Goal: Transaction & Acquisition: Purchase product/service

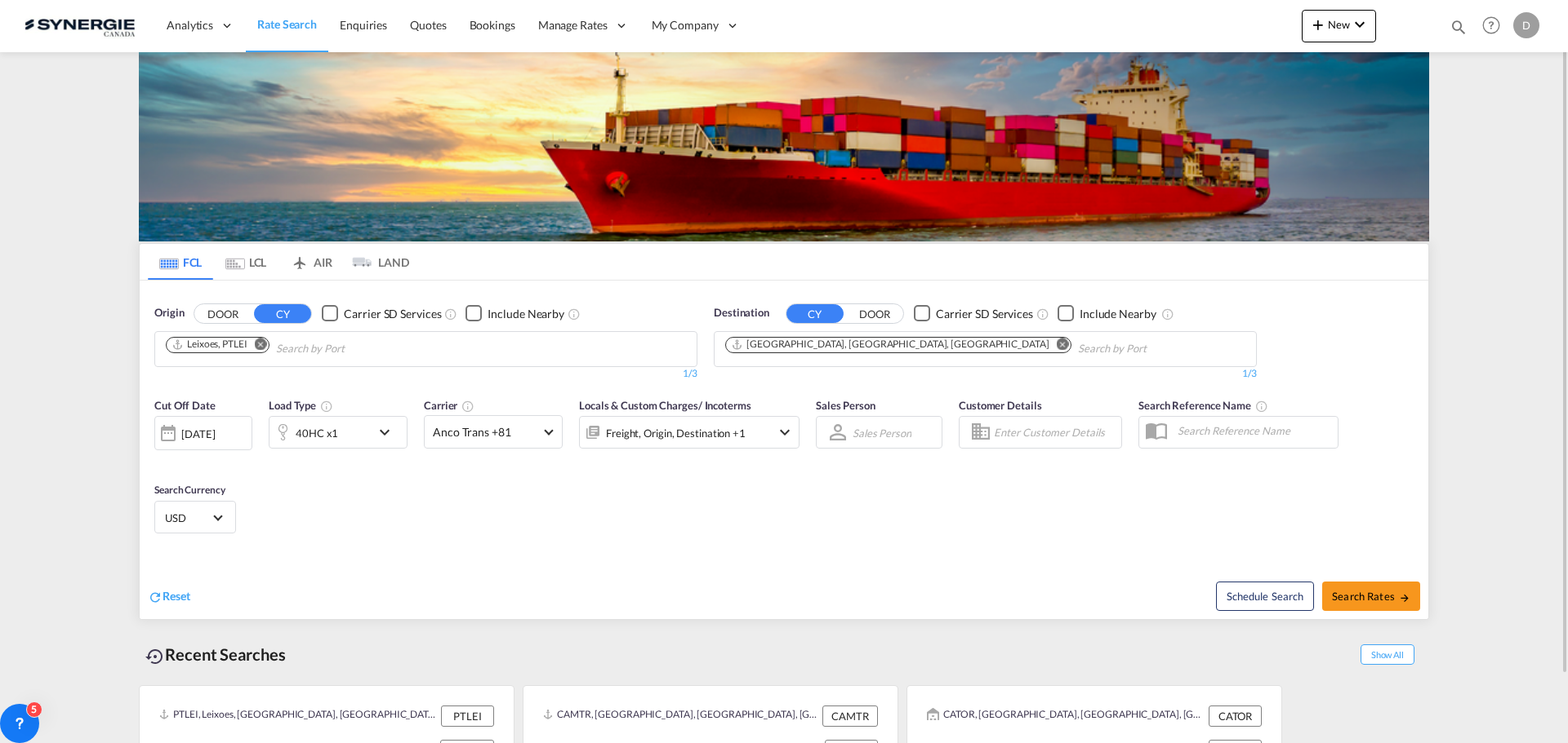
drag, startPoint x: 1460, startPoint y: 23, endPoint x: 1444, endPoint y: 23, distance: 16.0
click at [1460, 23] on md-icon "icon-magnify" at bounding box center [1458, 26] width 18 height 18
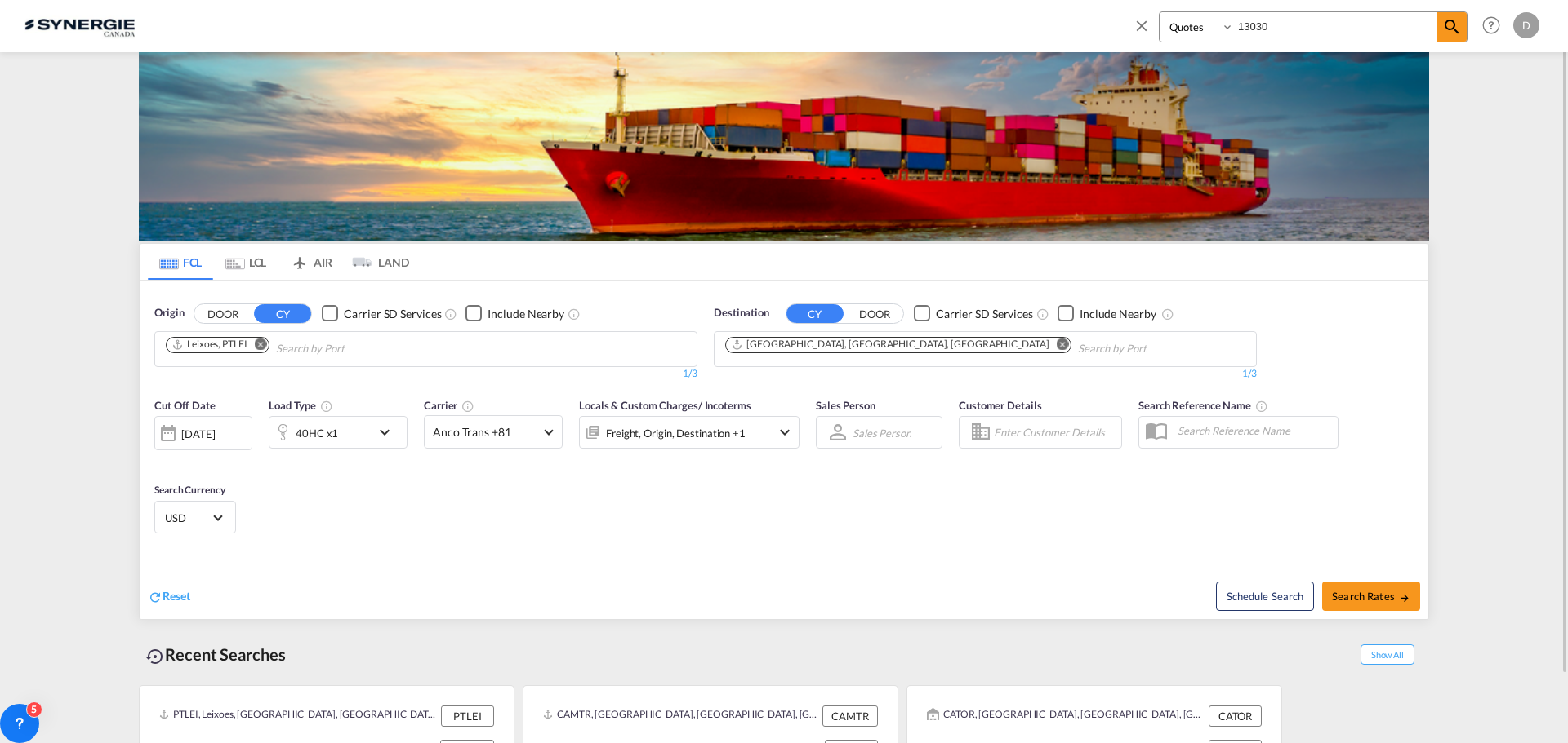
drag, startPoint x: 1180, startPoint y: 26, endPoint x: 1183, endPoint y: 41, distance: 15.3
click at [1180, 26] on select "Bookings Quotes Enquiries" at bounding box center [1198, 26] width 78 height 29
click at [1160, 12] on select "Bookings Quotes Enquiries" at bounding box center [1198, 26] width 78 height 29
click at [1261, 30] on input "13030" at bounding box center [1335, 26] width 204 height 28
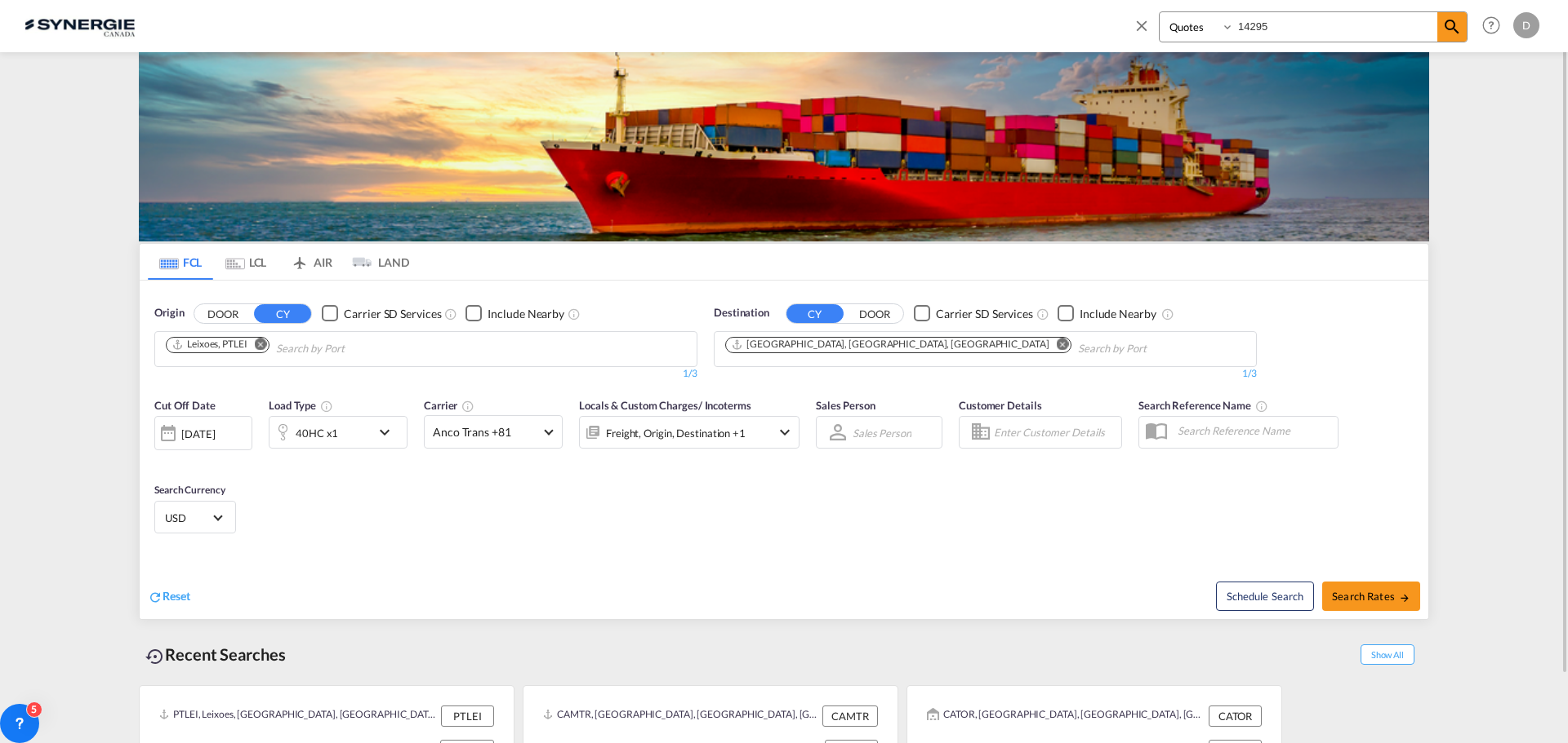
type input "14295"
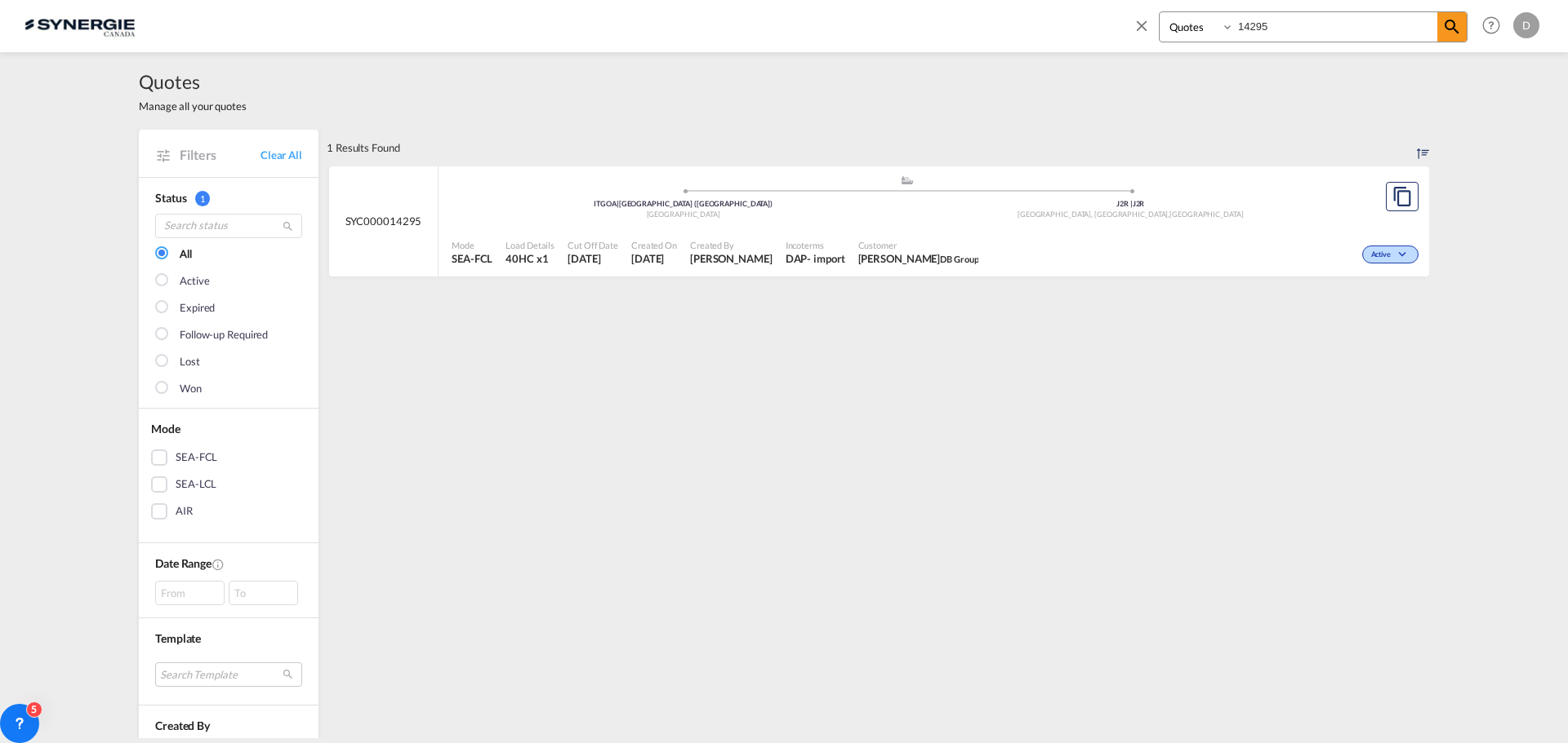
click at [786, 254] on div "DAP" at bounding box center [796, 258] width 22 height 15
click at [1136, 26] on md-icon "icon-close" at bounding box center [1141, 26] width 18 height 18
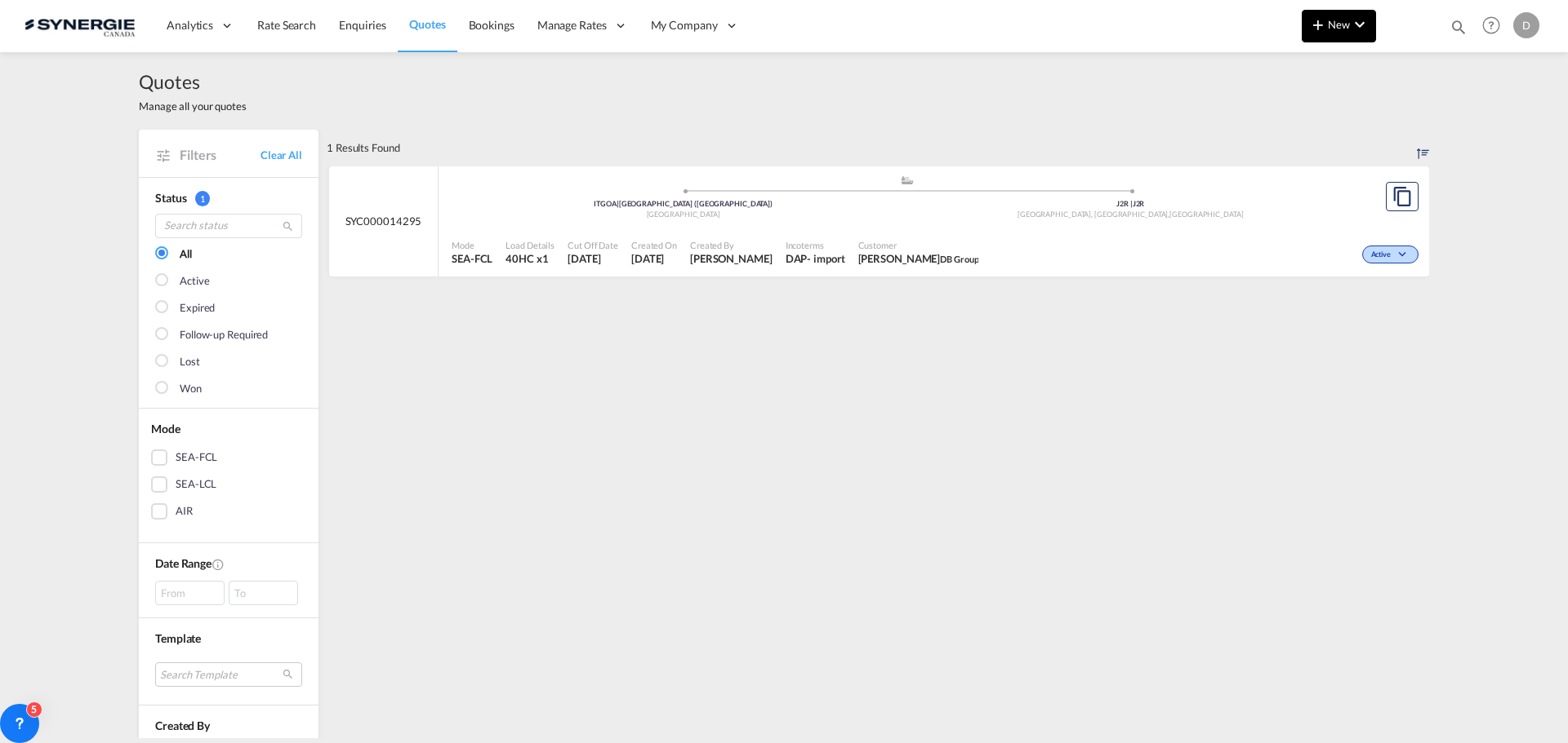
click at [1335, 28] on span "New" at bounding box center [1338, 24] width 61 height 13
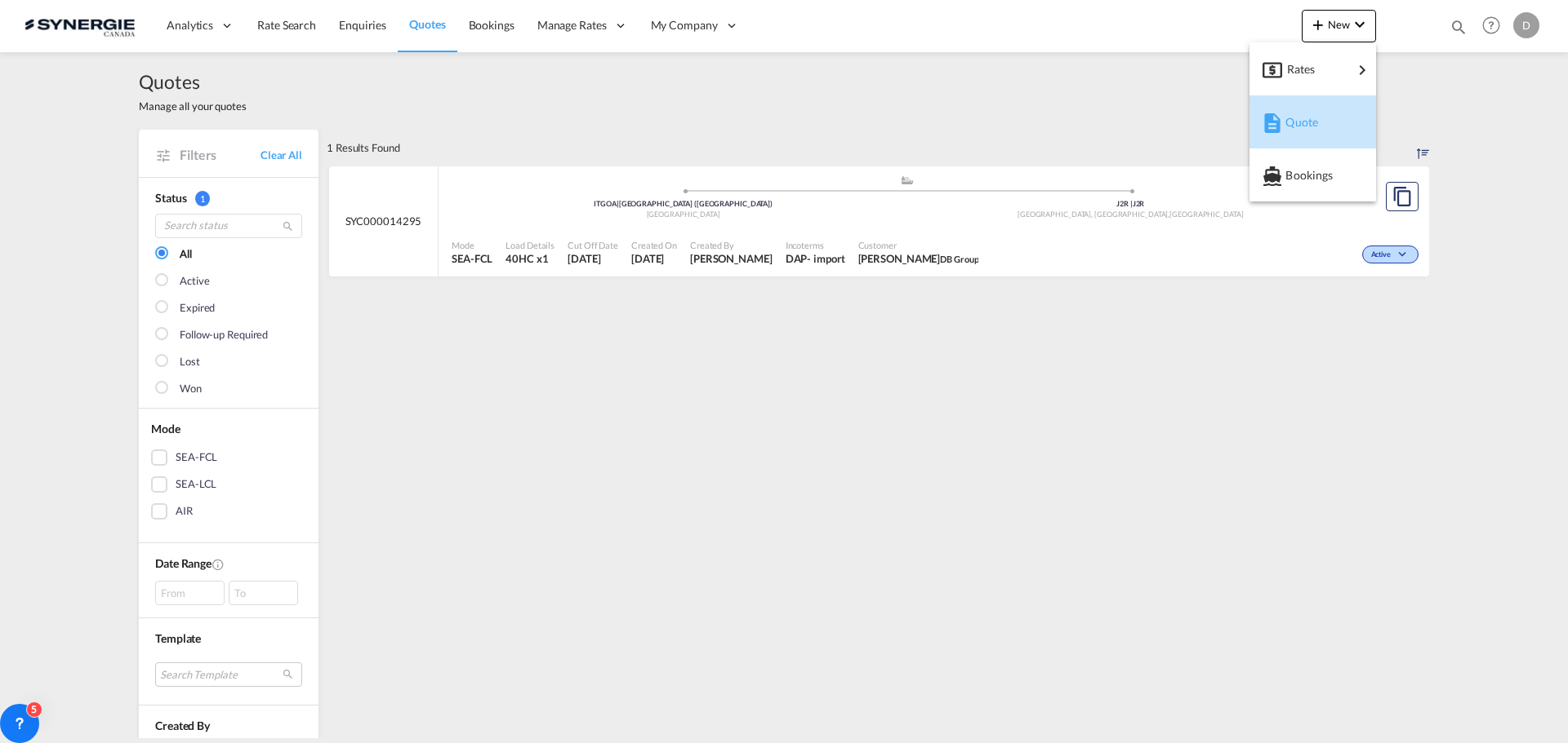
click at [1303, 116] on span "Quote" at bounding box center [1294, 122] width 18 height 33
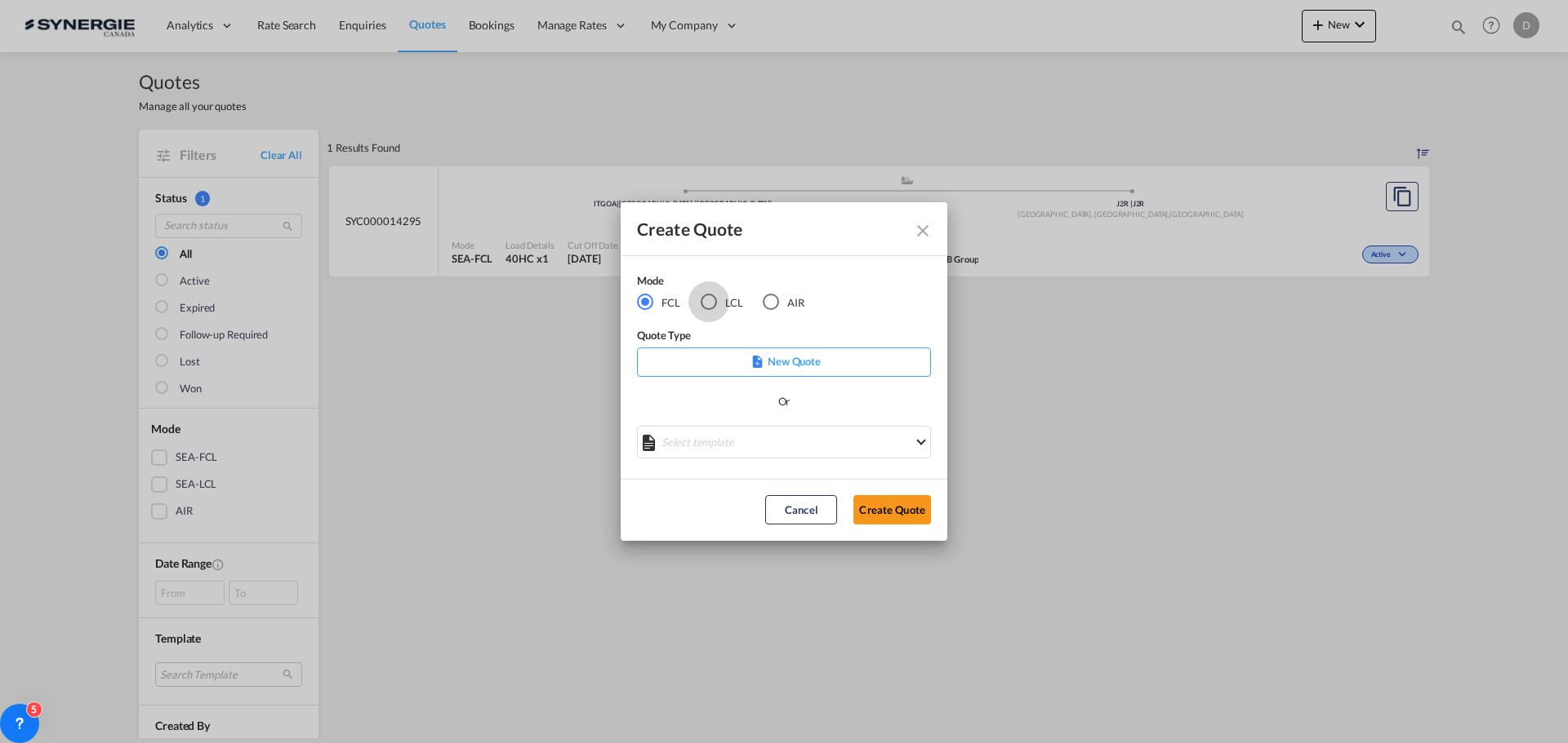
click at [714, 301] on div "LCL" at bounding box center [708, 301] width 17 height 17
click at [798, 441] on div "Create QuoteModeFCL LCLAIR ..." at bounding box center [783, 435] width 294 height 20
click at [798, 441] on md-select "Select template New DAP Import LCL [PERSON_NAME] | [DATE] [GEOGRAPHIC_DATA] LCL…" at bounding box center [783, 442] width 294 height 33
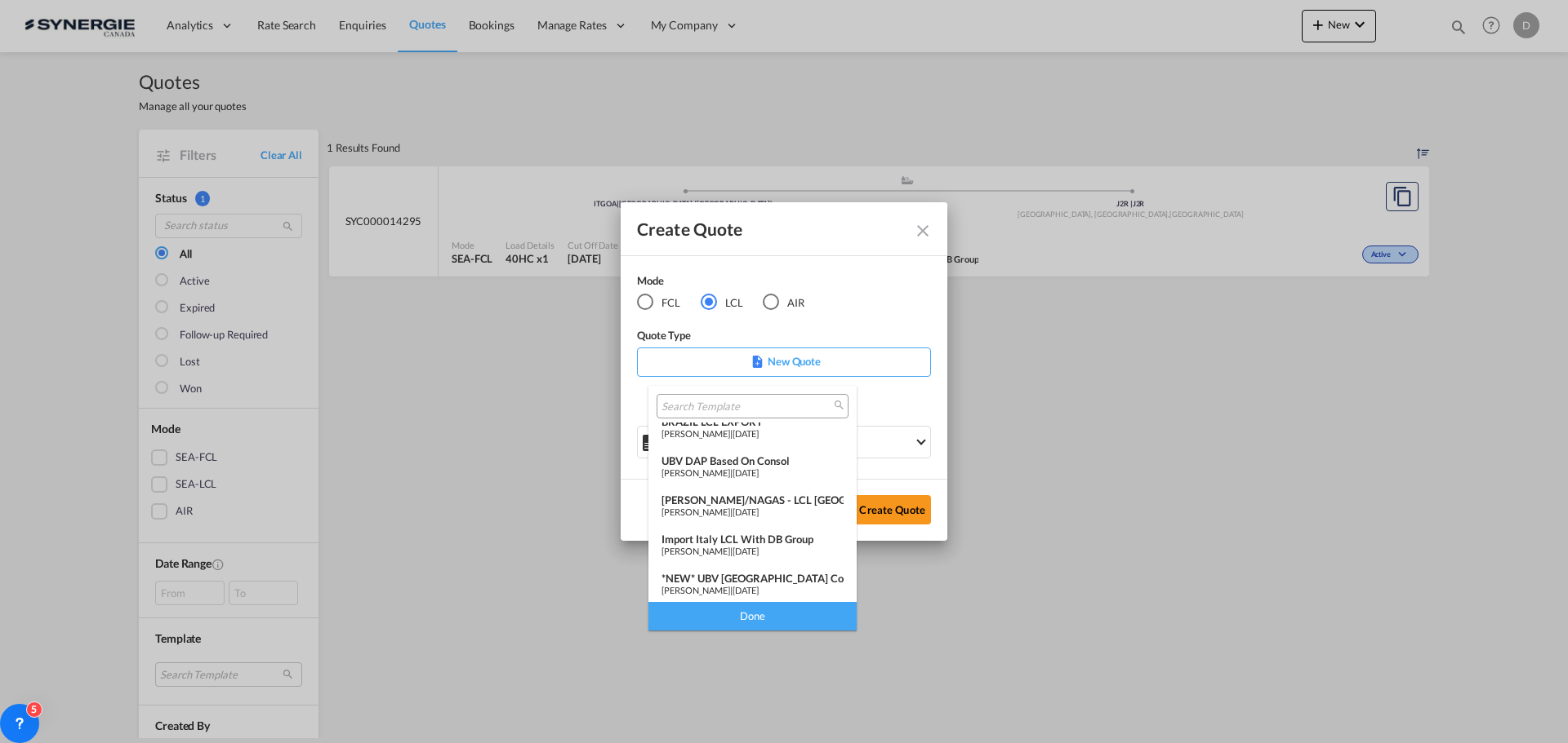
scroll to position [82, 0]
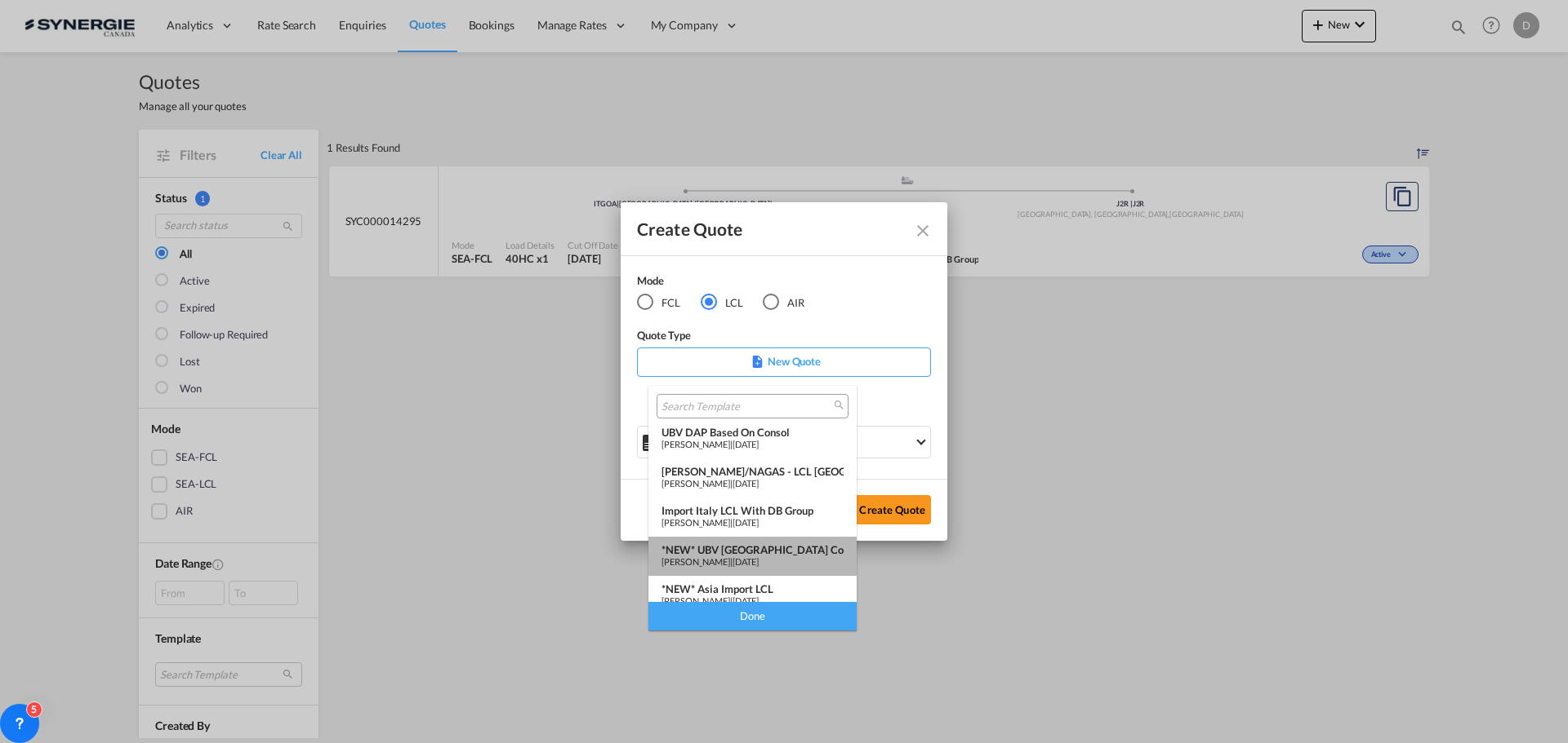
click at [769, 551] on div "*NEW* UBV [GEOGRAPHIC_DATA] consol LCL" at bounding box center [752, 550] width 182 height 13
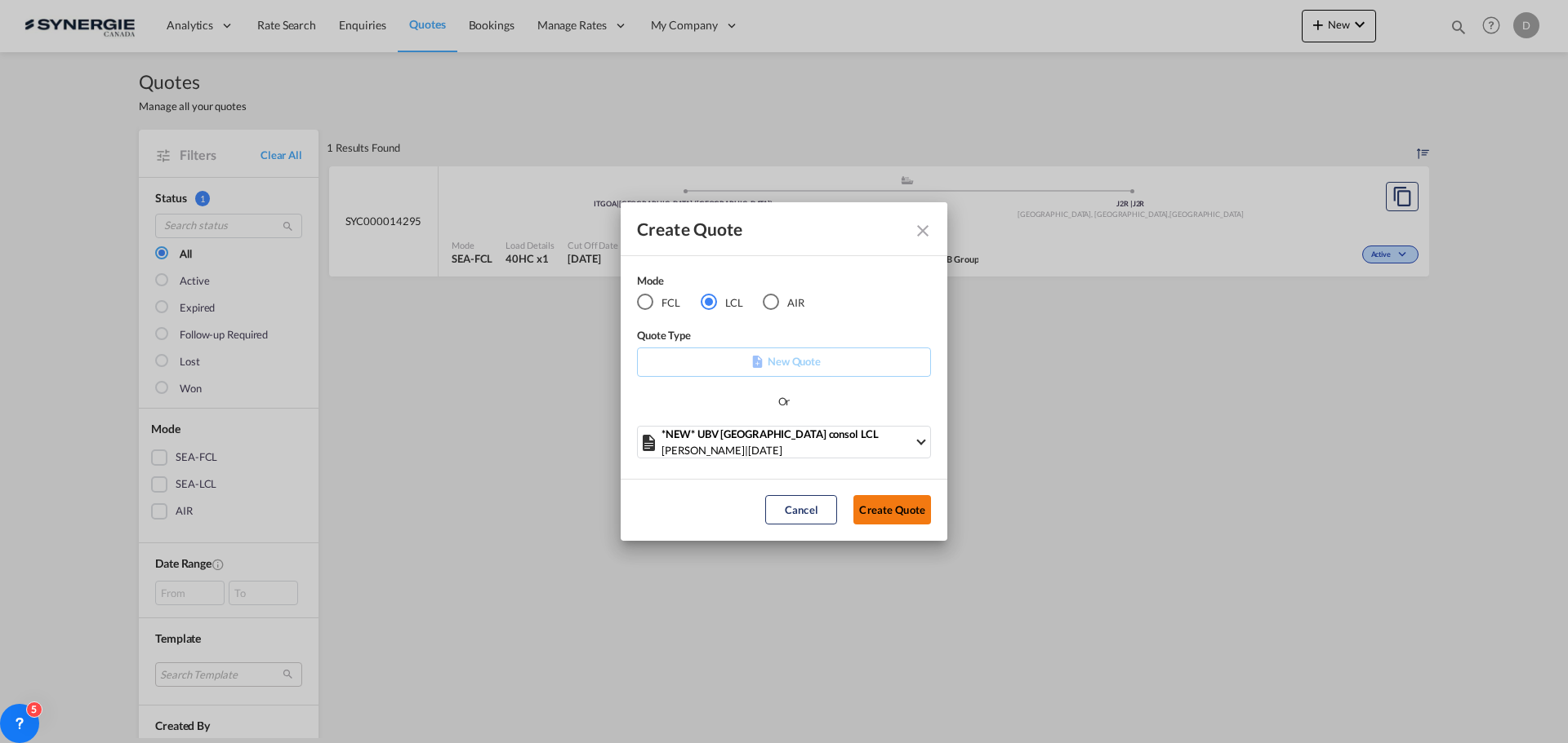
click at [890, 522] on button "Create Quote" at bounding box center [892, 509] width 78 height 29
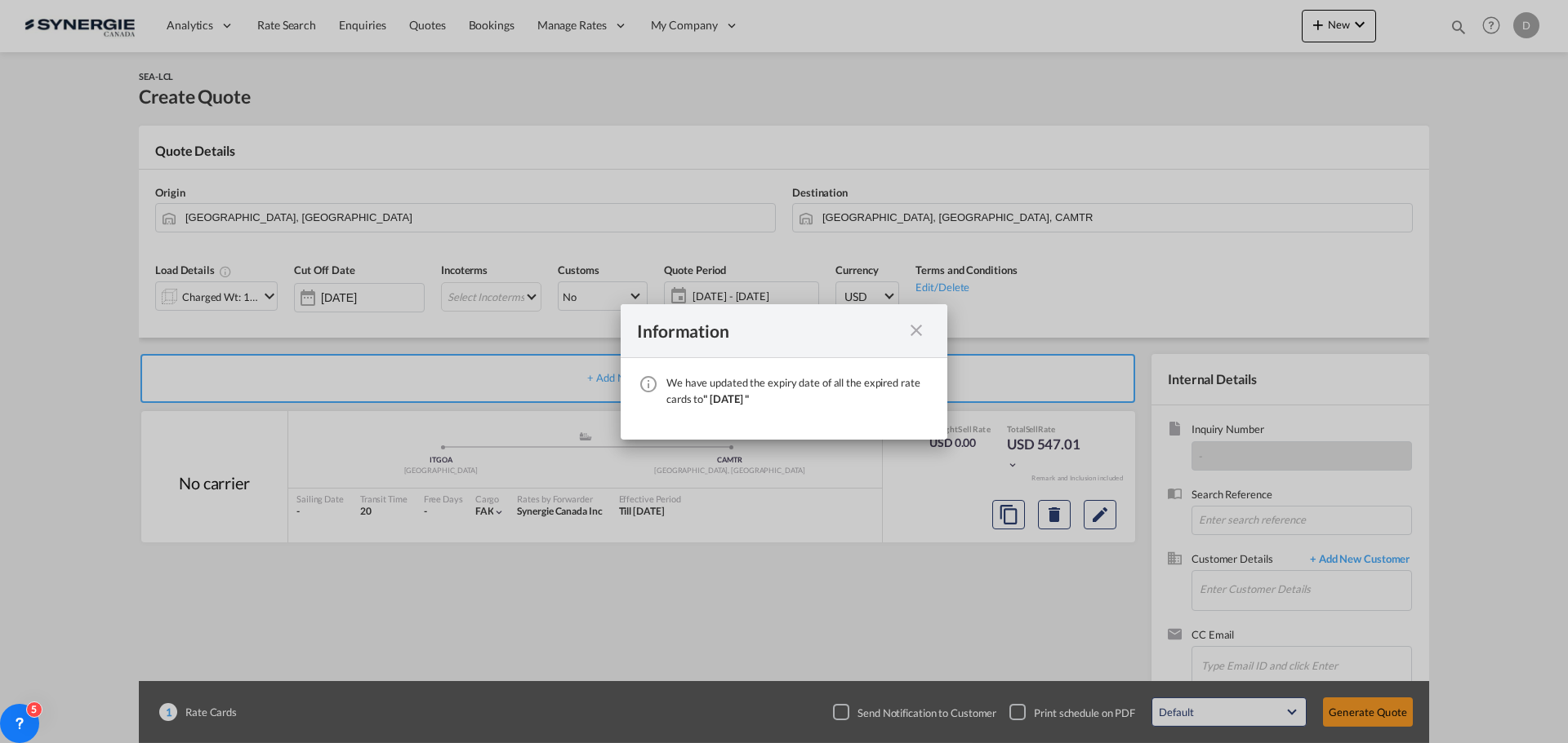
click at [920, 331] on md-icon "icon-close fg-AAA8AD cursor" at bounding box center [916, 331] width 19 height 19
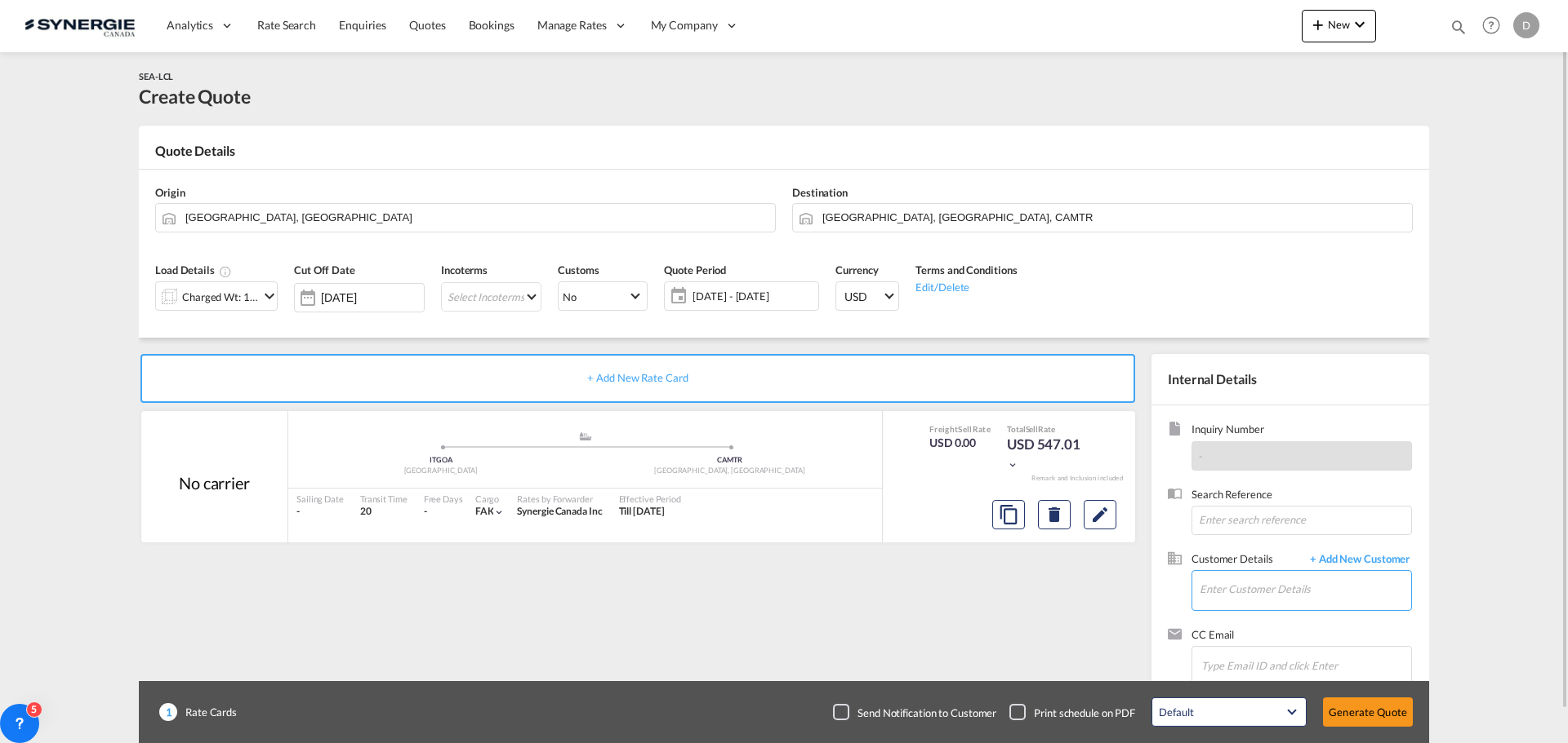
click at [1245, 587] on input "Enter Customer Details" at bounding box center [1305, 590] width 212 height 37
paste input "[PERSON_NAME][EMAIL_ADDRESS][DOMAIN_NAME]"
click at [1247, 553] on div "[PERSON_NAME] [PERSON_NAME][EMAIL_ADDRESS][DOMAIN_NAME] | STARVIEW" at bounding box center [1304, 549] width 213 height 44
type input "STARVIEW, [PERSON_NAME], [PERSON_NAME][EMAIL_ADDRESS][DOMAIN_NAME]"
click at [270, 298] on md-icon "icon-chevron-down" at bounding box center [269, 296] width 19 height 19
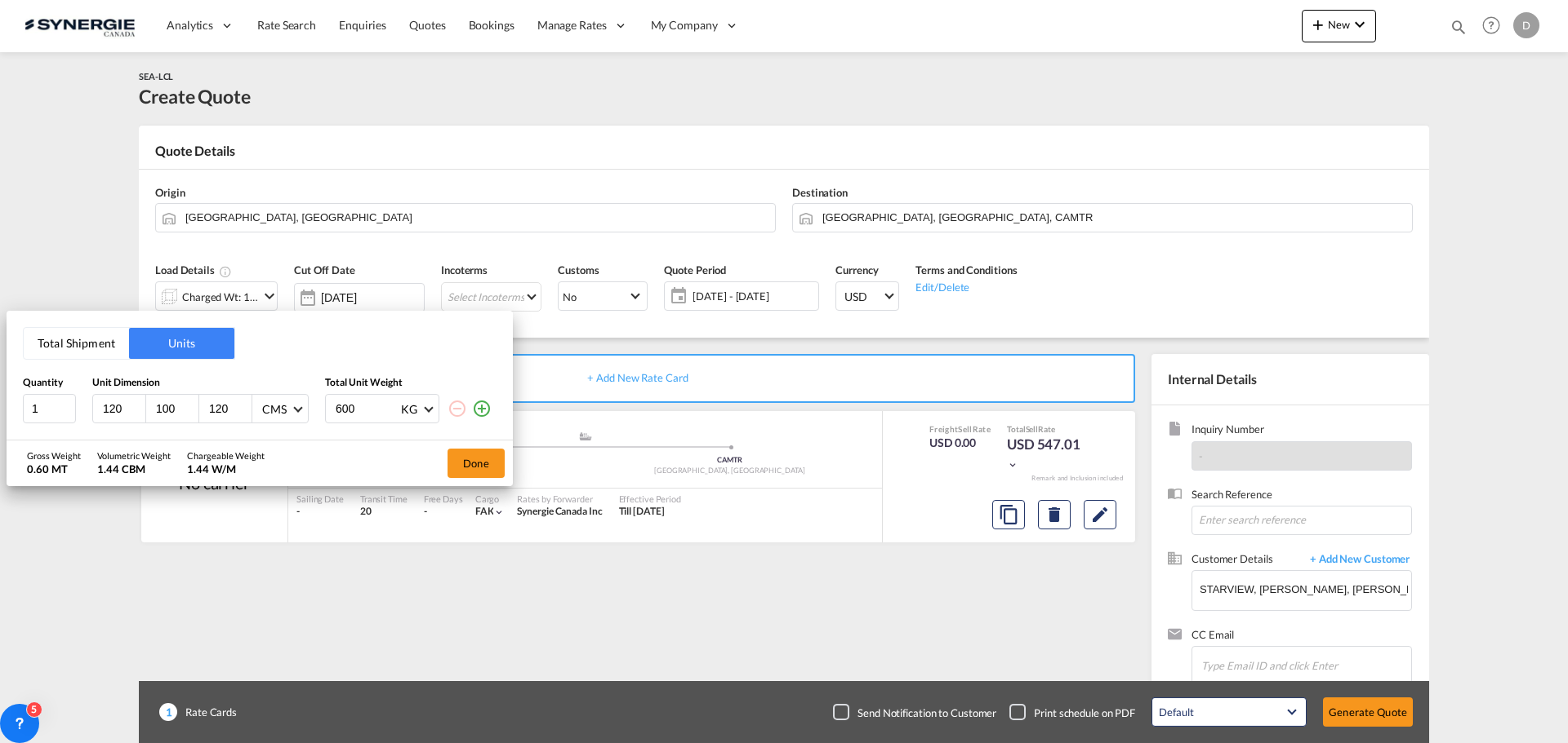
click at [171, 404] on input "100" at bounding box center [176, 409] width 44 height 15
type input "80"
type input "60"
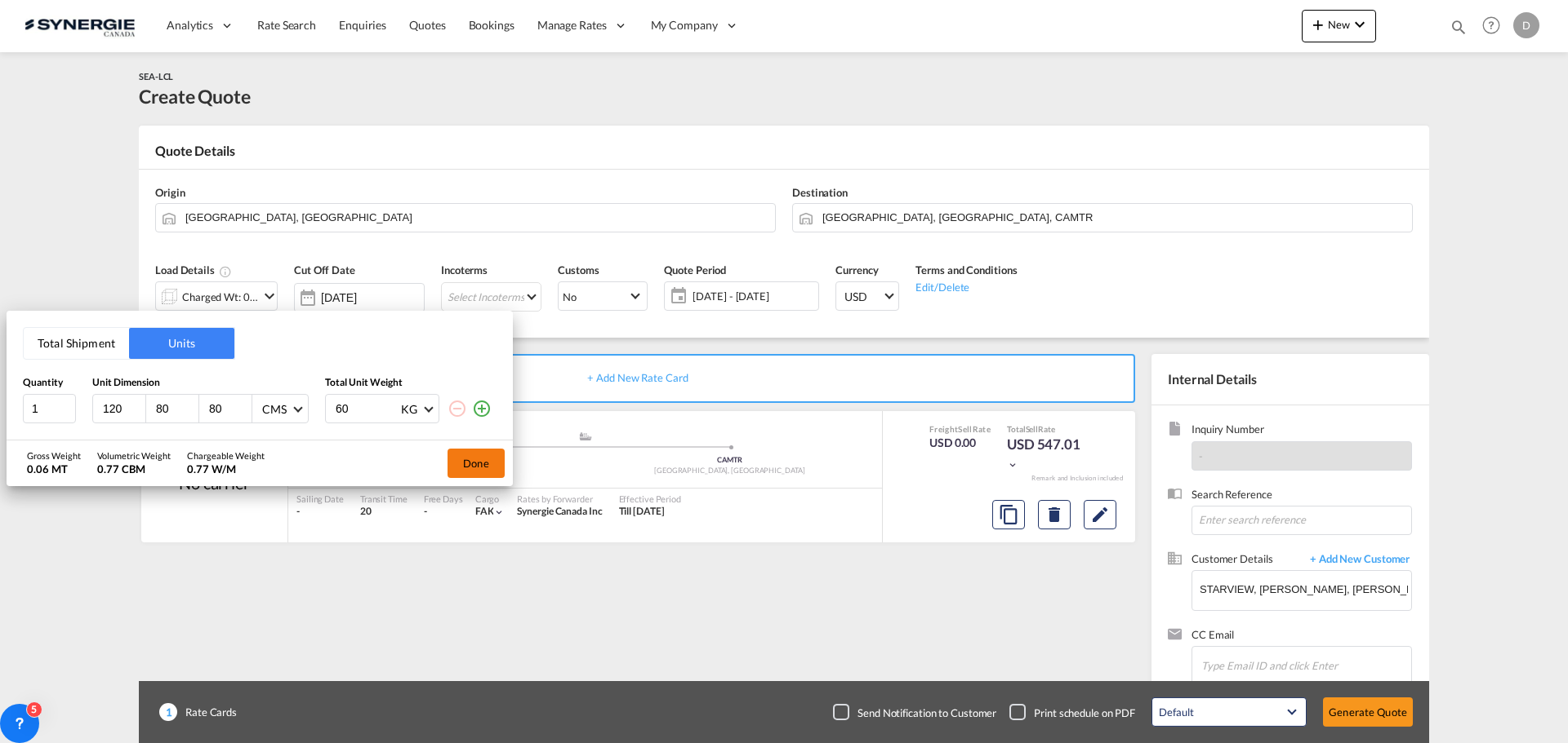
click at [477, 457] on button "Done" at bounding box center [475, 463] width 57 height 29
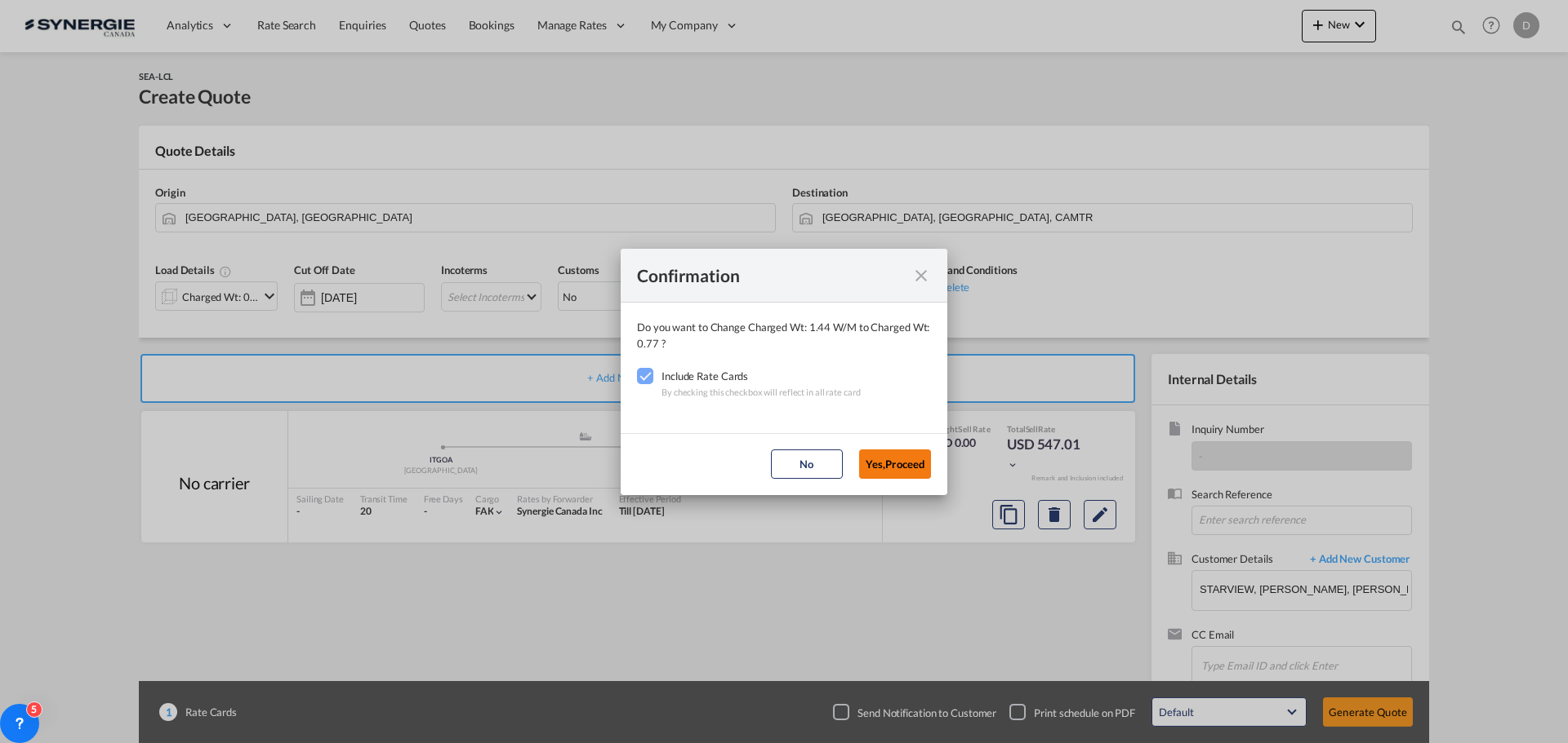
click at [881, 472] on button "Yes,Proceed" at bounding box center [894, 464] width 71 height 29
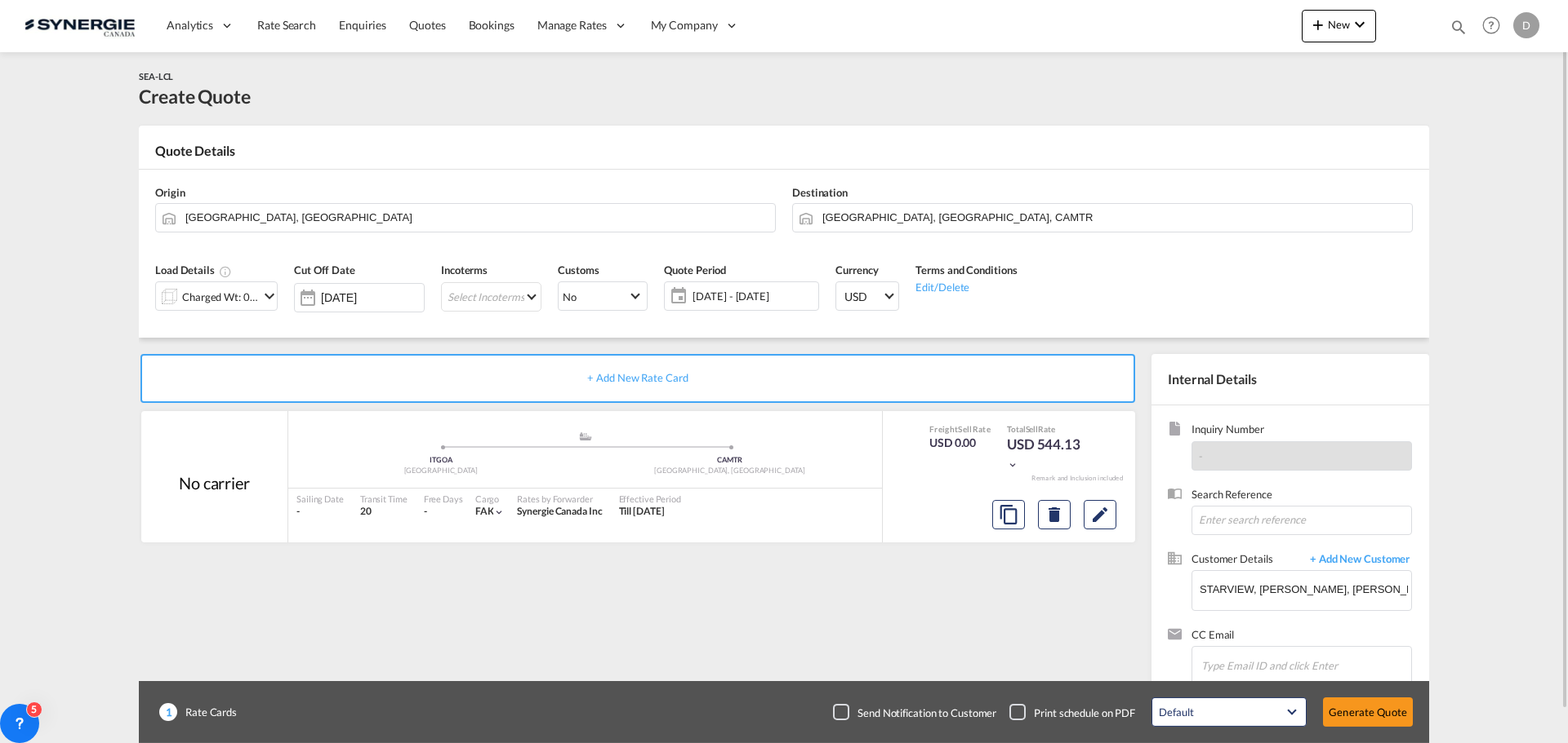
click at [770, 295] on span "[DATE] - [DATE]" at bounding box center [753, 296] width 122 height 15
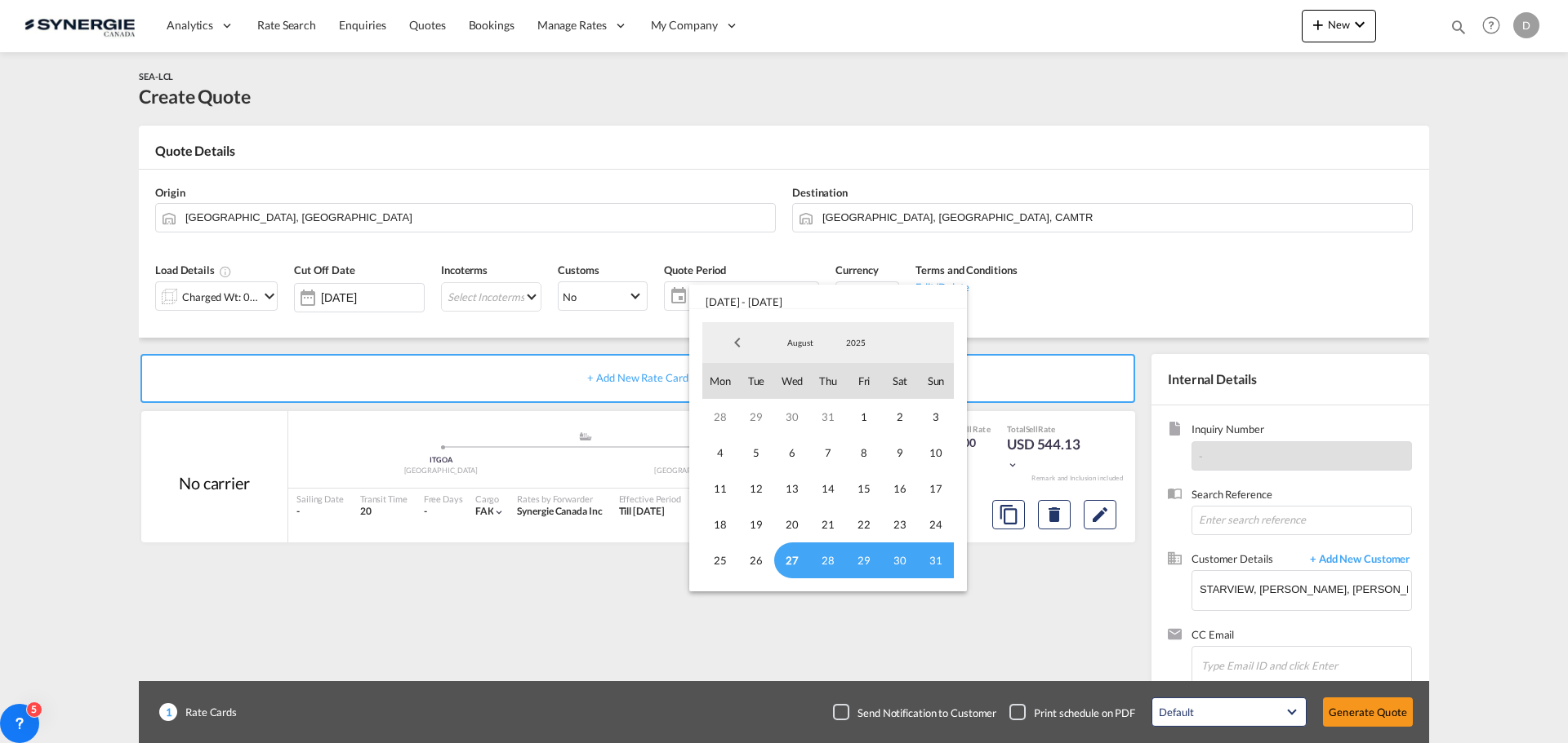
click at [791, 561] on span "27" at bounding box center [792, 561] width 36 height 36
click at [799, 342] on span "August" at bounding box center [800, 342] width 52 height 11
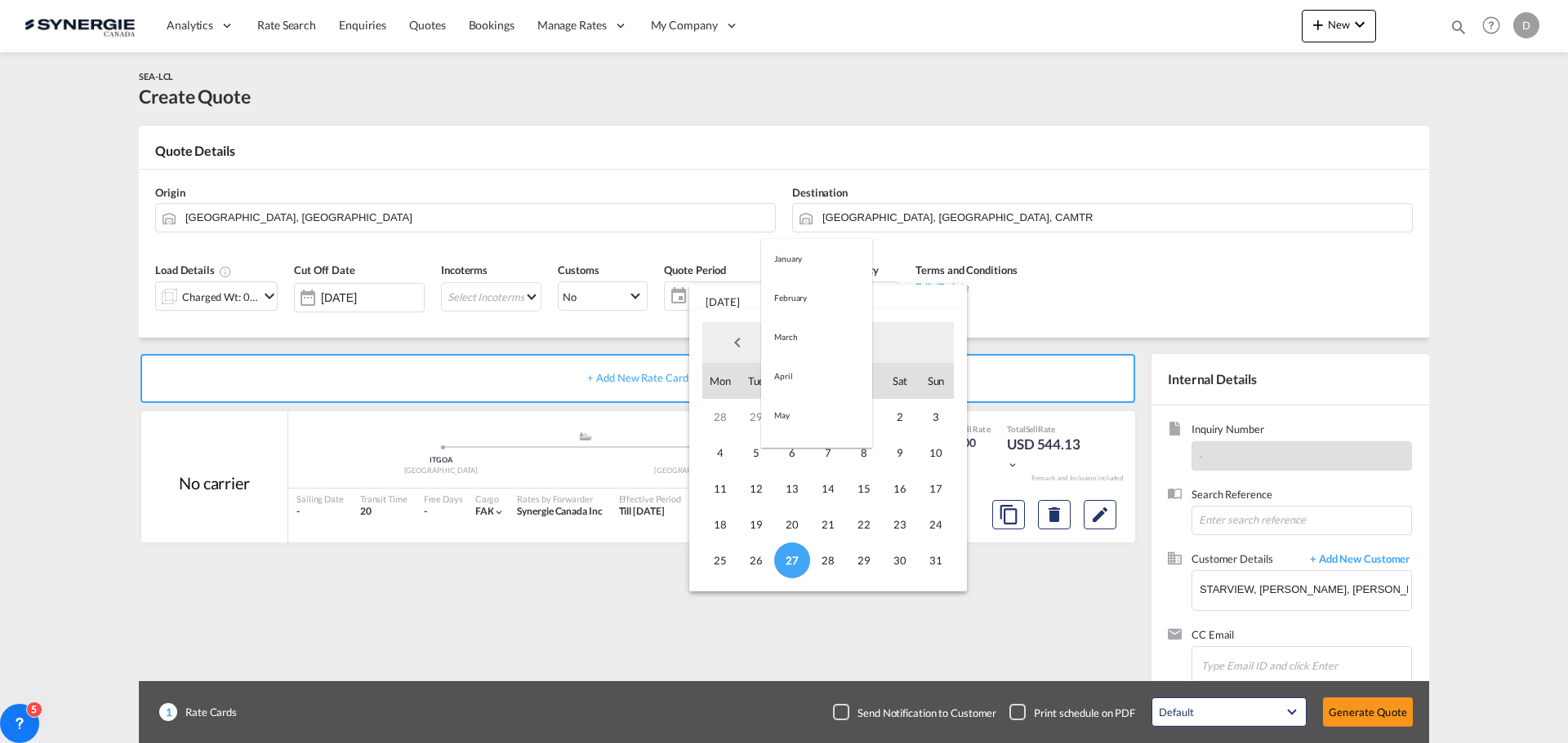
scroll to position [189, 0]
click at [814, 390] on md-option "September" at bounding box center [817, 383] width 111 height 39
click at [930, 450] on span "14" at bounding box center [936, 452] width 36 height 36
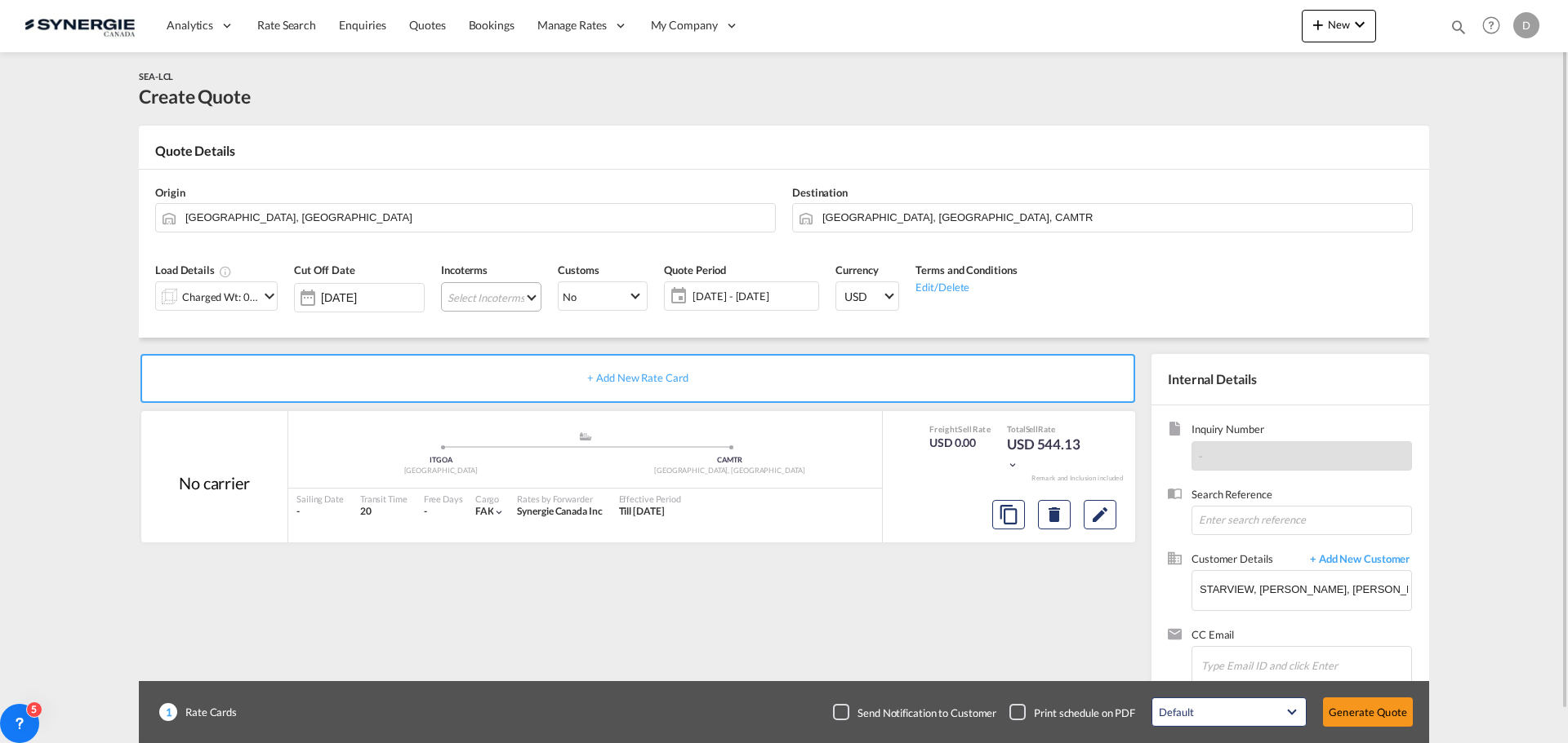
click at [529, 296] on md-select "Select Incoterms CPT - export Carrier Paid to DPU - export Delivery at Place Un…" at bounding box center [491, 296] width 101 height 29
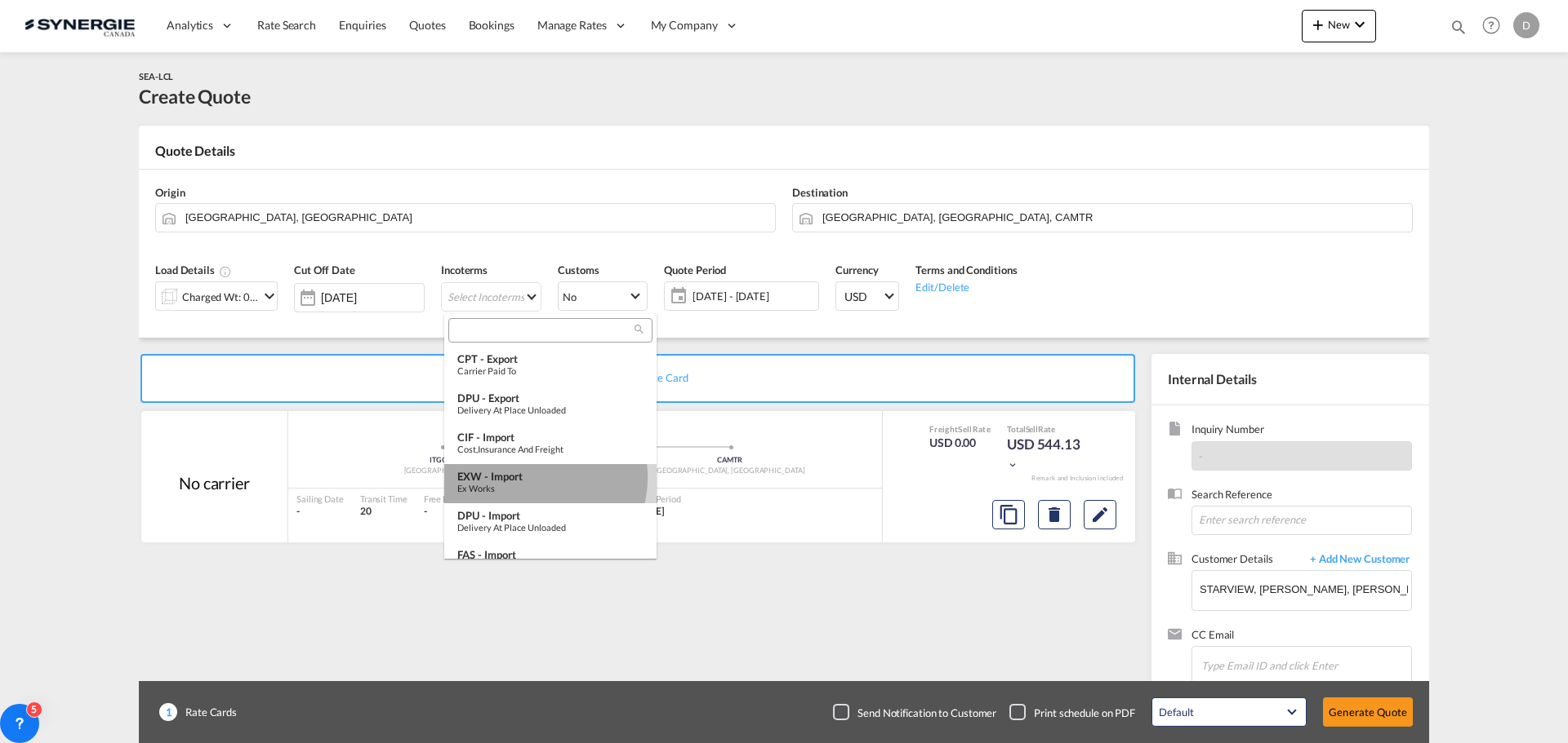
click at [537, 478] on div "EXW - import" at bounding box center [549, 476] width 186 height 13
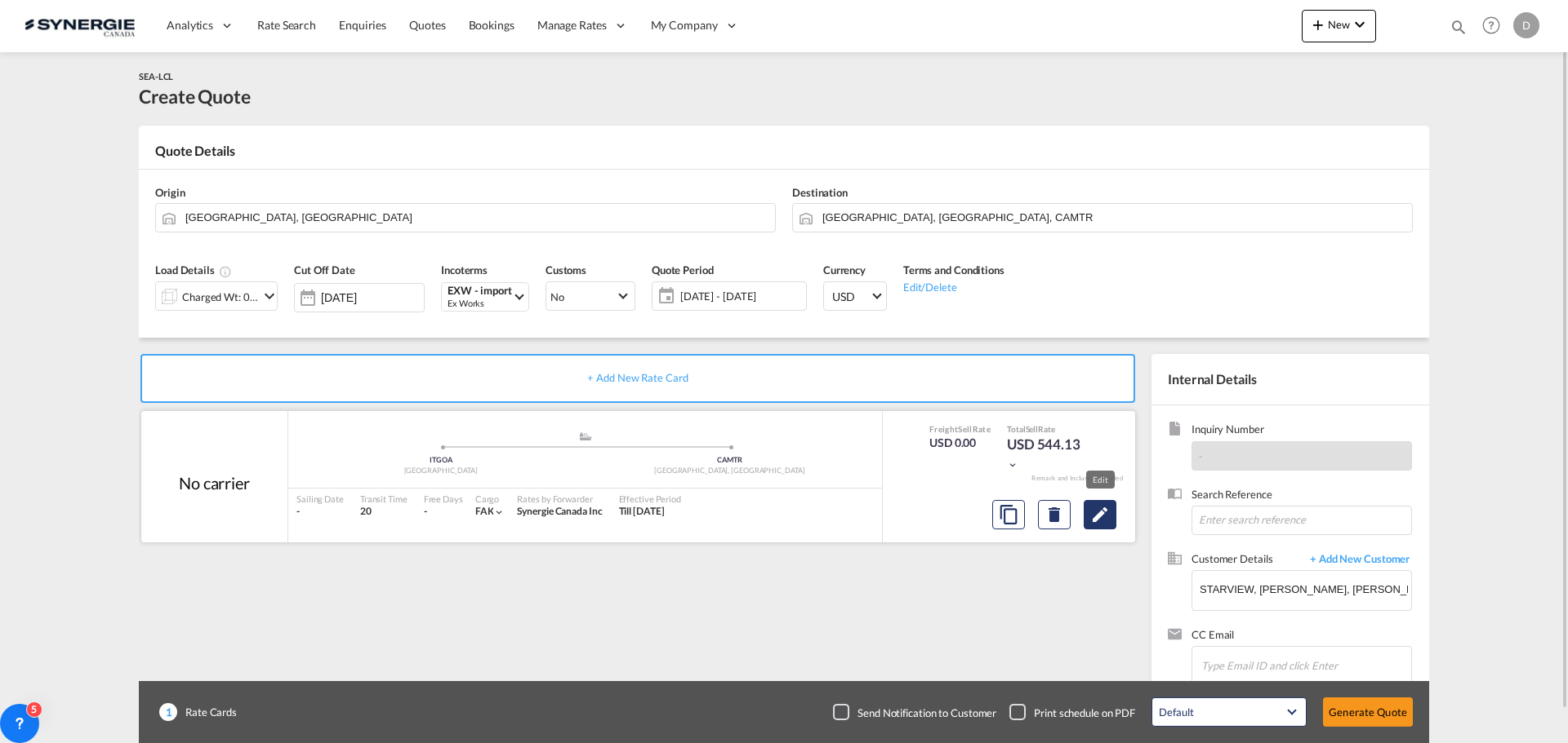
click at [1098, 513] on md-icon "Edit" at bounding box center [1100, 515] width 19 height 19
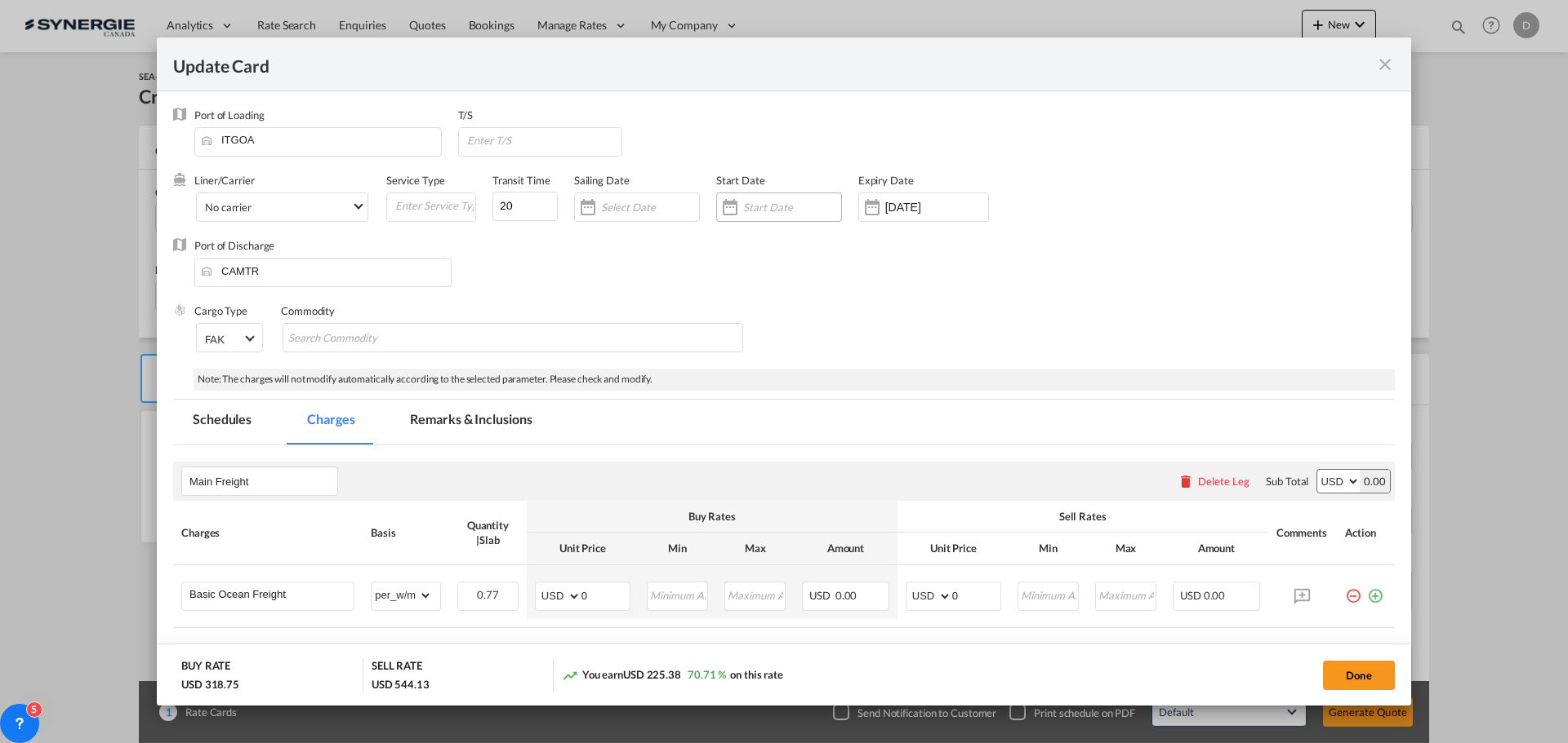
click at [739, 204] on div "Update Card Port ..." at bounding box center [730, 207] width 26 height 33
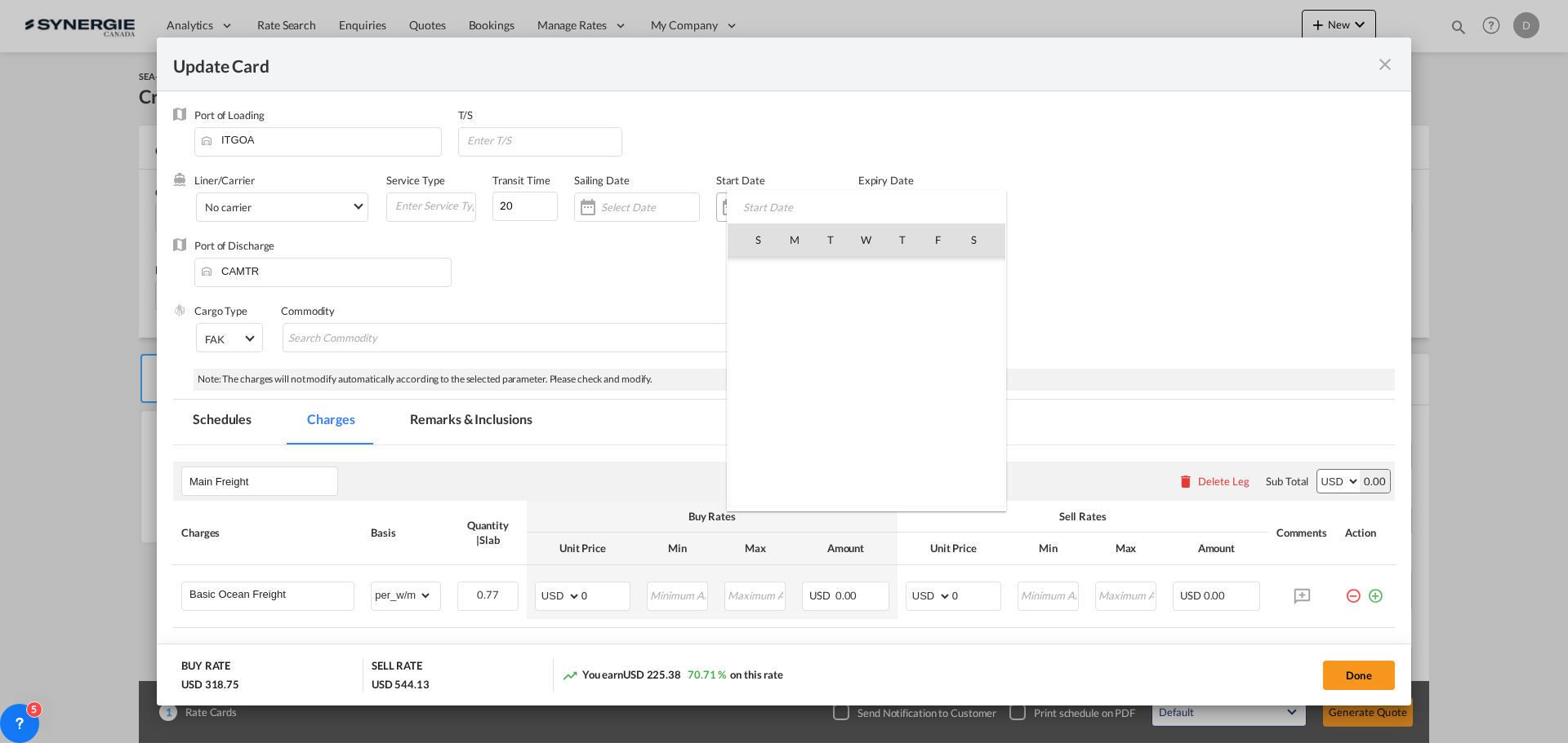
scroll to position [377794, 0]
drag, startPoint x: 875, startPoint y: 417, endPoint x: 870, endPoint y: 281, distance: 136.1
click at [875, 415] on span "27" at bounding box center [866, 419] width 34 height 34
type input "[DATE]"
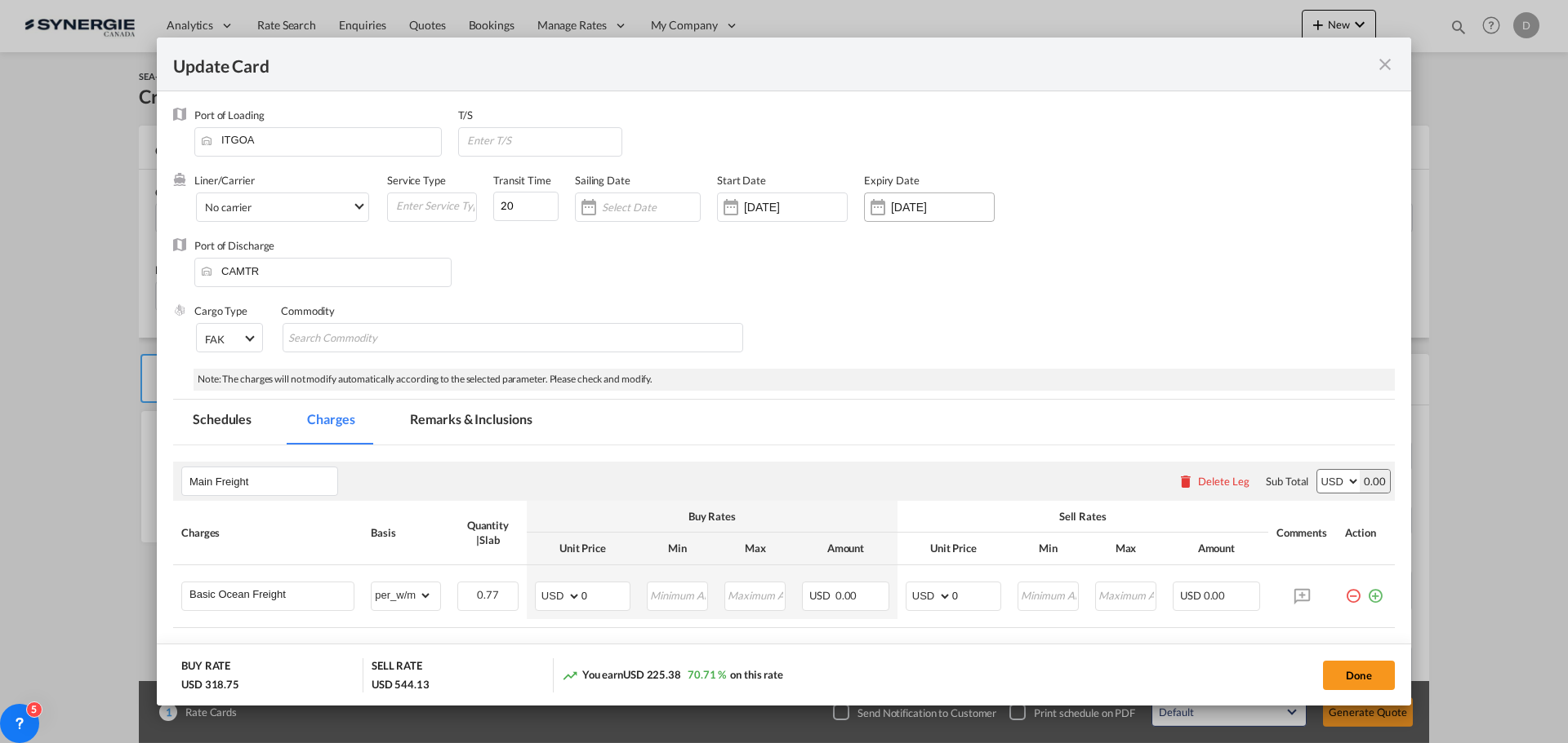
click at [880, 210] on div "Update Card Port ..." at bounding box center [878, 207] width 26 height 33
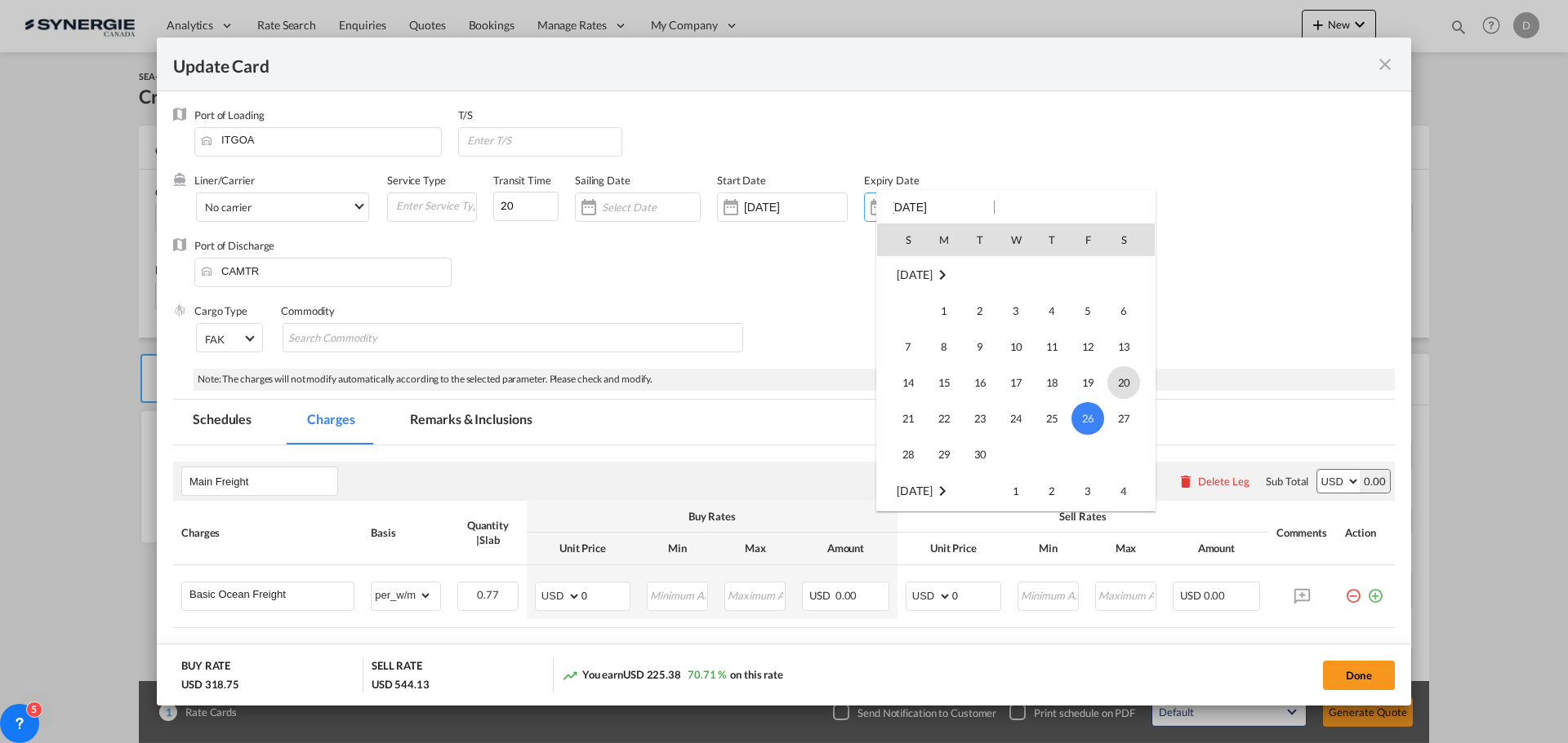
scroll to position [135, 0]
click at [903, 464] on span "14" at bounding box center [907, 464] width 33 height 33
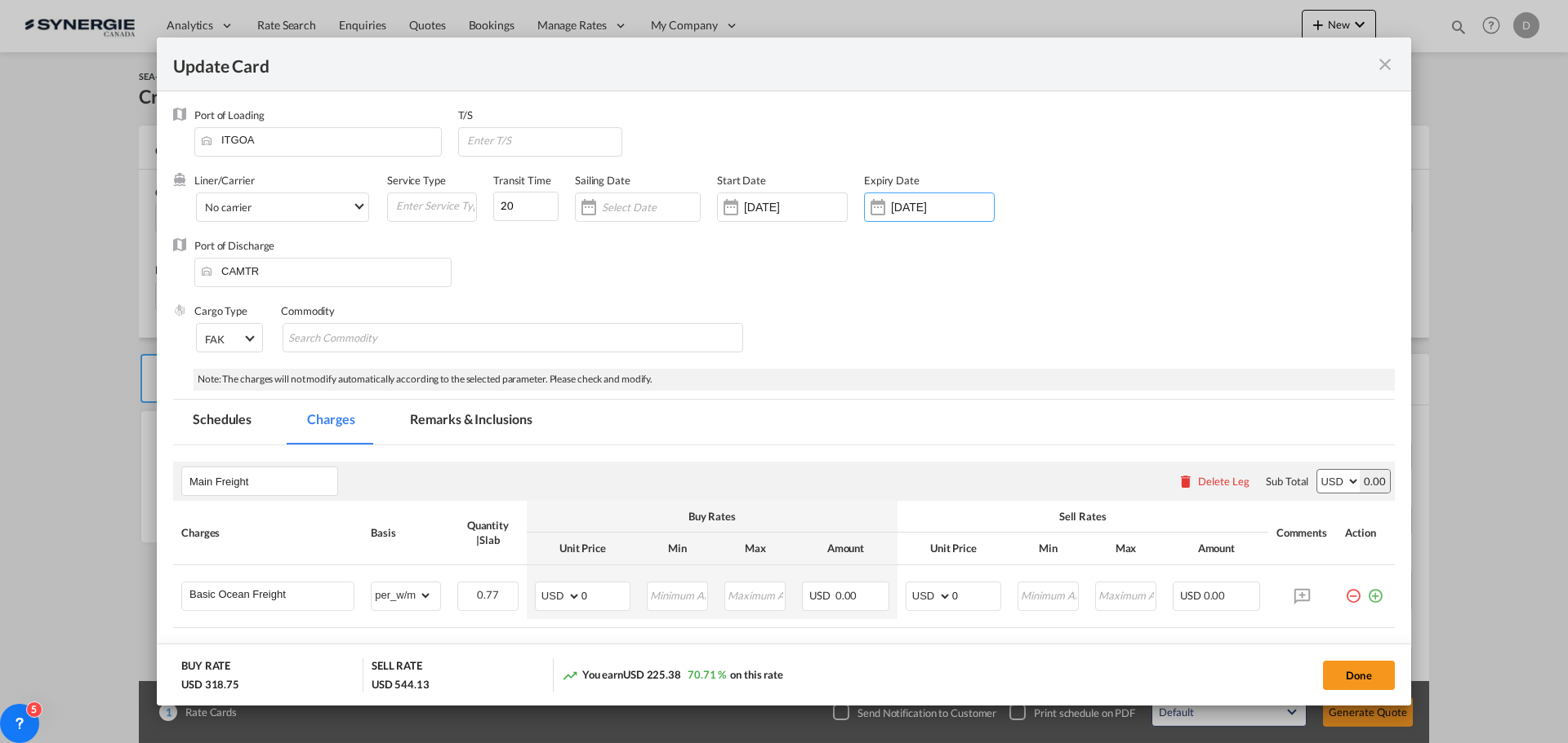
type input "[DATE]"
click at [855, 318] on div "Cargo Type FAK FAK GCR GDSM General Cargo Hazardous Cargo Ambient Foodstuff Chi…" at bounding box center [794, 336] width 1200 height 65
click at [421, 346] on input "Search Commodity" at bounding box center [362, 338] width 149 height 26
click at [317, 337] on input "Generl Cargo" at bounding box center [362, 338] width 149 height 26
type input "General Cargo"
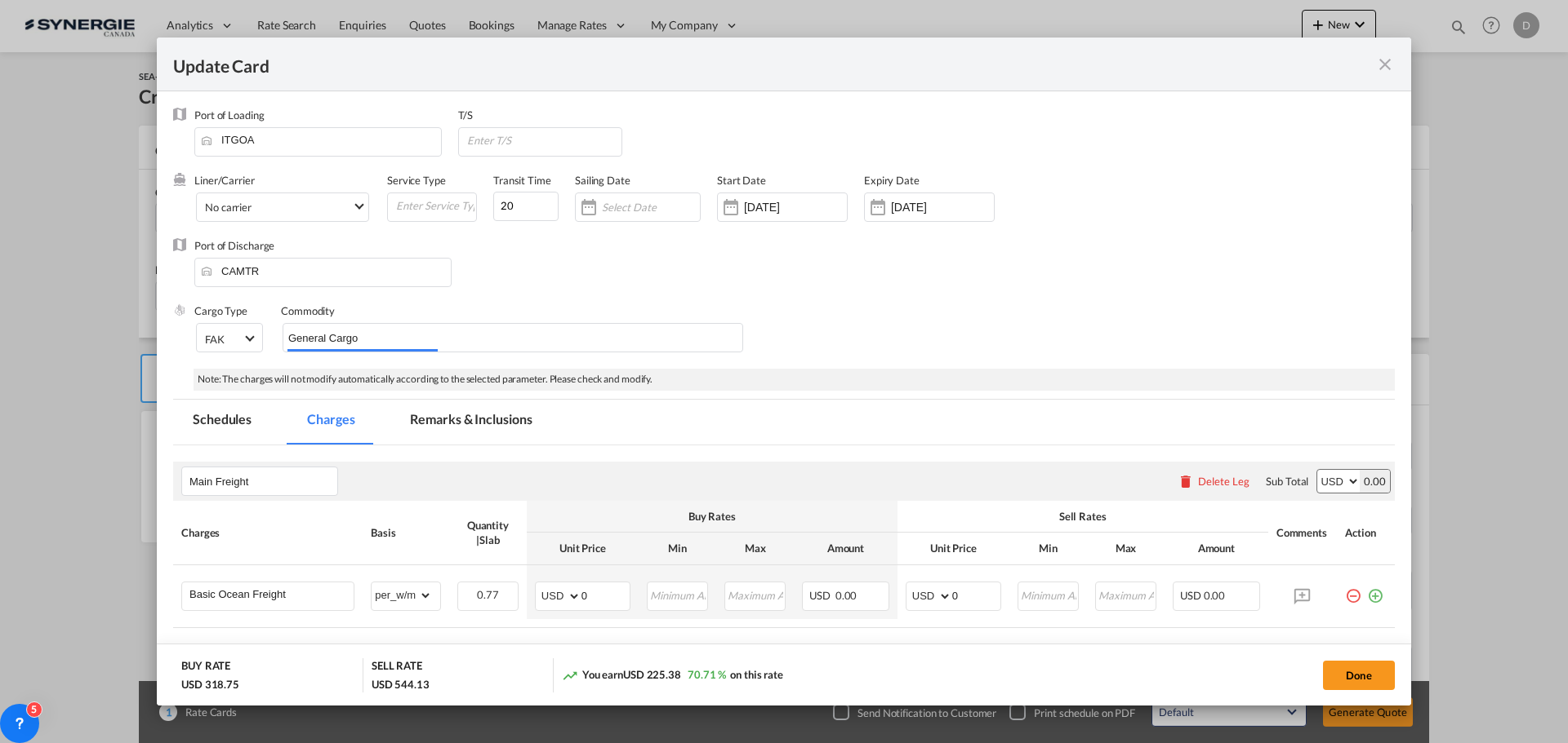
click at [862, 320] on div "Cargo Type FAK FAK GCR GDSM General Cargo Hazardous Cargo Ambient Foodstuff Chi…" at bounding box center [794, 336] width 1200 height 65
click at [543, 235] on div "Transit Time 20" at bounding box center [534, 205] width 82 height 65
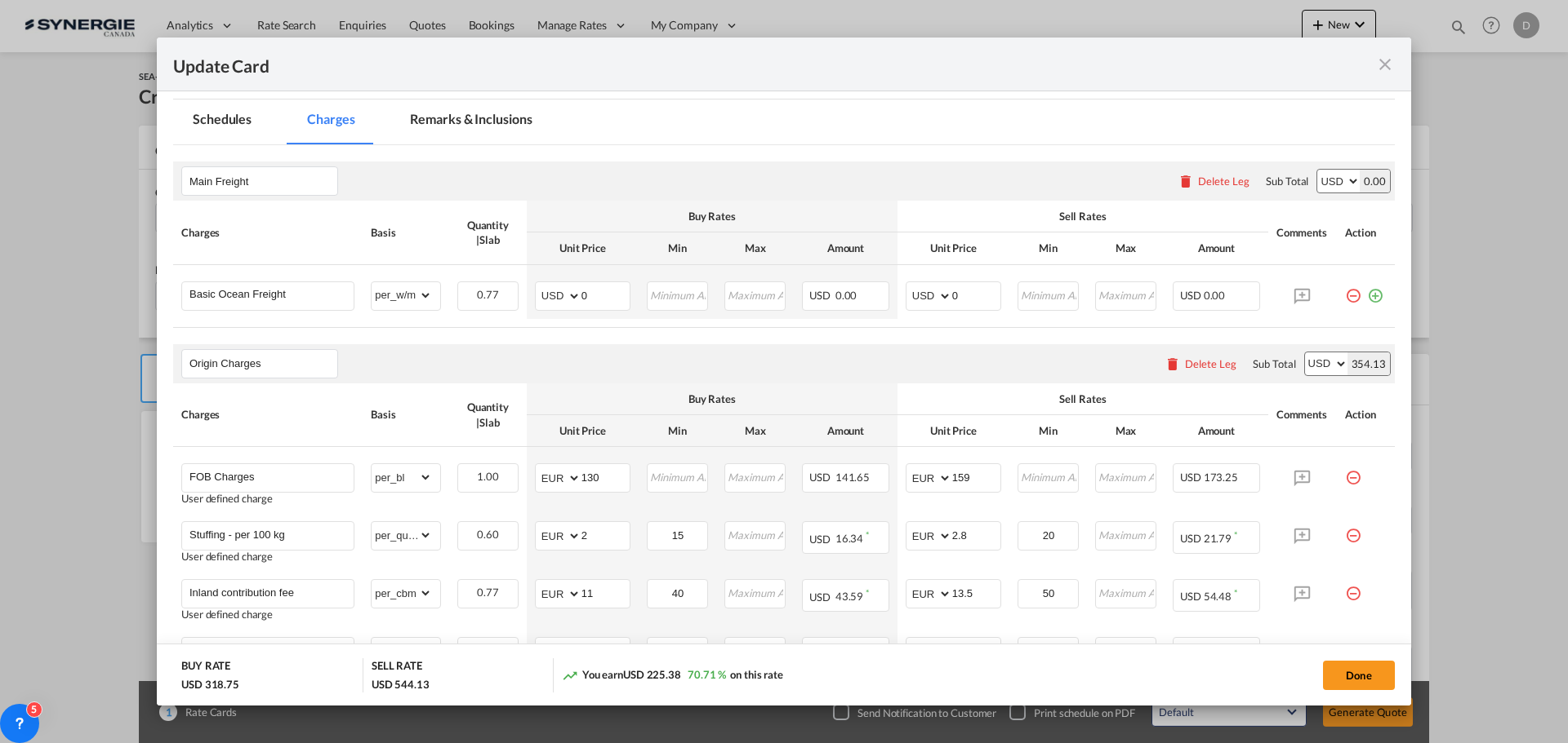
scroll to position [326, 0]
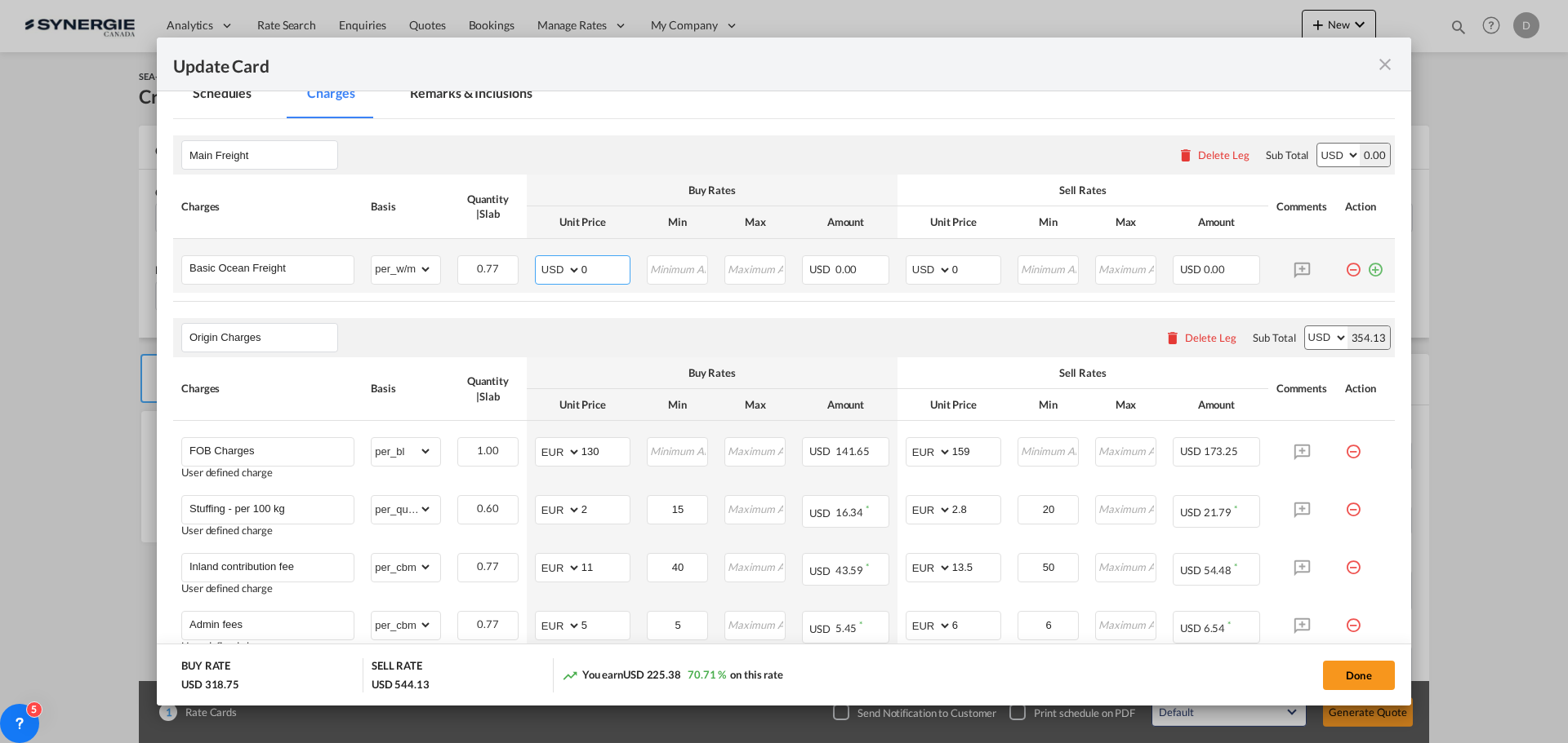
drag, startPoint x: 579, startPoint y: 265, endPoint x: 601, endPoint y: 265, distance: 22.0
click at [601, 265] on input "0" at bounding box center [605, 269] width 49 height 25
type input "88"
type input "105"
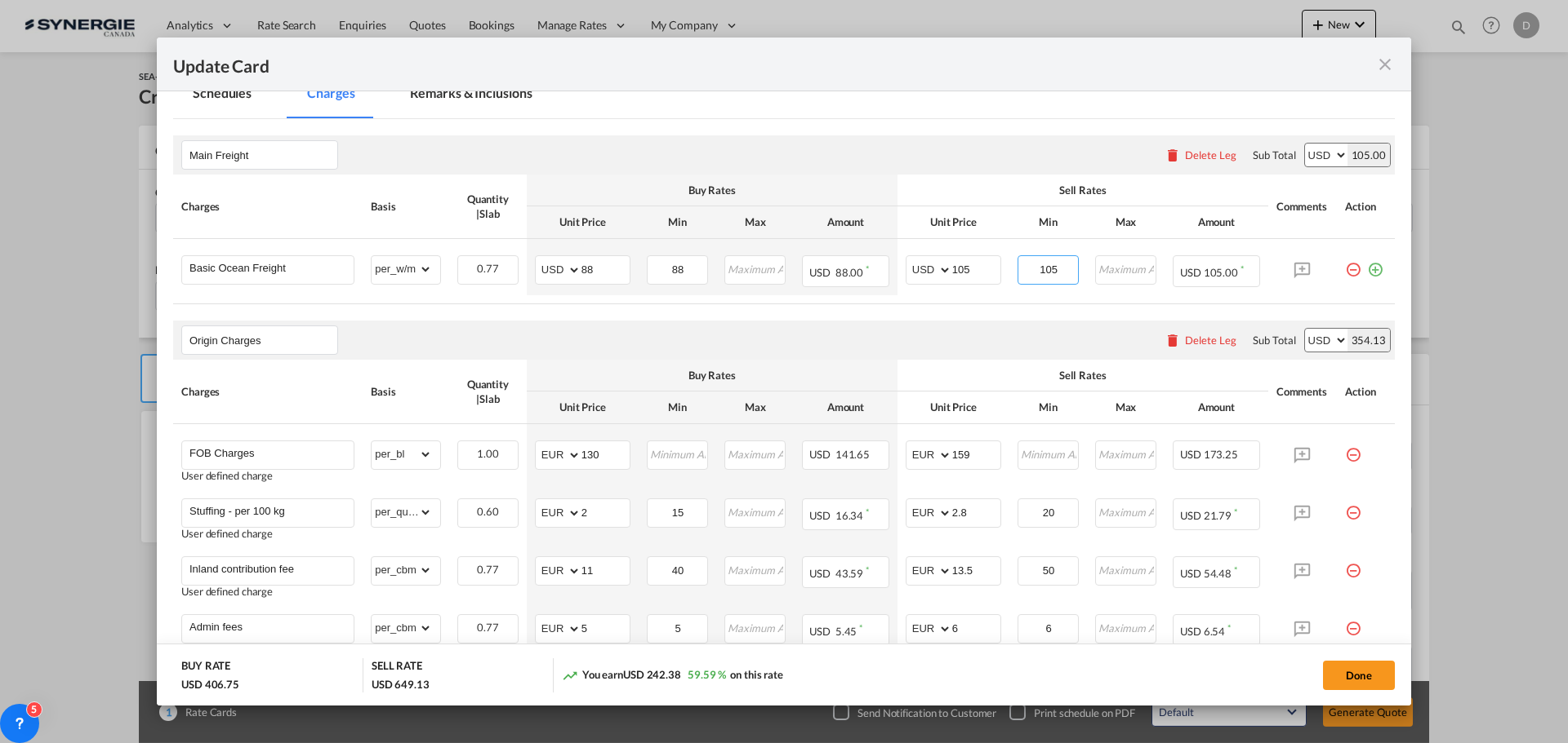
type input "105"
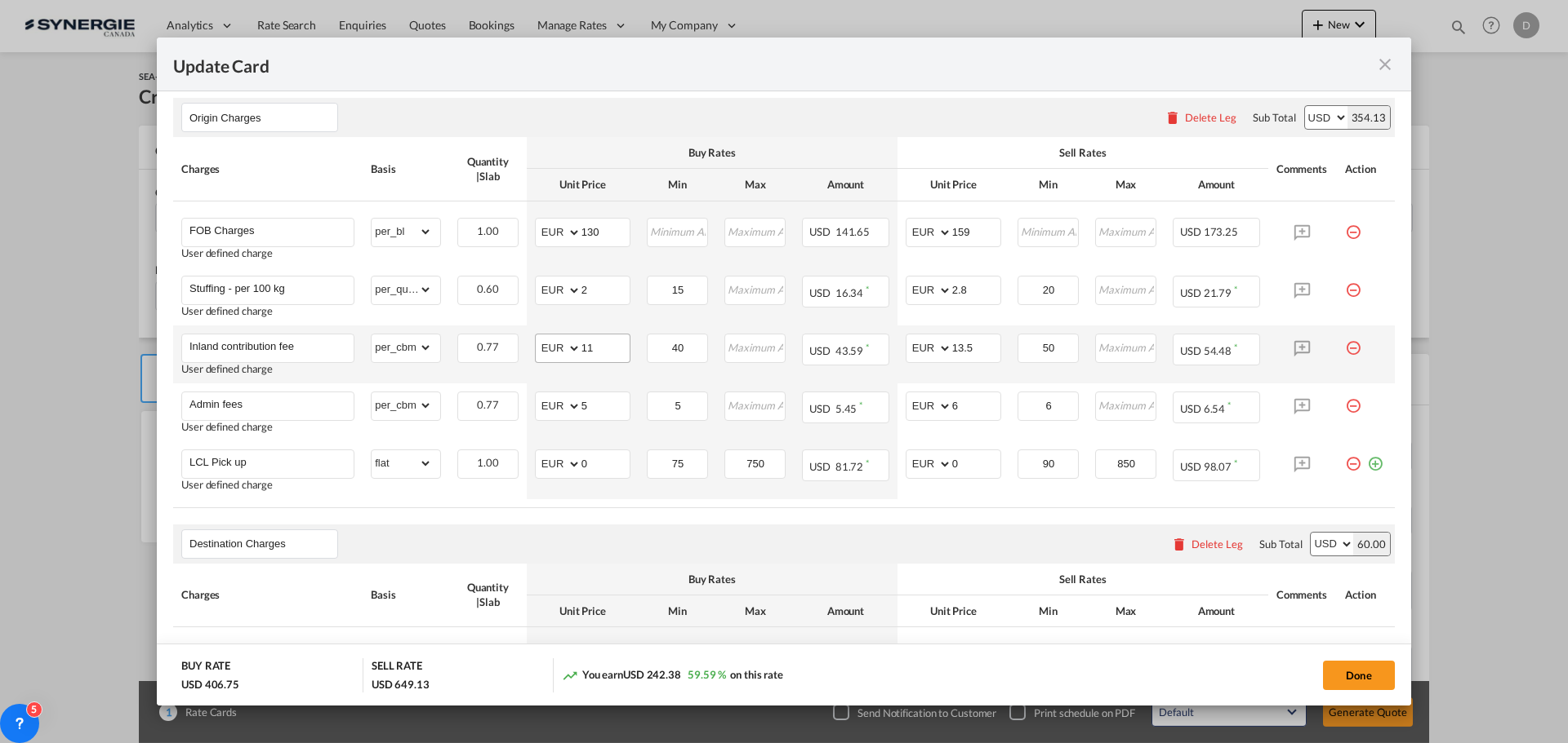
scroll to position [571, 0]
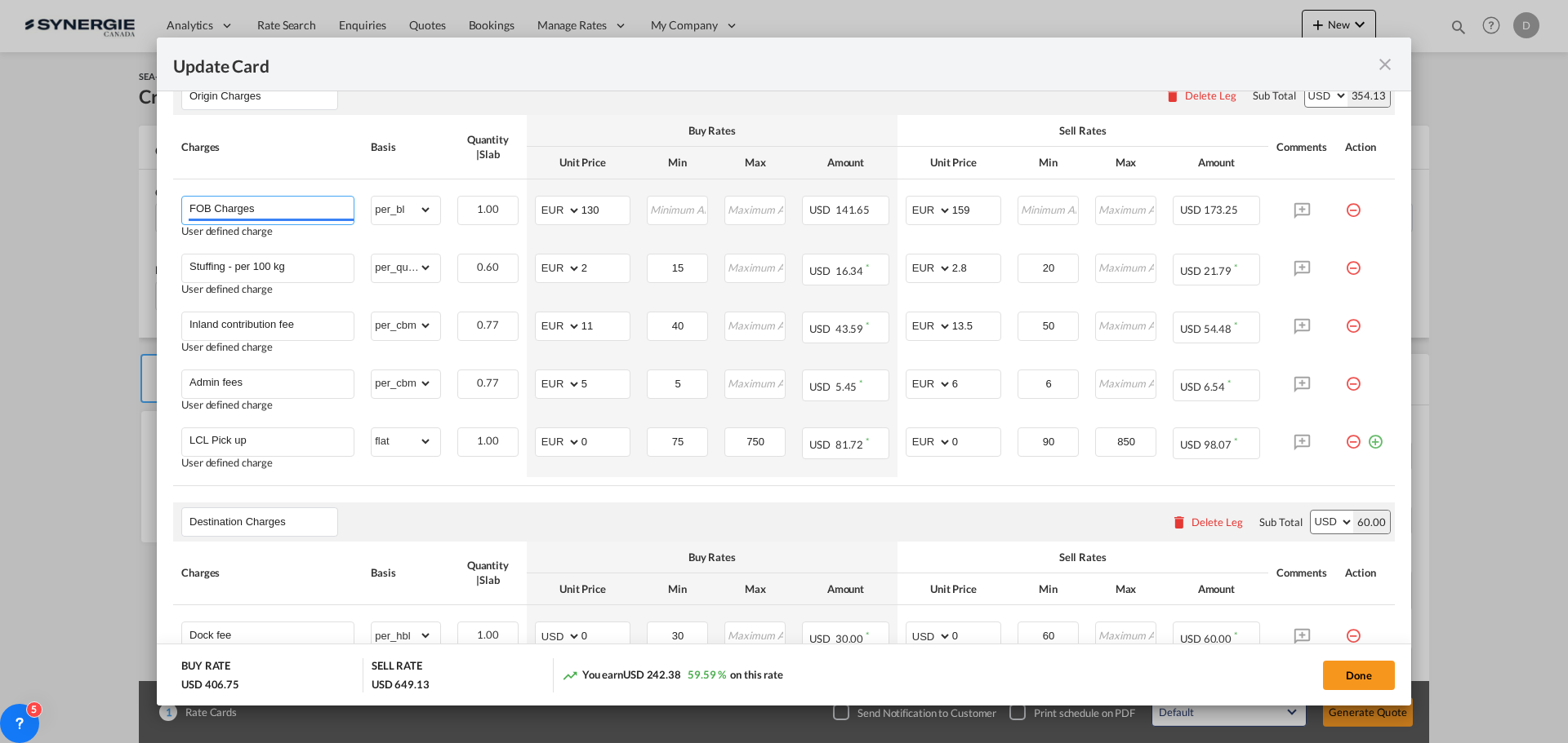
drag, startPoint x: 210, startPoint y: 208, endPoint x: 153, endPoint y: 204, distance: 57.1
click at [153, 204] on div "Update Card Port of [GEOGRAPHIC_DATA] ITGOA T/S Liner/Carrier No carrier 2HM LO…" at bounding box center [784, 371] width 1568 height 743
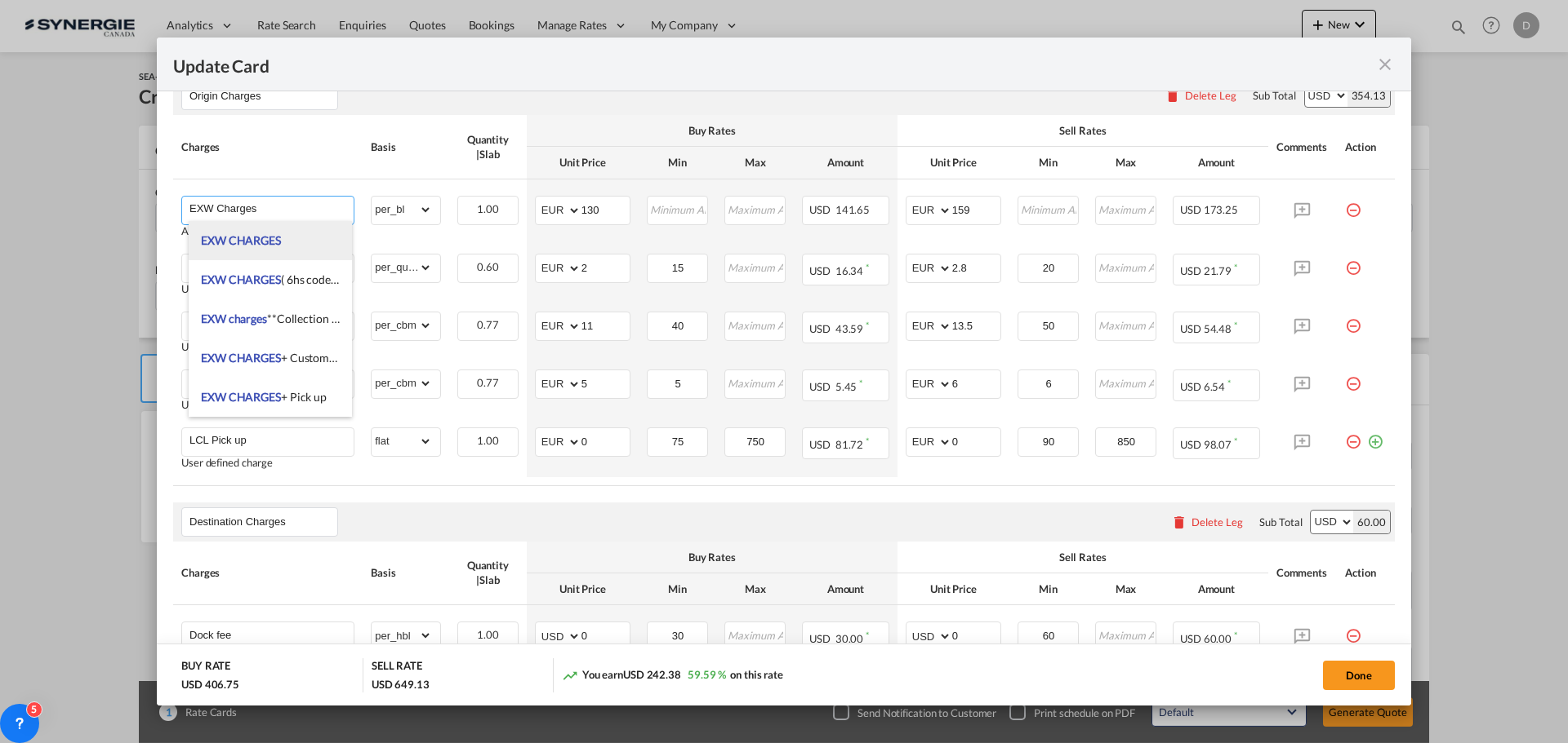
click at [243, 234] on span "EXW CHARGES" at bounding box center [241, 241] width 80 height 14
type input "EXW CHARGES"
type input "0"
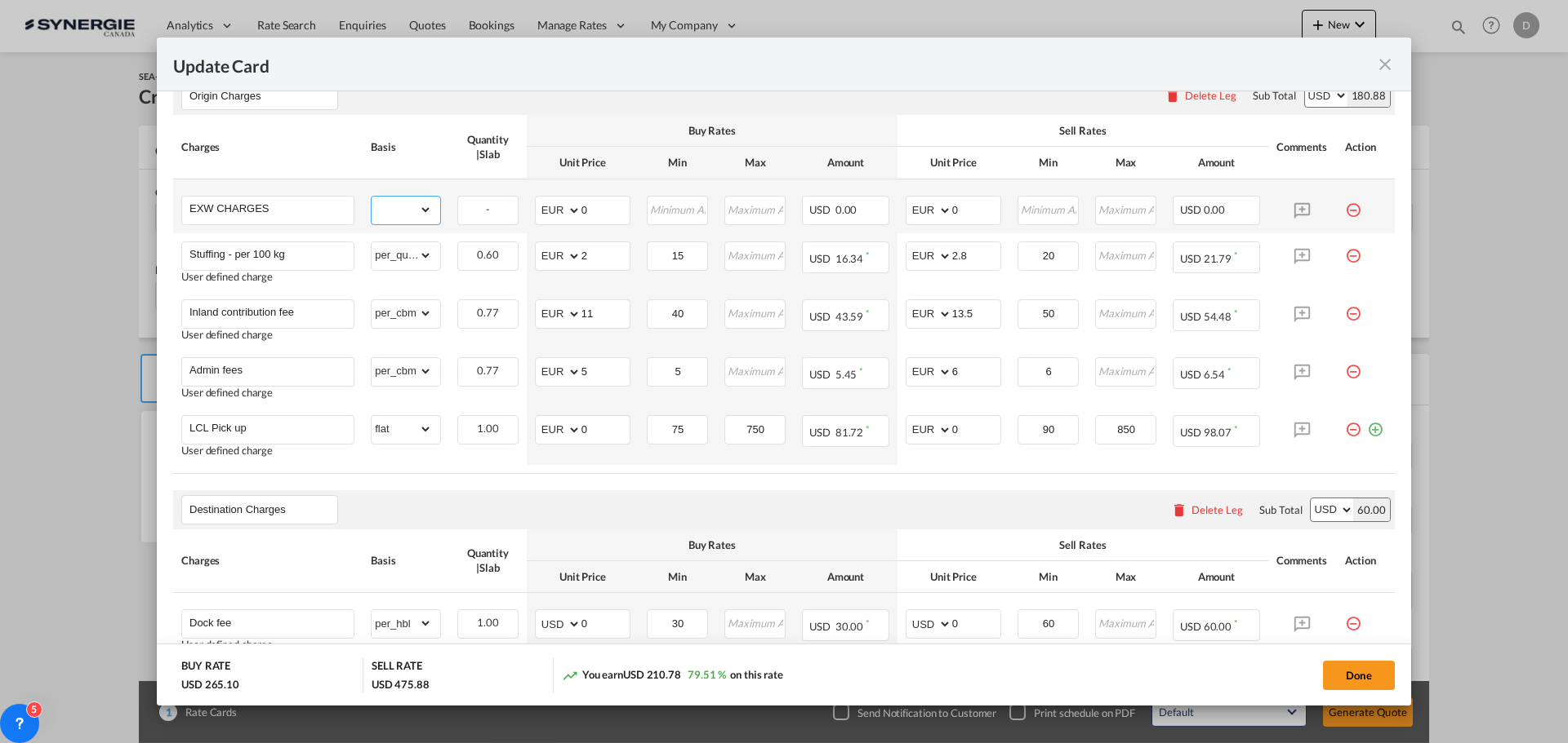
click at [424, 208] on select "gross_weight volumetric_weight per_shipment per_bl per_km per_hawb per_kg flat …" at bounding box center [401, 210] width 61 height 26
select select "per_bl"
click at [371, 197] on select "gross_weight volumetric_weight per_shipment per_bl per_km per_hawb per_kg flat …" at bounding box center [401, 210] width 61 height 26
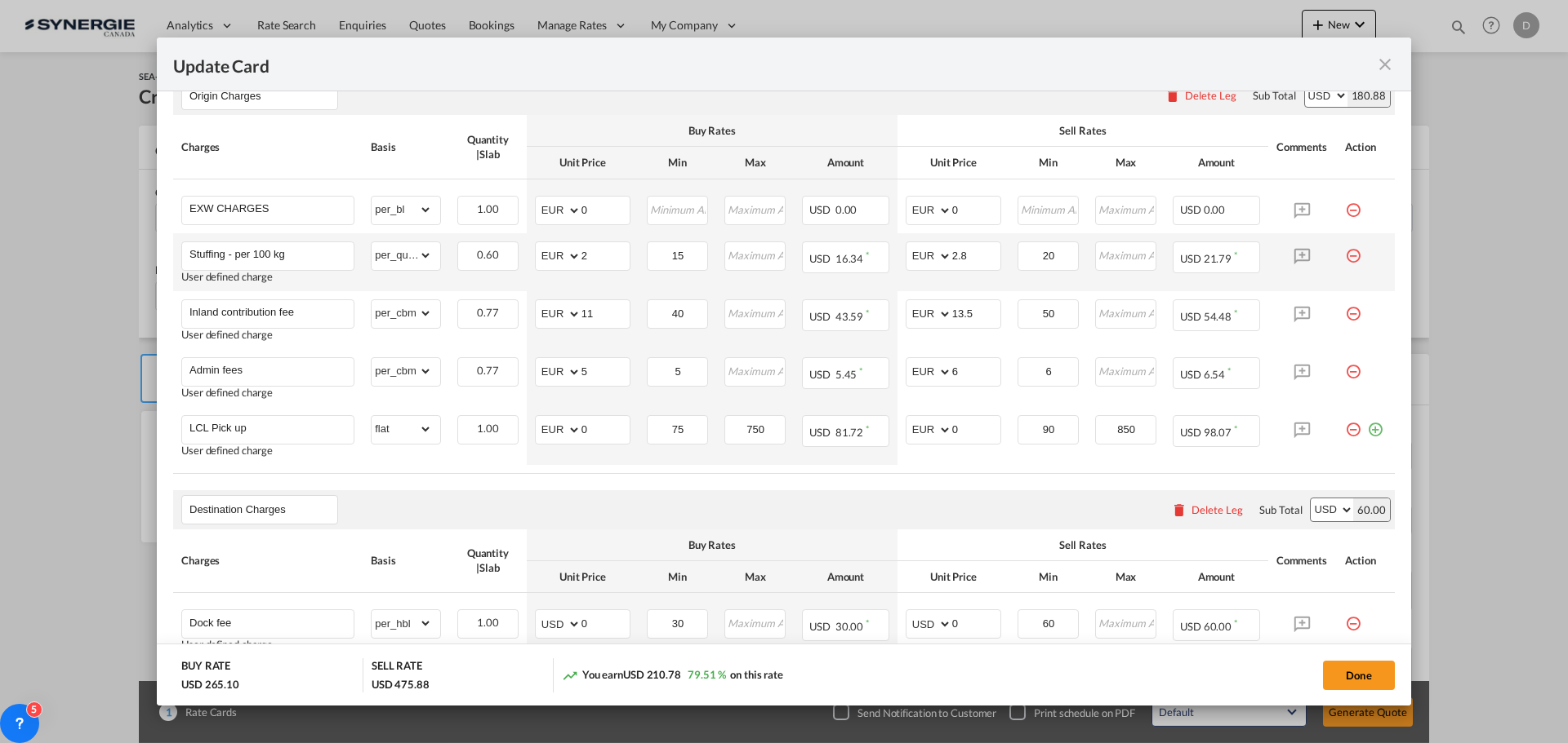
click at [1346, 258] on md-icon "icon-minus-circle-outline red-400-fg pt-7" at bounding box center [1353, 249] width 17 height 17
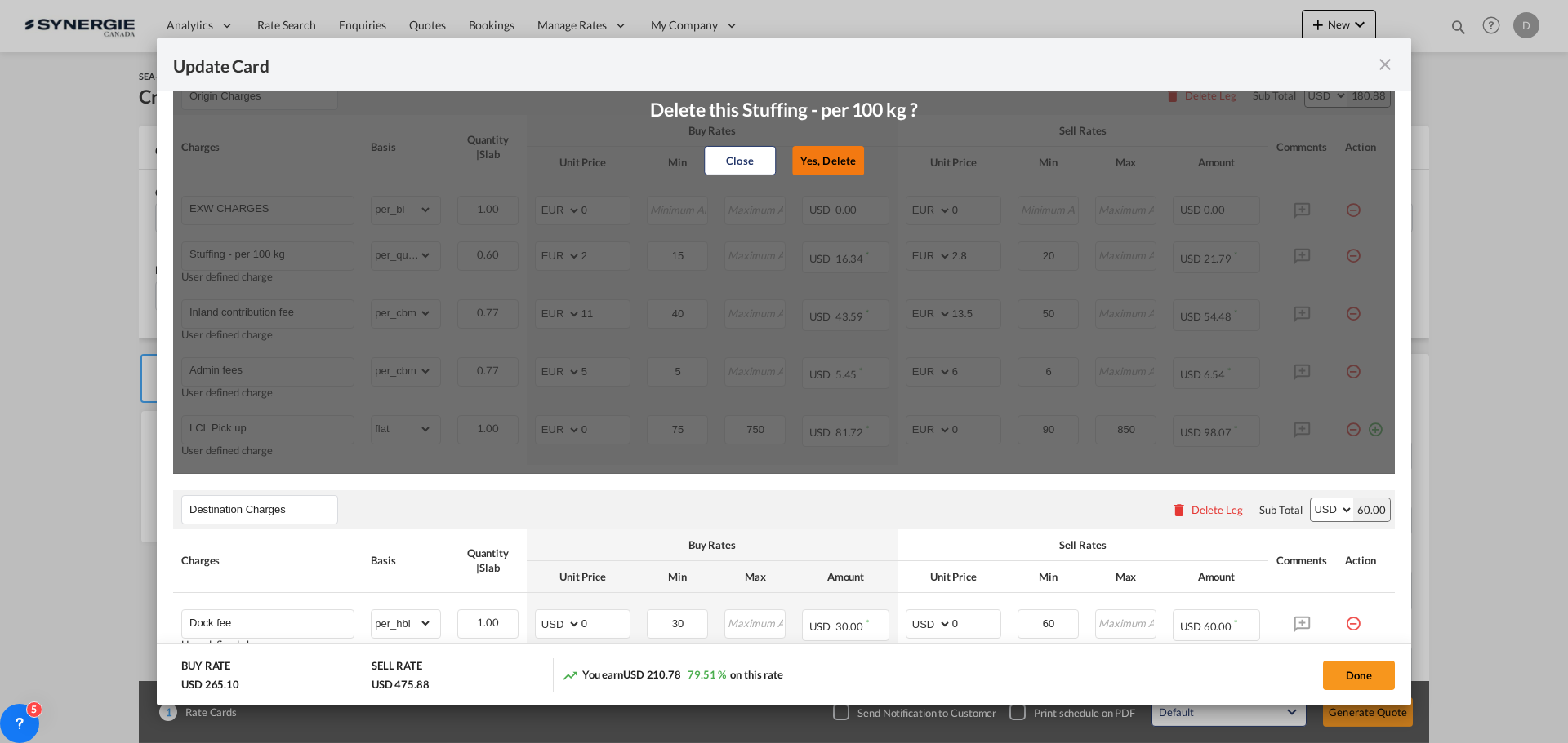
click at [819, 160] on button "Yes, Delete" at bounding box center [827, 160] width 71 height 29
type input "Inland contribution fee"
select select "per_cbm"
type input "11"
type input "40"
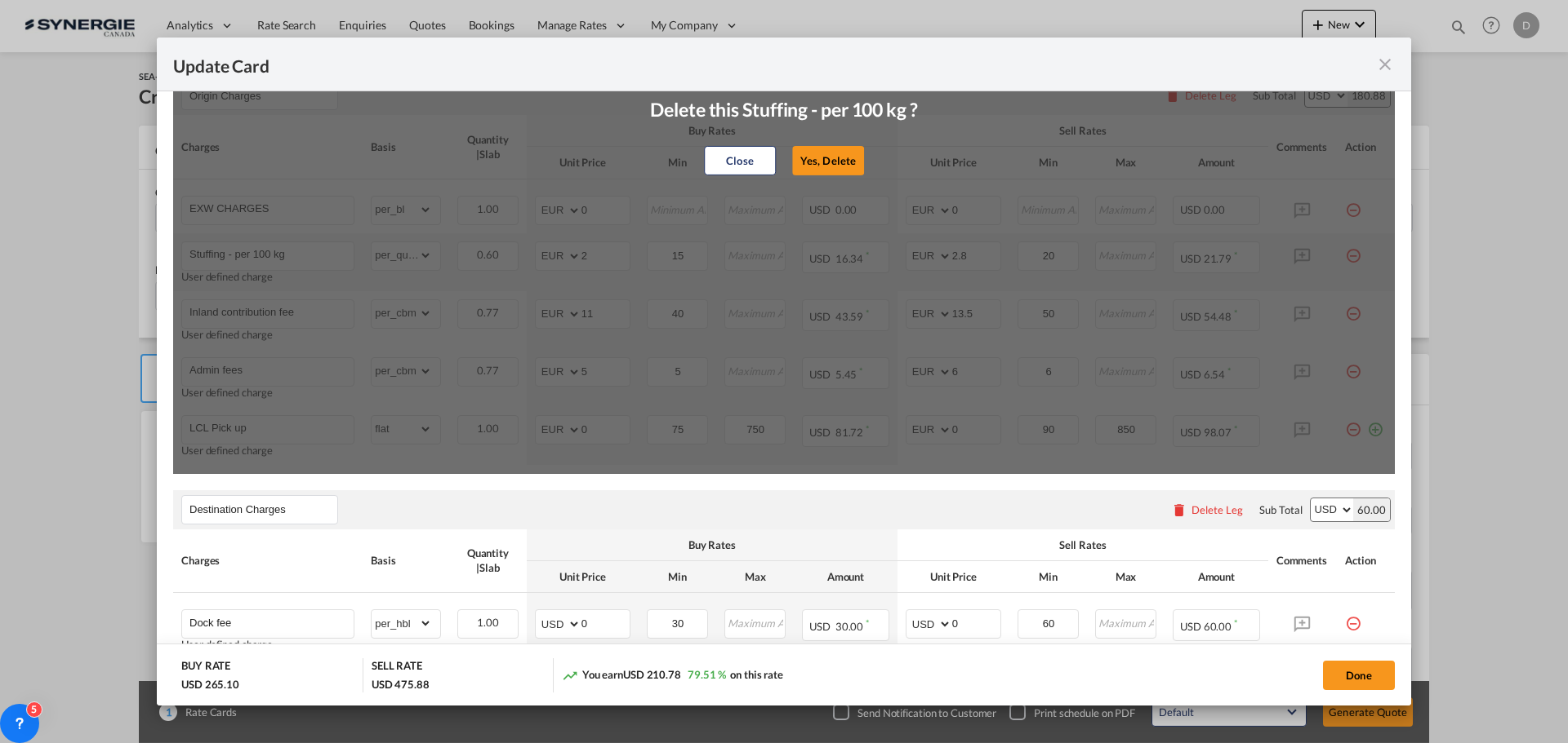
type input "13.5"
type input "50"
type input "Admin fees"
type input "5"
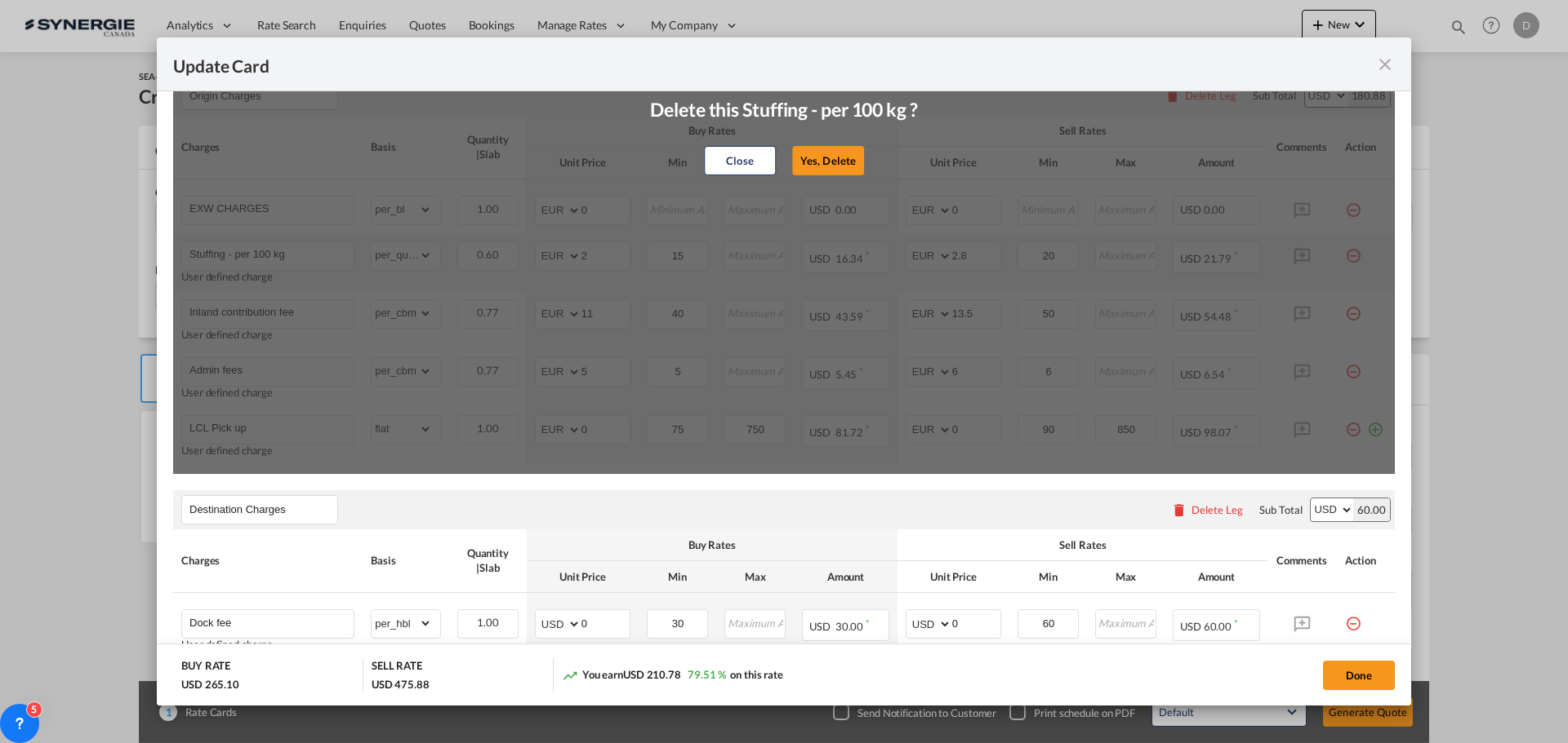
type input "6"
type input "LCL Pick up"
select select "flat"
type input "0"
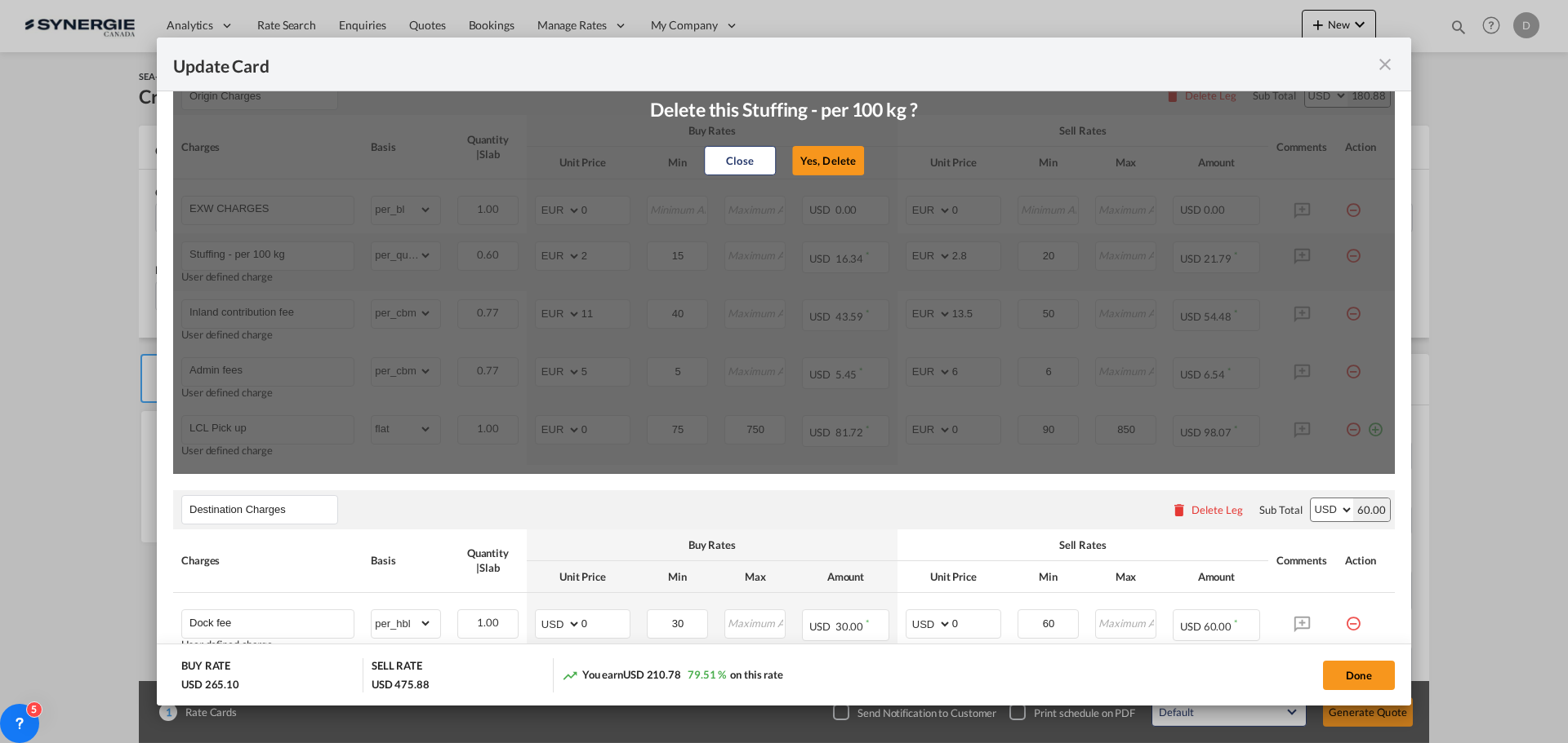
type input "75"
type input "750"
type input "0"
type input "90"
type input "850"
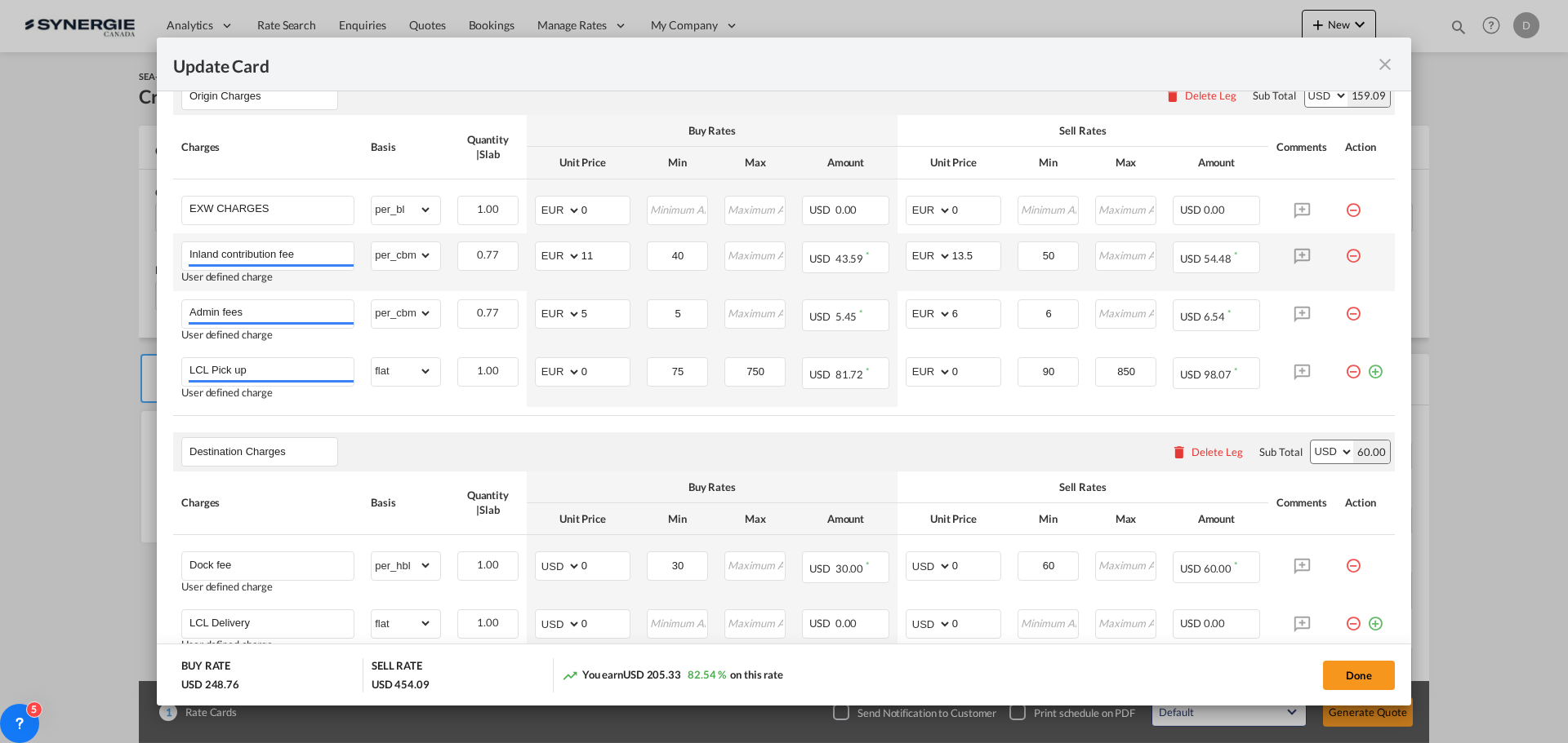
click at [1345, 256] on md-icon "icon-minus-circle-outline red-400-fg pt-7" at bounding box center [1353, 249] width 17 height 17
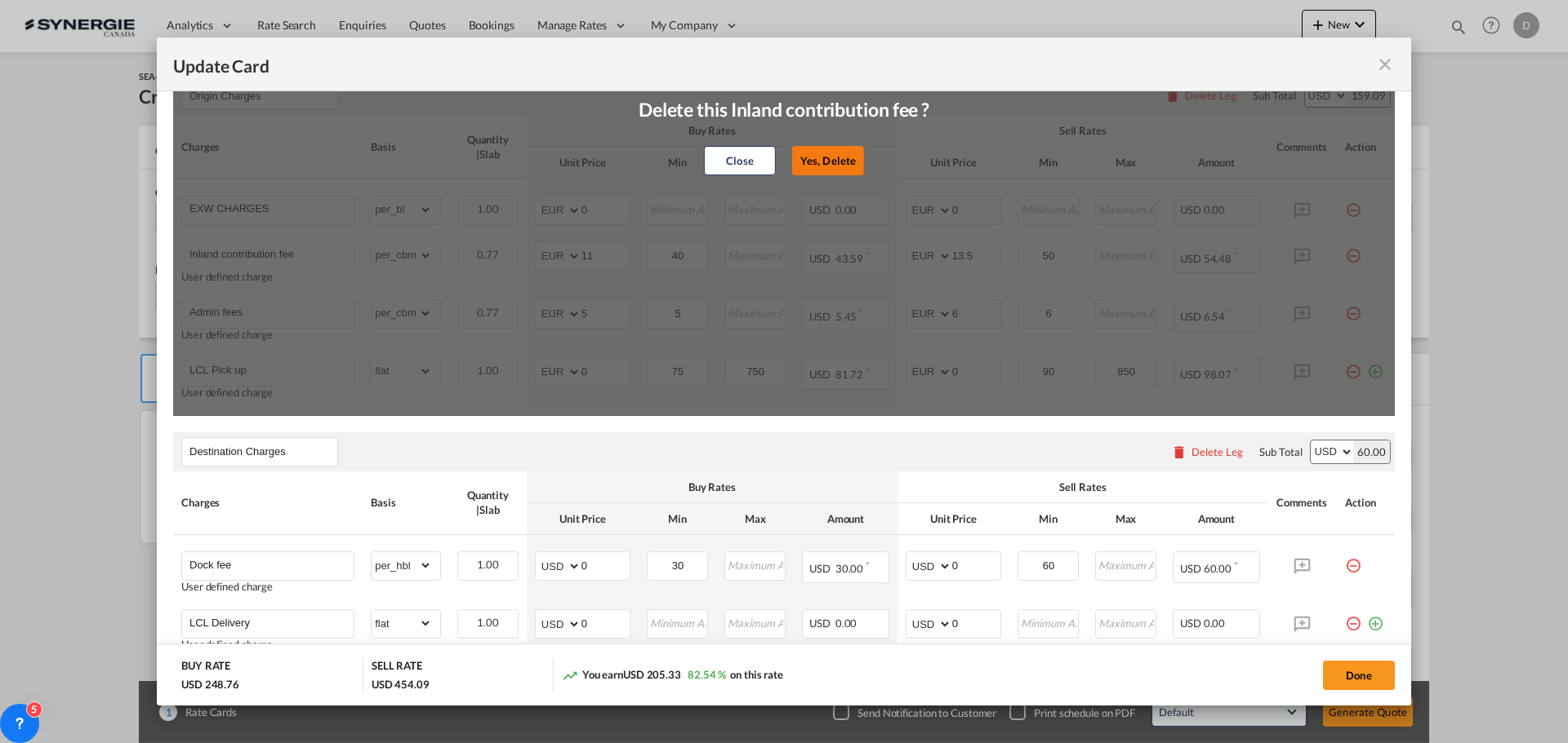
click at [827, 154] on button "Yes, Delete" at bounding box center [827, 160] width 71 height 29
type input "Admin fees"
type input "5"
type input "6"
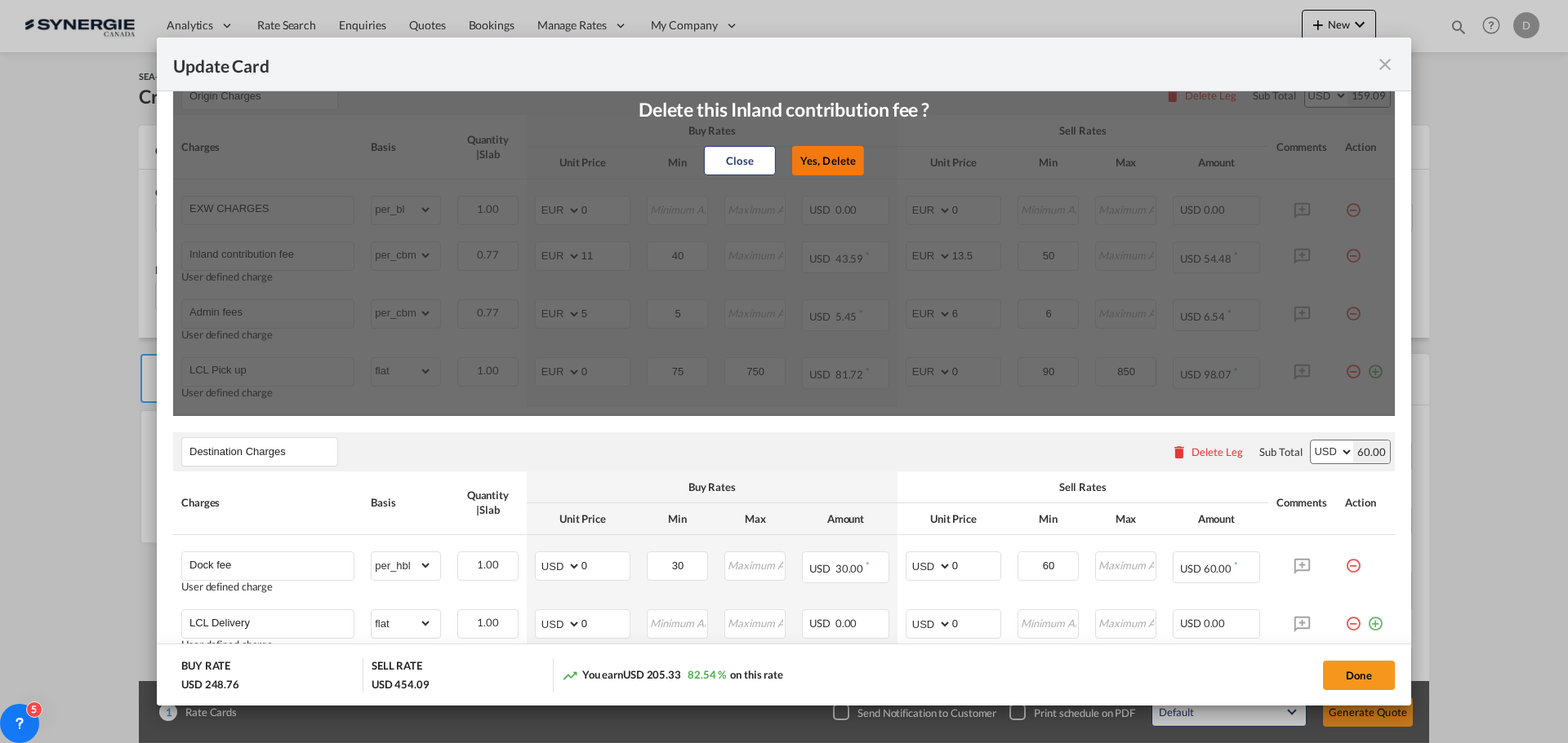
type input "6"
type input "LCL Pick up"
select select "flat"
type input "0"
type input "75"
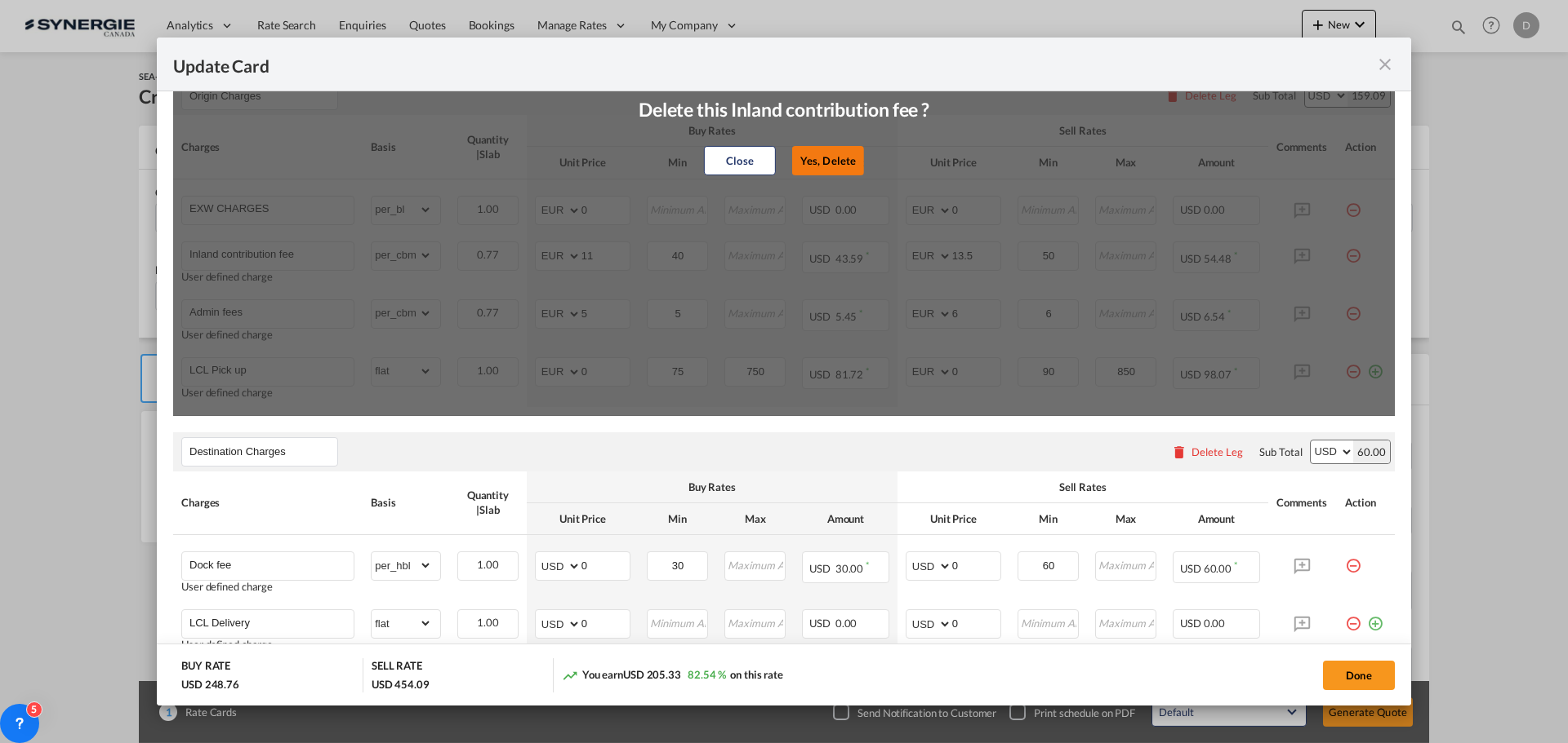
type input "750"
type input "0"
type input "90"
type input "850"
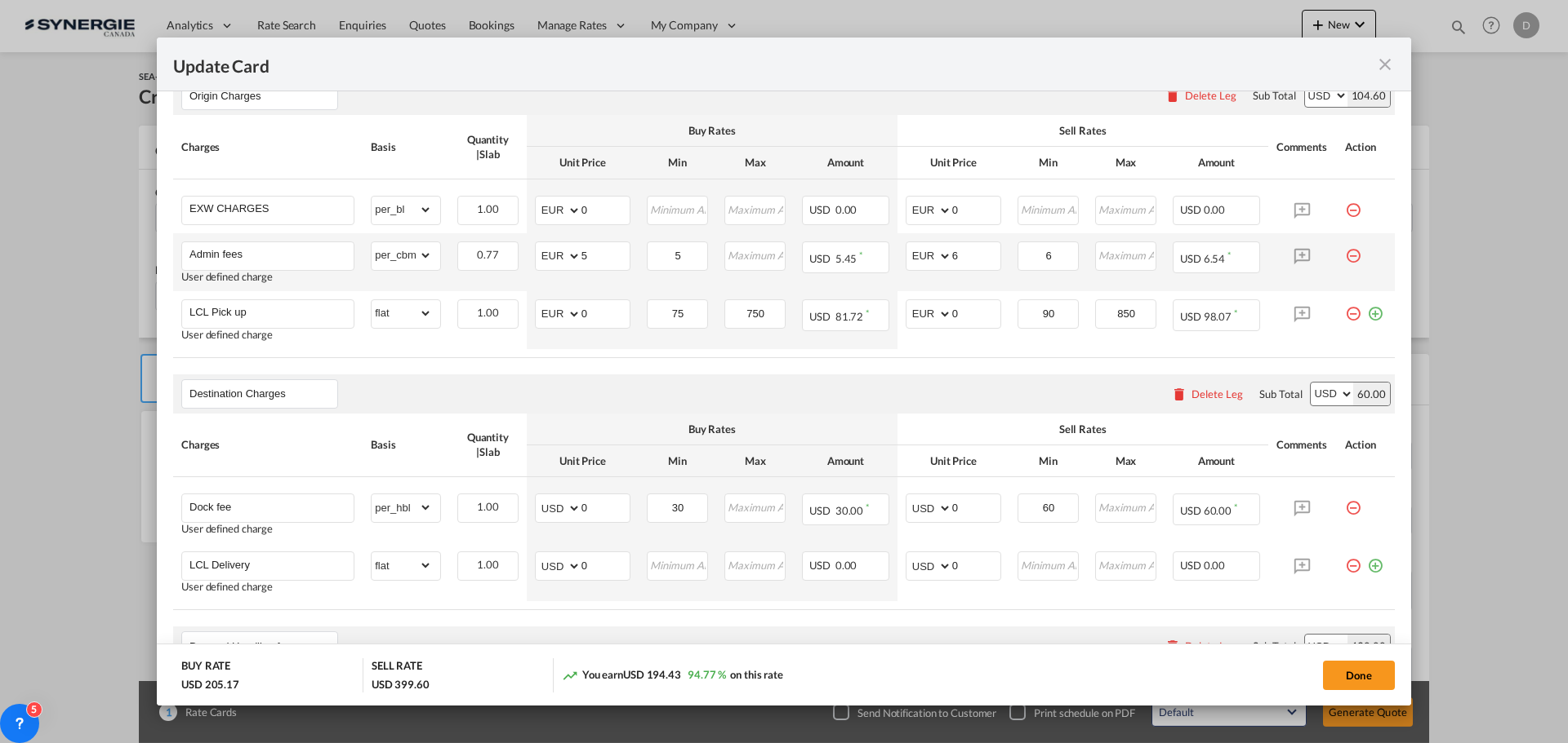
click at [1349, 254] on md-icon "icon-minus-circle-outline red-400-fg pt-7" at bounding box center [1353, 249] width 17 height 17
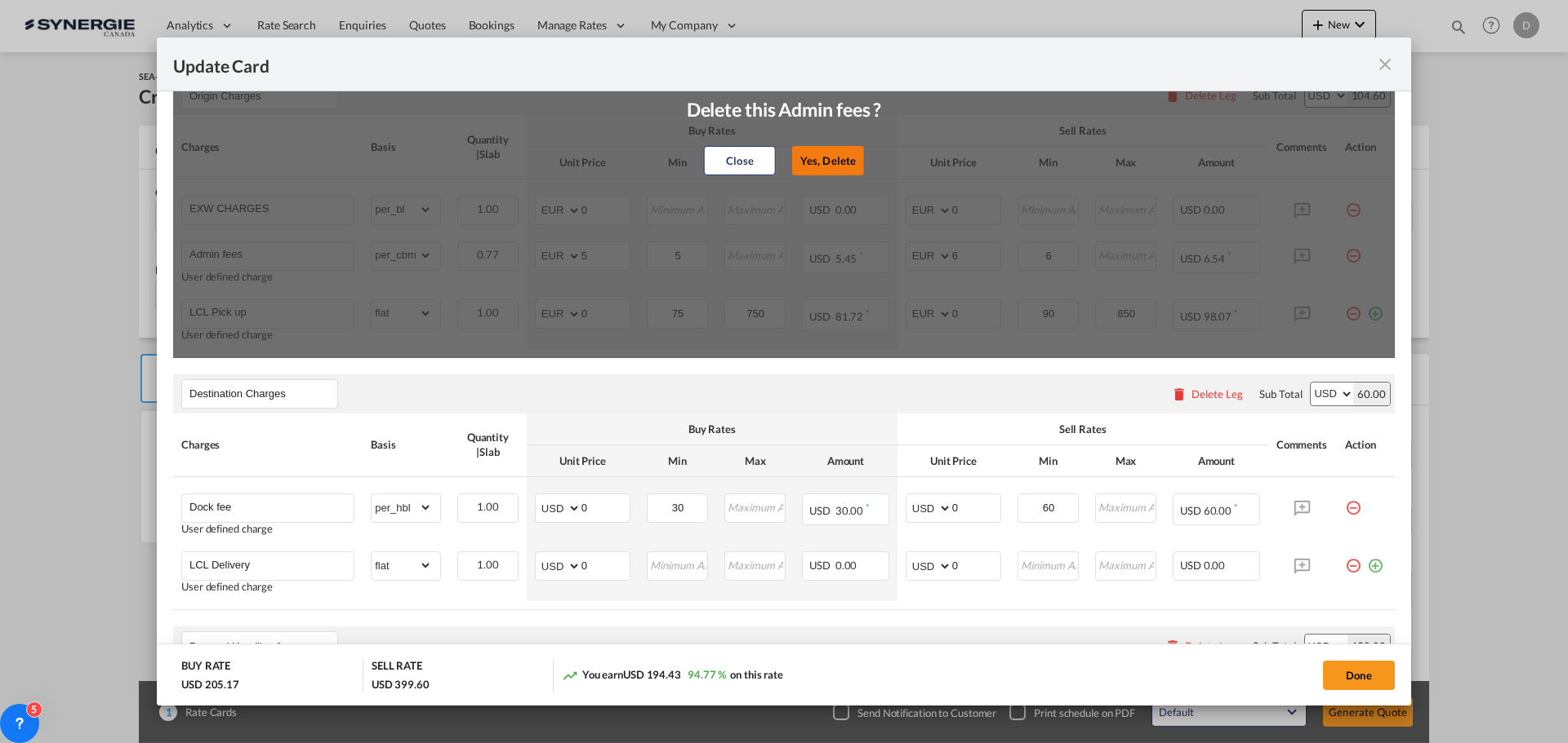
click at [830, 160] on button "Yes, Delete" at bounding box center [827, 160] width 71 height 29
type input "LCL Pick up"
select select "flat"
type input "0"
type input "75"
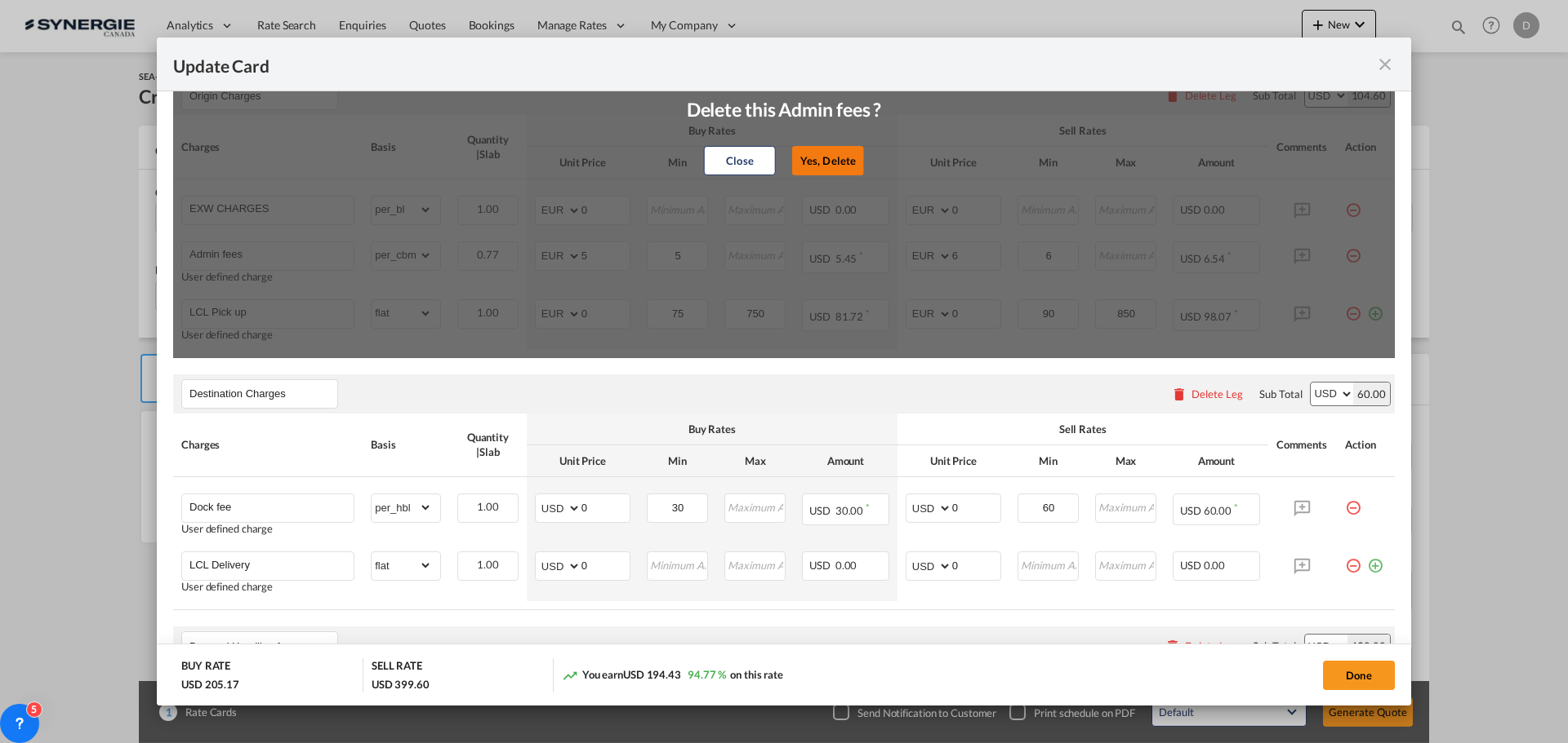
type input "750"
type input "0"
type input "90"
type input "850"
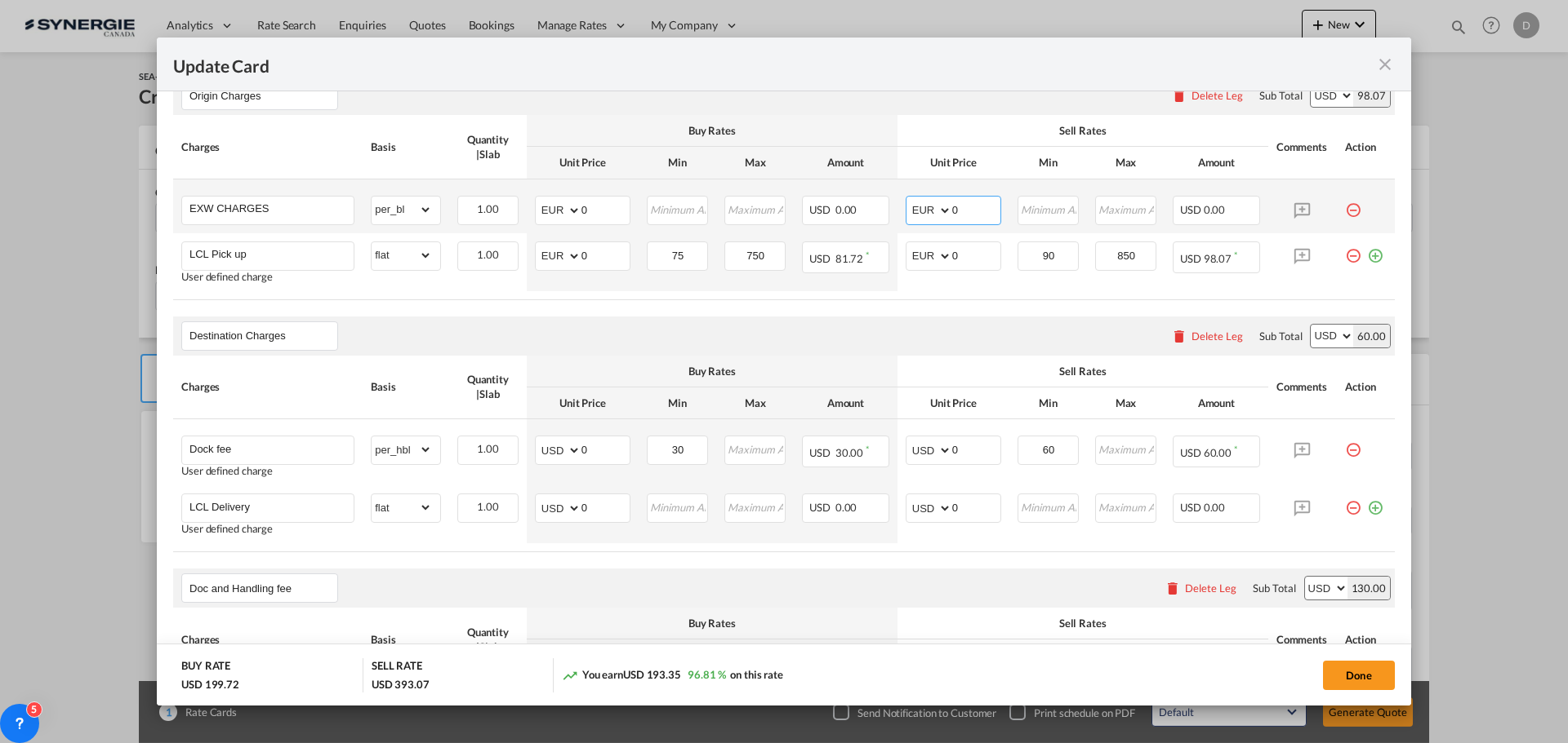
click at [937, 211] on select "AED AFN ALL AMD ANG AOA ARS AUD AWG AZN BAM BBD BDT BGN BHD BIF BMD BND [PERSON…" at bounding box center [930, 211] width 42 height 23
select select "string:USD"
click at [909, 199] on select "AED AFN ALL AMD ANG AOA ARS AUD AWG AZN BAM BBD BDT BGN BHD BIF BMD BND [PERSON…" at bounding box center [930, 211] width 42 height 23
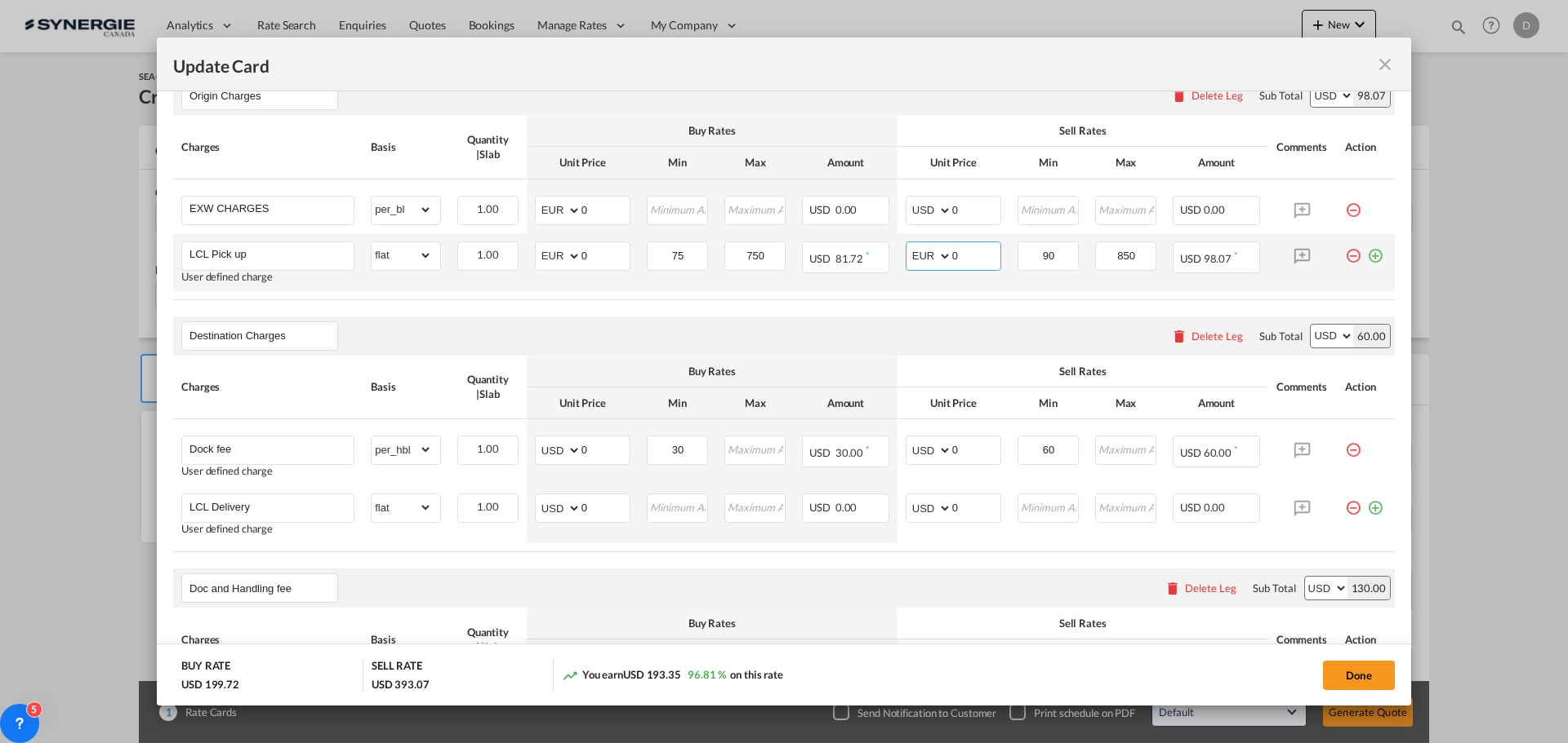
click at [936, 250] on select "AED AFN ALL AMD ANG AOA ARS AUD AWG AZN BAM BBD BDT BGN BHD BIF BMD BND [PERSON…" at bounding box center [930, 256] width 42 height 23
select select "string:USD"
click at [909, 245] on select "AED AFN ALL AMD ANG AOA ARS AUD AWG AZN BAM BBD BDT BGN BHD BIF BMD BND [PERSON…" at bounding box center [930, 256] width 42 height 23
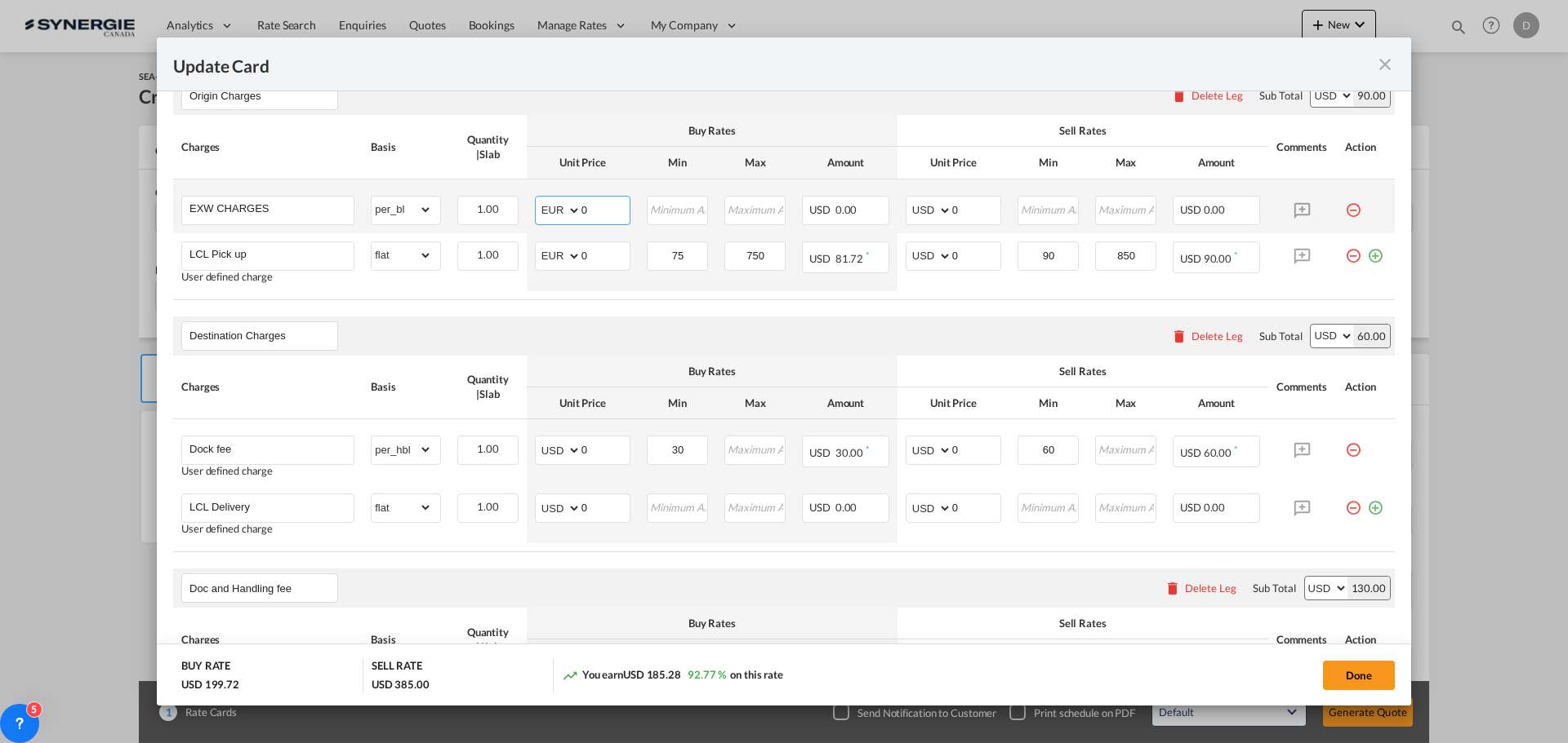
click at [570, 212] on select "AED AFN ALL AMD ANG AOA ARS AUD AWG AZN BAM BBD BDT BGN BHD BIF BMD BND [PERSON…" at bounding box center [559, 211] width 42 height 23
select select "string:USD"
click at [538, 199] on select "AED AFN ALL AMD ANG AOA ARS AUD AWG AZN BAM BBD BDT BGN BHD BIF BMD BND [PERSON…" at bounding box center [559, 211] width 42 height 23
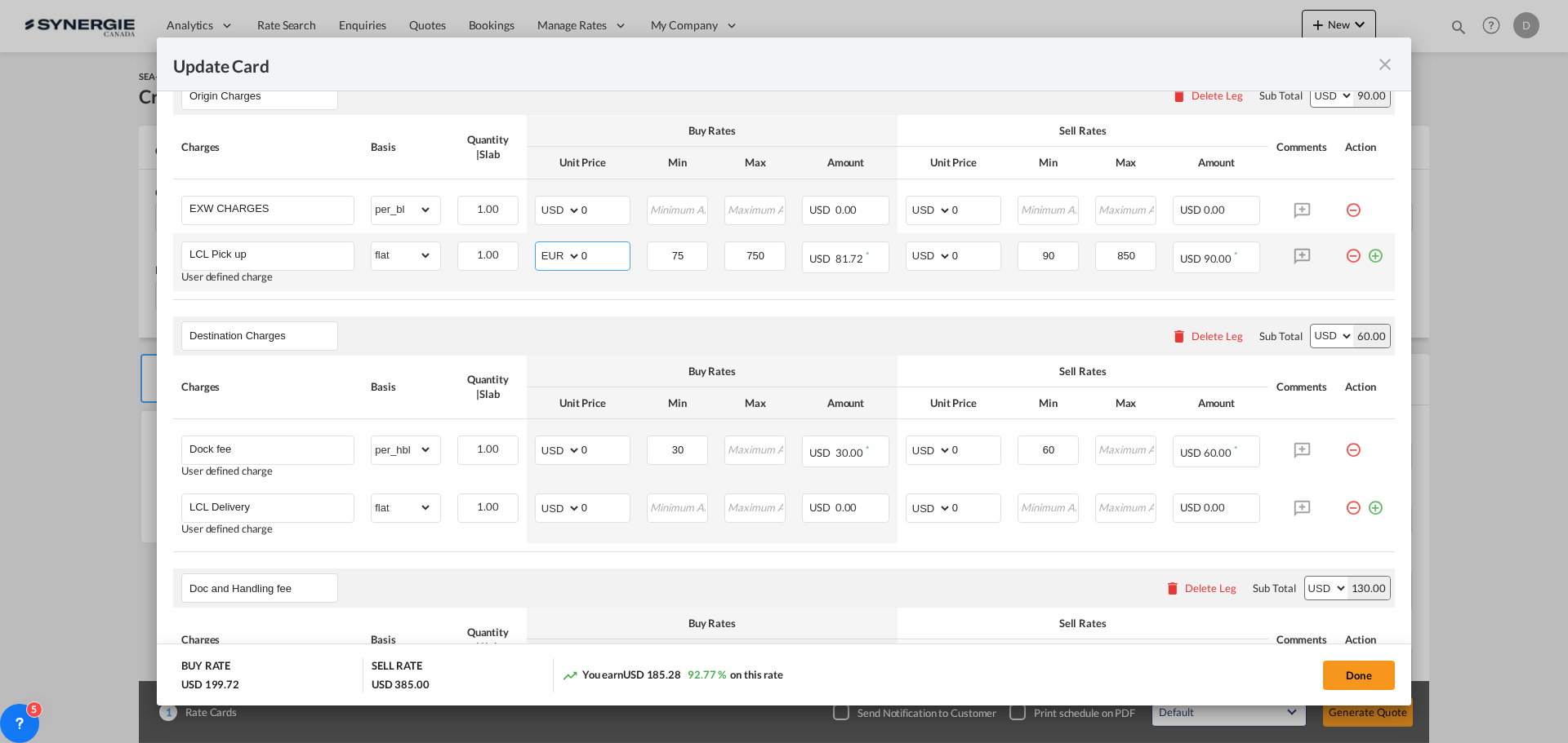
click at [570, 254] on select "AED AFN ALL AMD ANG AOA ARS AUD AWG AZN BAM BBD BDT BGN BHD BIF BMD BND [PERSON…" at bounding box center [559, 256] width 42 height 23
select select "string:USD"
click at [538, 245] on select "AED AFN ALL AMD ANG AOA ARS AUD AWG AZN BAM BBD BDT BGN BHD BIF BMD BND [PERSON…" at bounding box center [559, 256] width 42 height 23
click at [609, 273] on td "AED AFN ALL AMD ANG AOA ARS AUD AWG AZN BAM BBD BDT BGN BHD BIF BMD BND [PERSON…" at bounding box center [582, 263] width 112 height 58
click at [676, 258] on input "75" at bounding box center [677, 255] width 59 height 25
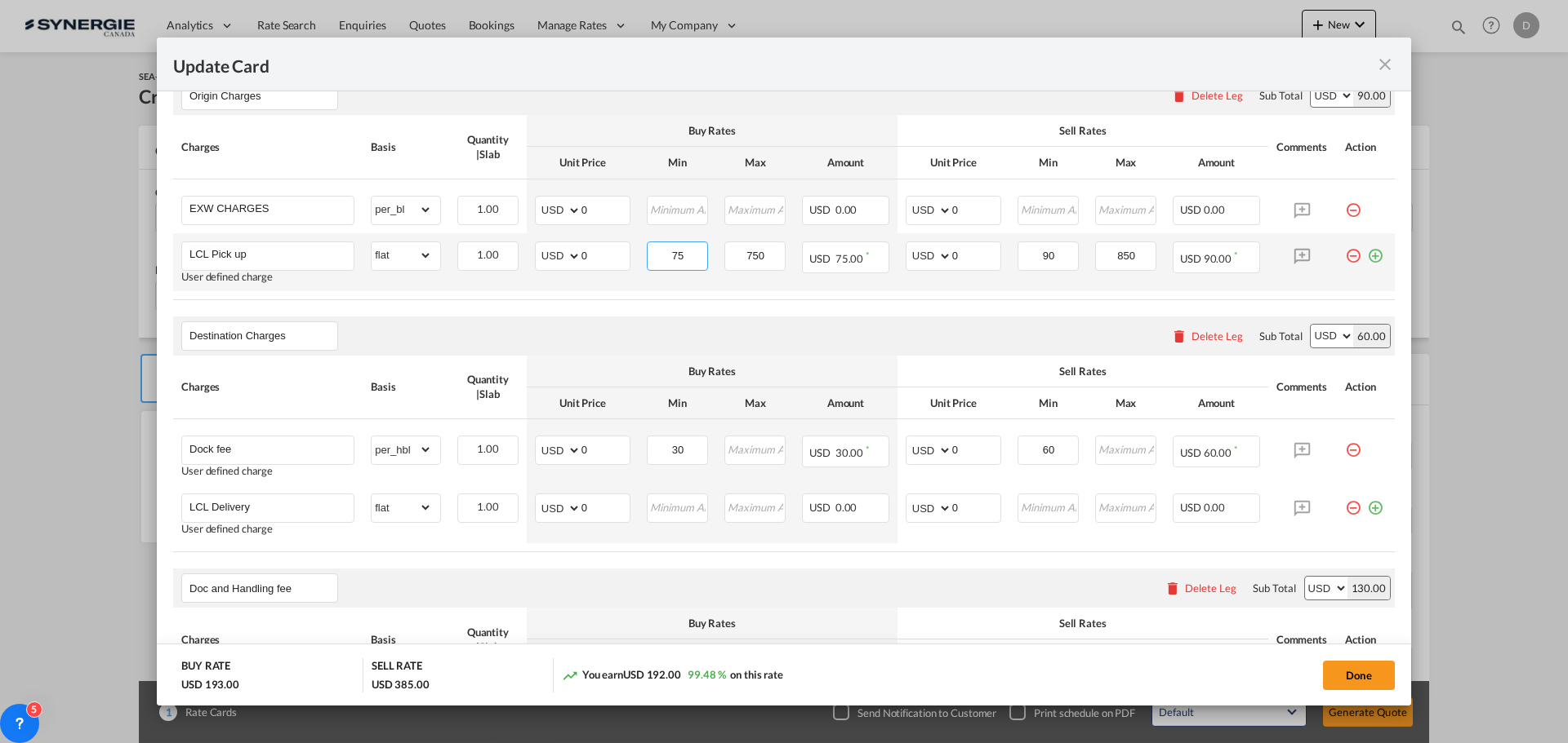
click at [676, 258] on input "75" at bounding box center [677, 255] width 59 height 25
type input "92"
type input "120"
click at [646, 321] on div "Destination Charges Please enter leg name Leg Name Already Exists Delete Leg Su…" at bounding box center [783, 336] width 1221 height 39
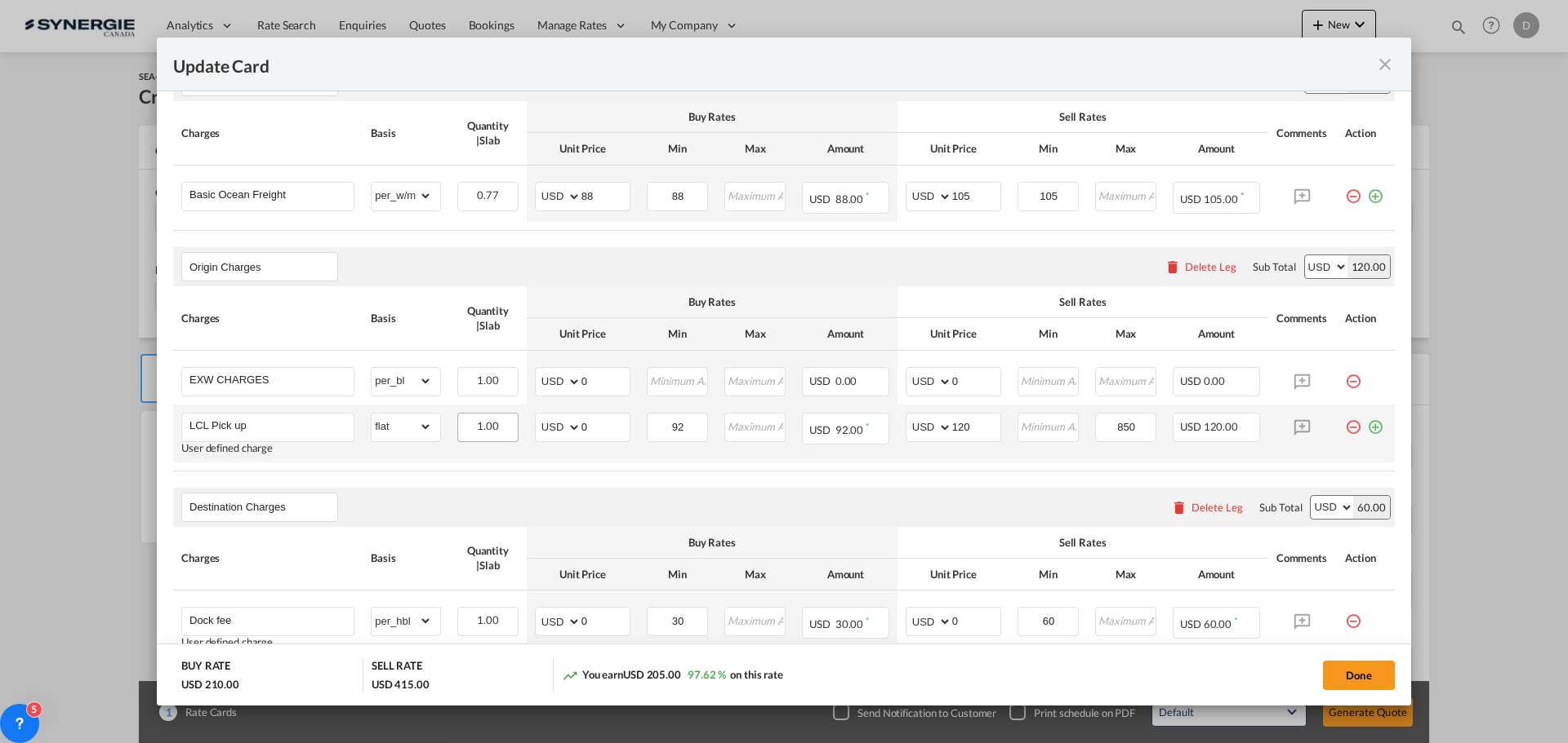
scroll to position [490, 0]
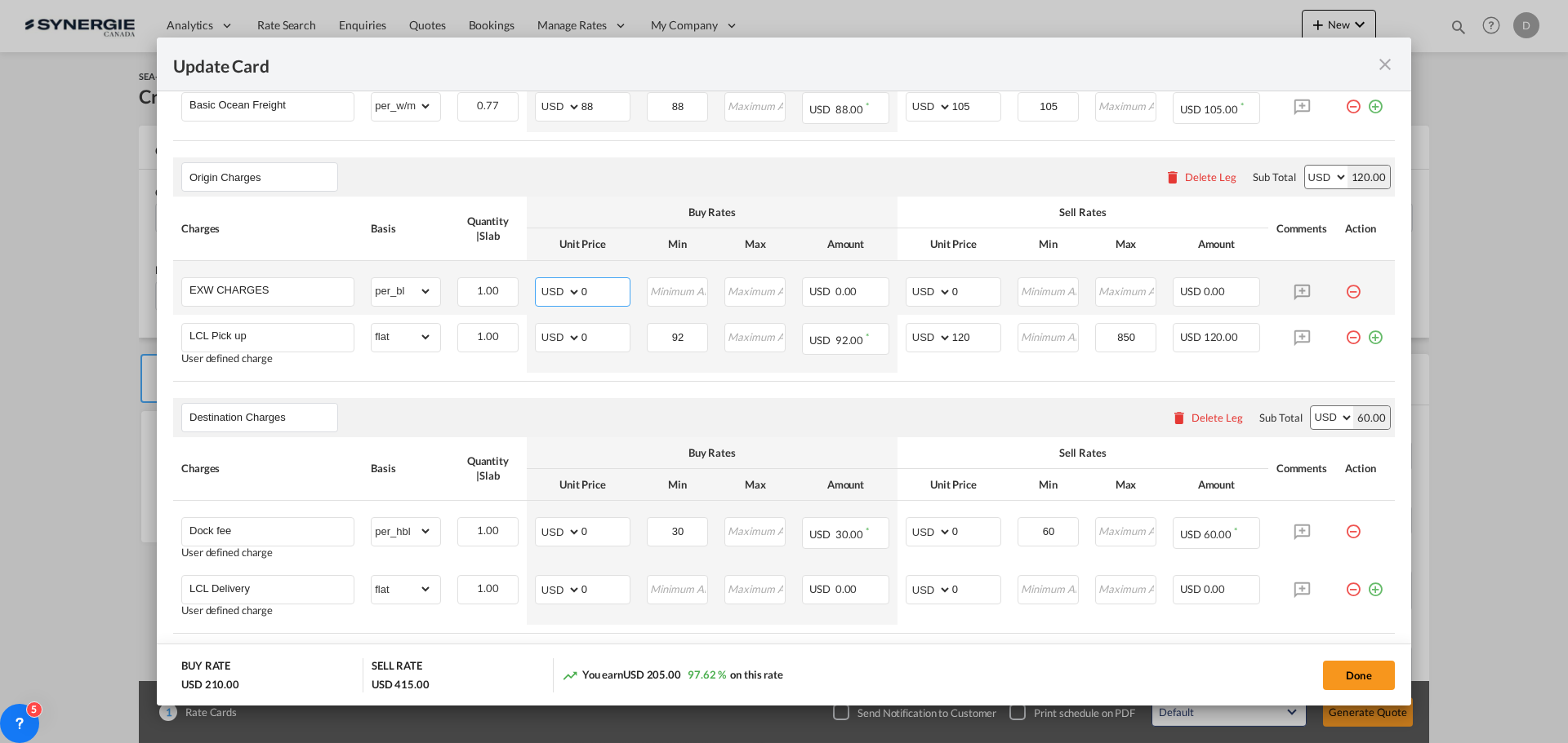
drag, startPoint x: 579, startPoint y: 293, endPoint x: 609, endPoint y: 286, distance: 30.8
click at [609, 286] on input "0" at bounding box center [605, 291] width 49 height 25
click at [587, 293] on input "0" at bounding box center [605, 291] width 49 height 25
click at [581, 292] on input "0" at bounding box center [605, 291] width 49 height 25
type input "317"
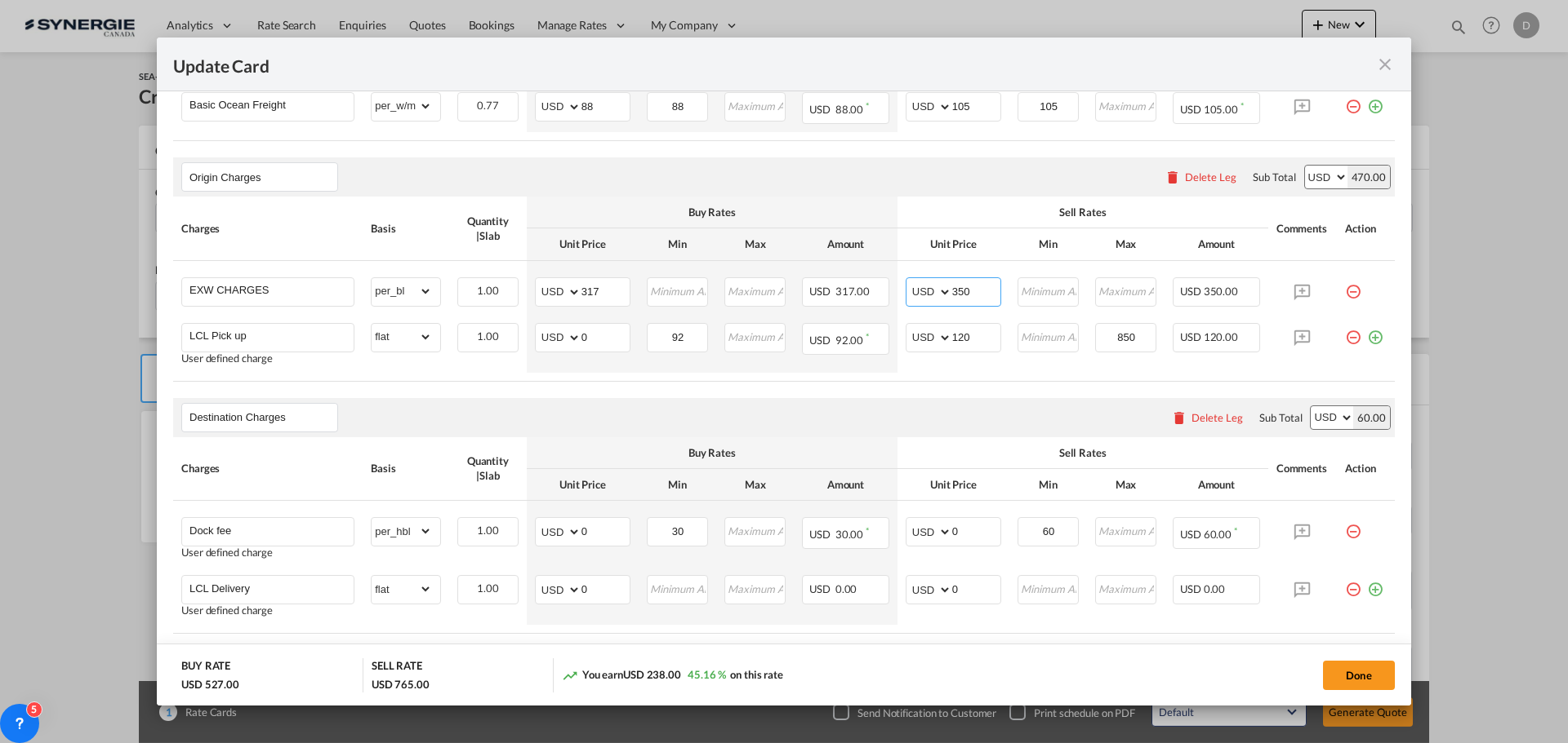
type input "350"
click at [565, 412] on div "Destination Charges Please enter leg name Leg Name Already Exists Delete Leg Su…" at bounding box center [783, 418] width 1221 height 39
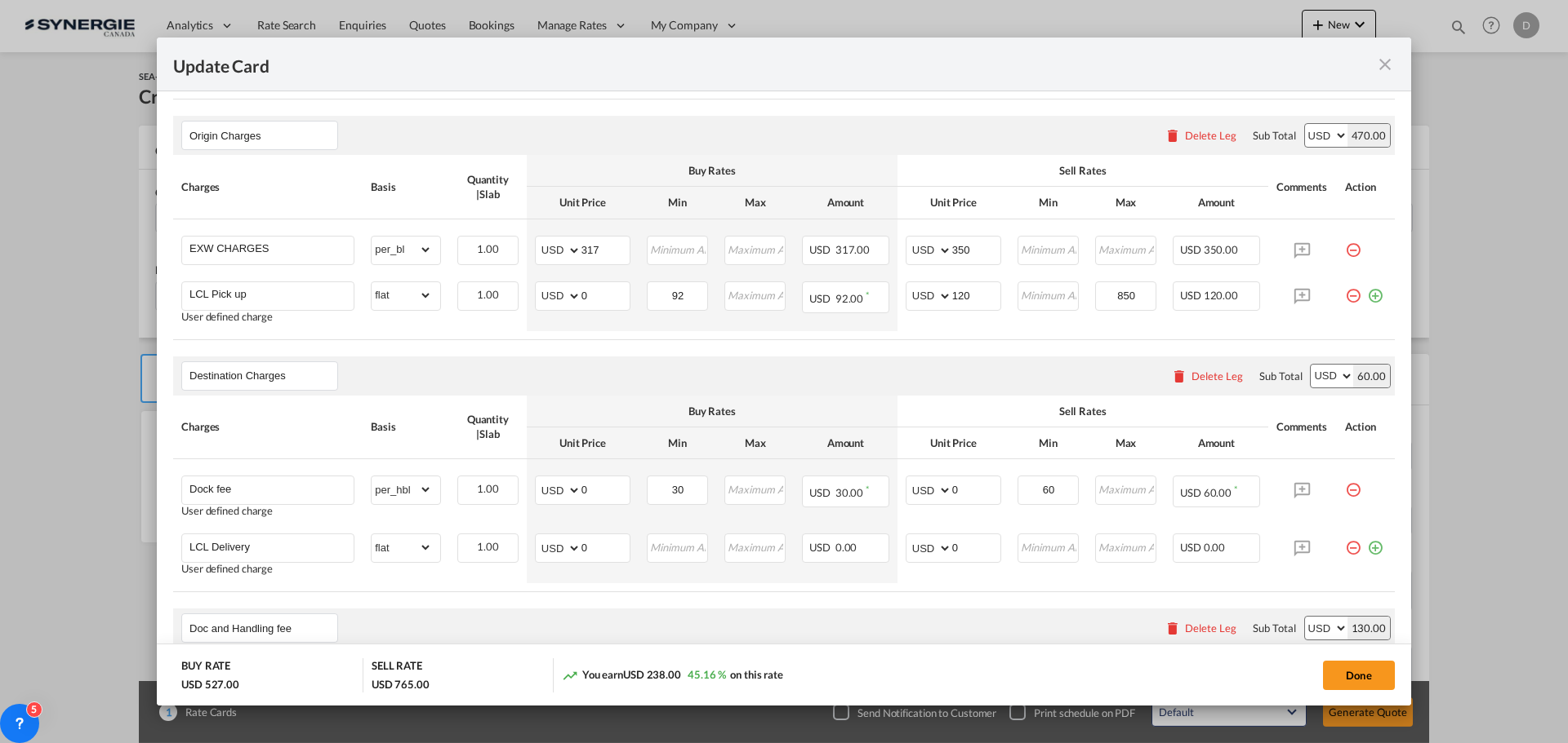
scroll to position [571, 0]
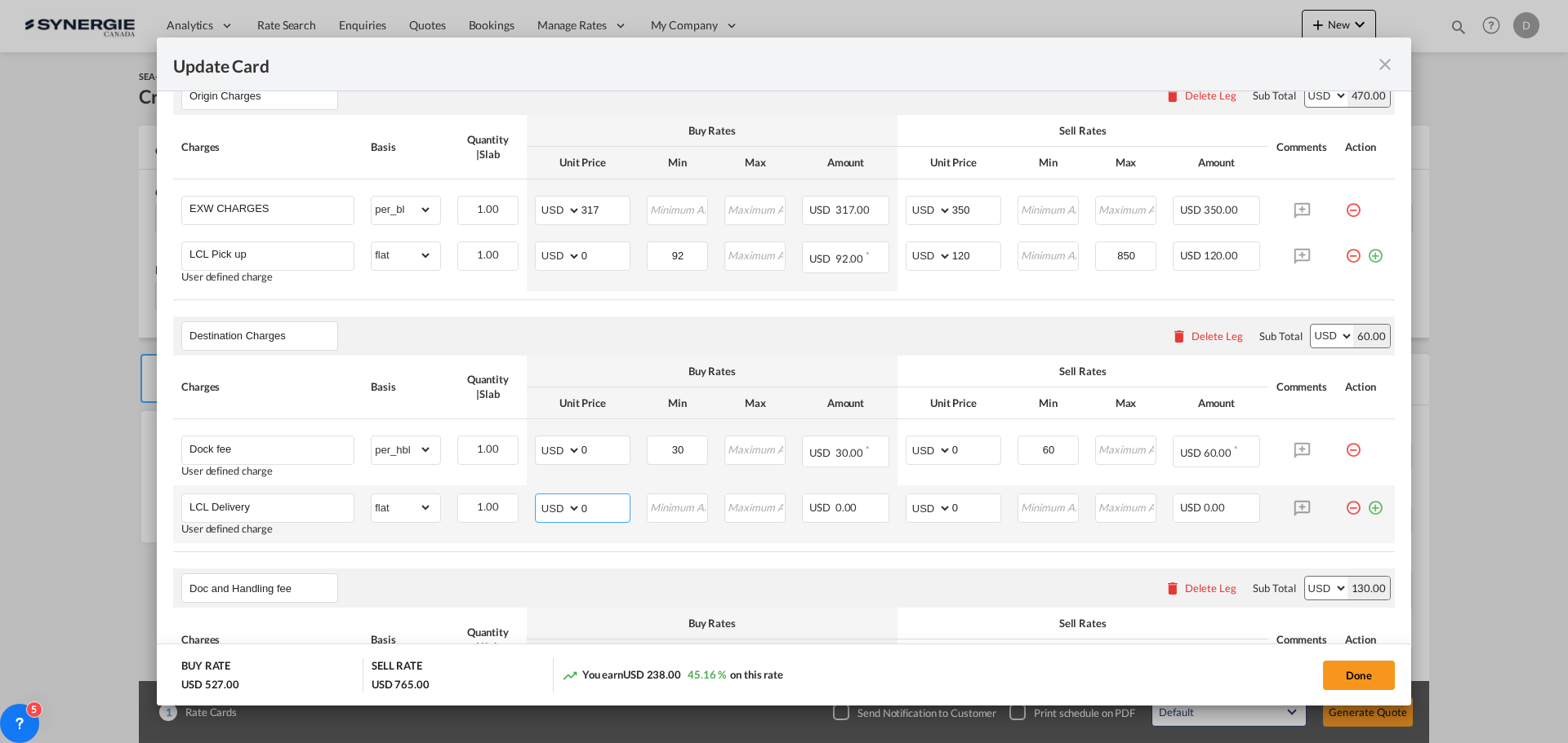
drag, startPoint x: 579, startPoint y: 510, endPoint x: 589, endPoint y: 510, distance: 10.0
click at [589, 510] on input "0" at bounding box center [605, 507] width 49 height 25
type input "64"
drag, startPoint x: 944, startPoint y: 509, endPoint x: 967, endPoint y: 513, distance: 23.3
click at [967, 513] on input "0" at bounding box center [976, 507] width 49 height 25
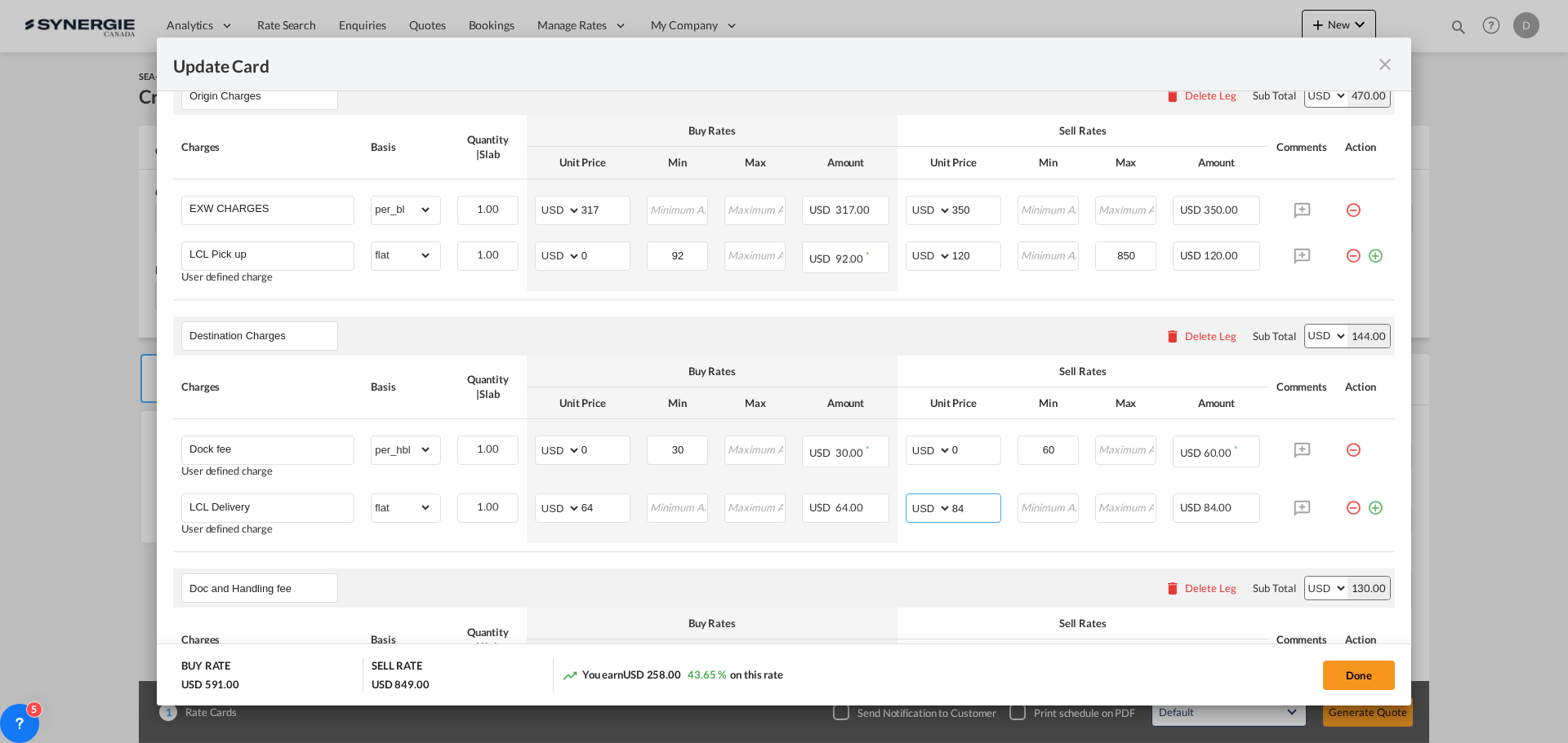
type input "84"
click at [767, 350] on div "Destination Charges Please enter leg name Leg Name Already Exists Delete Leg Su…" at bounding box center [783, 336] width 1221 height 39
drag, startPoint x: 579, startPoint y: 251, endPoint x: 610, endPoint y: 256, distance: 31.4
click at [610, 256] on input "0" at bounding box center [605, 255] width 49 height 25
type input "92"
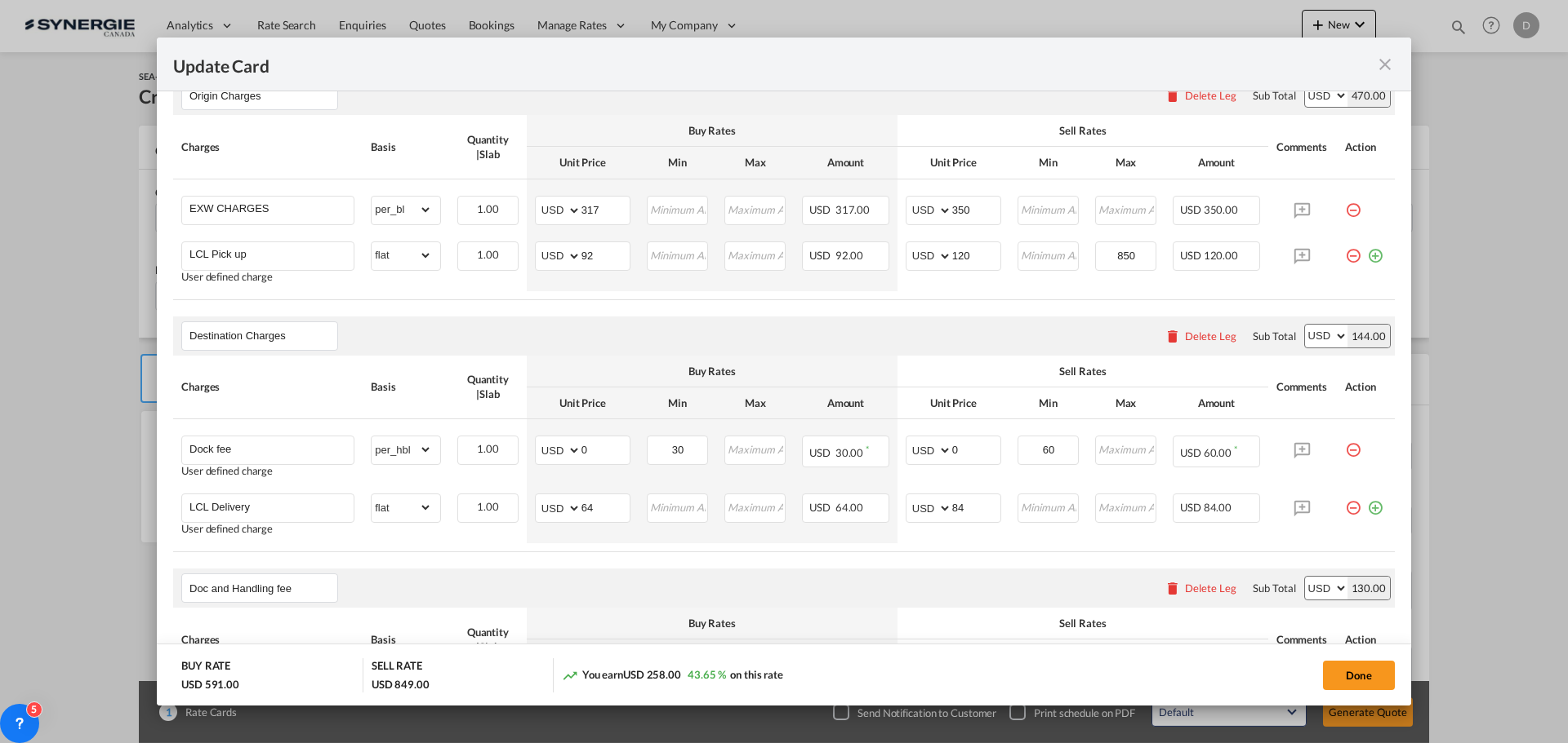
click at [638, 305] on air-lcl-rate-modification "Main Freight Please enter leg name Leg Name Already Exists Delete Leg Sub Total…" at bounding box center [783, 517] width 1221 height 1287
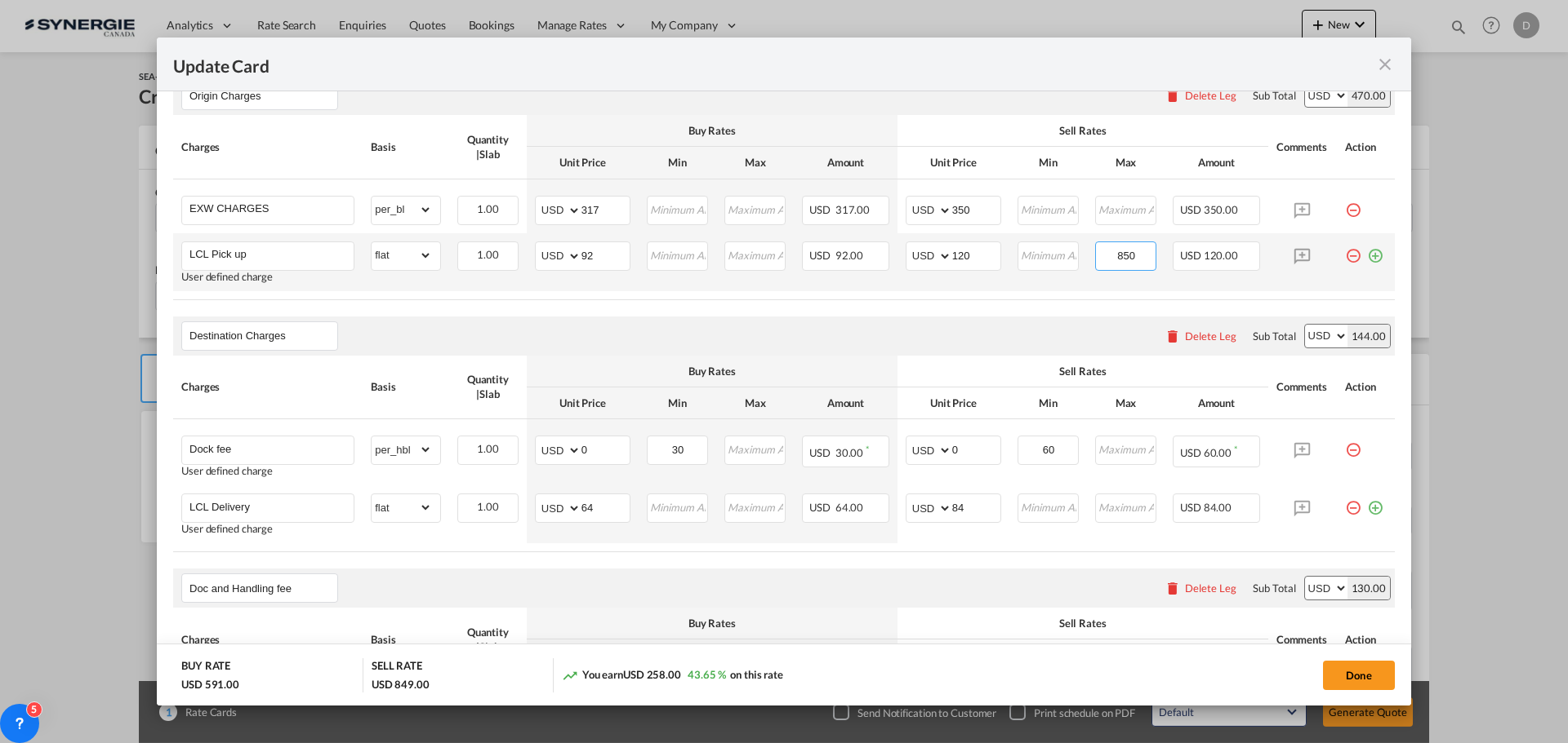
click at [1114, 251] on input "850" at bounding box center [1125, 255] width 59 height 25
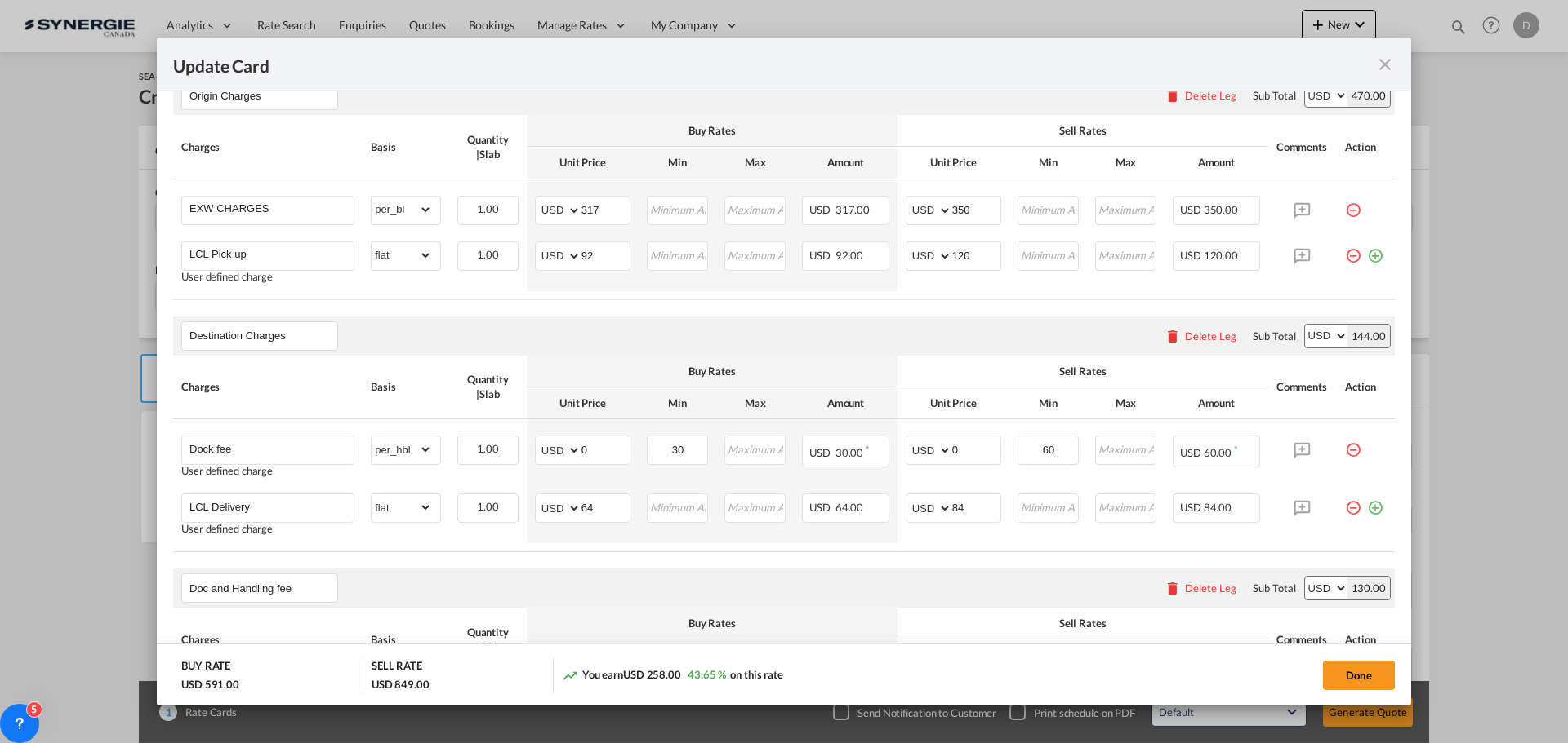
click at [835, 308] on air-lcl-rate-modification "Main Freight Please enter leg name Leg Name Already Exists Delete Leg Sub Total…" at bounding box center [783, 517] width 1221 height 1287
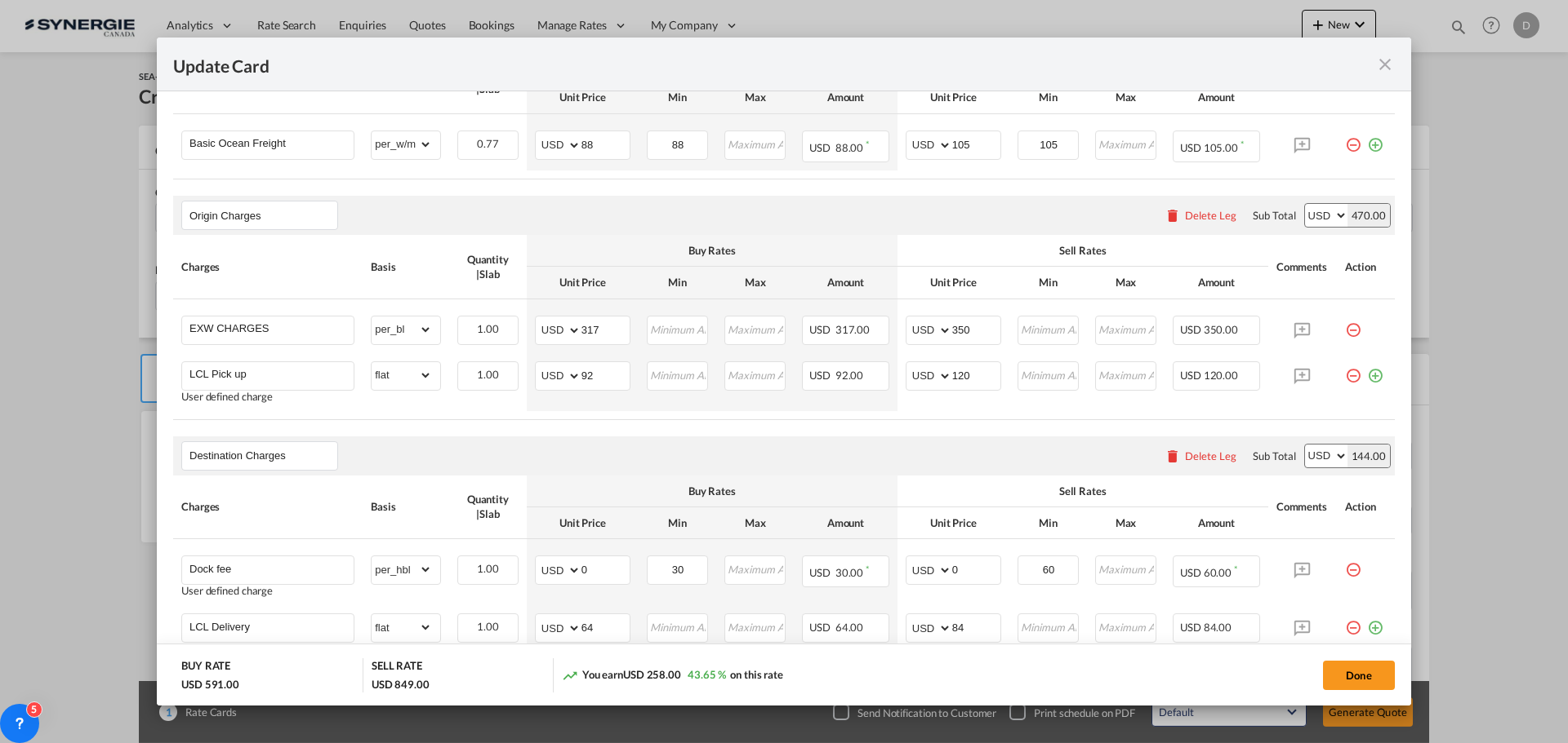
scroll to position [245, 0]
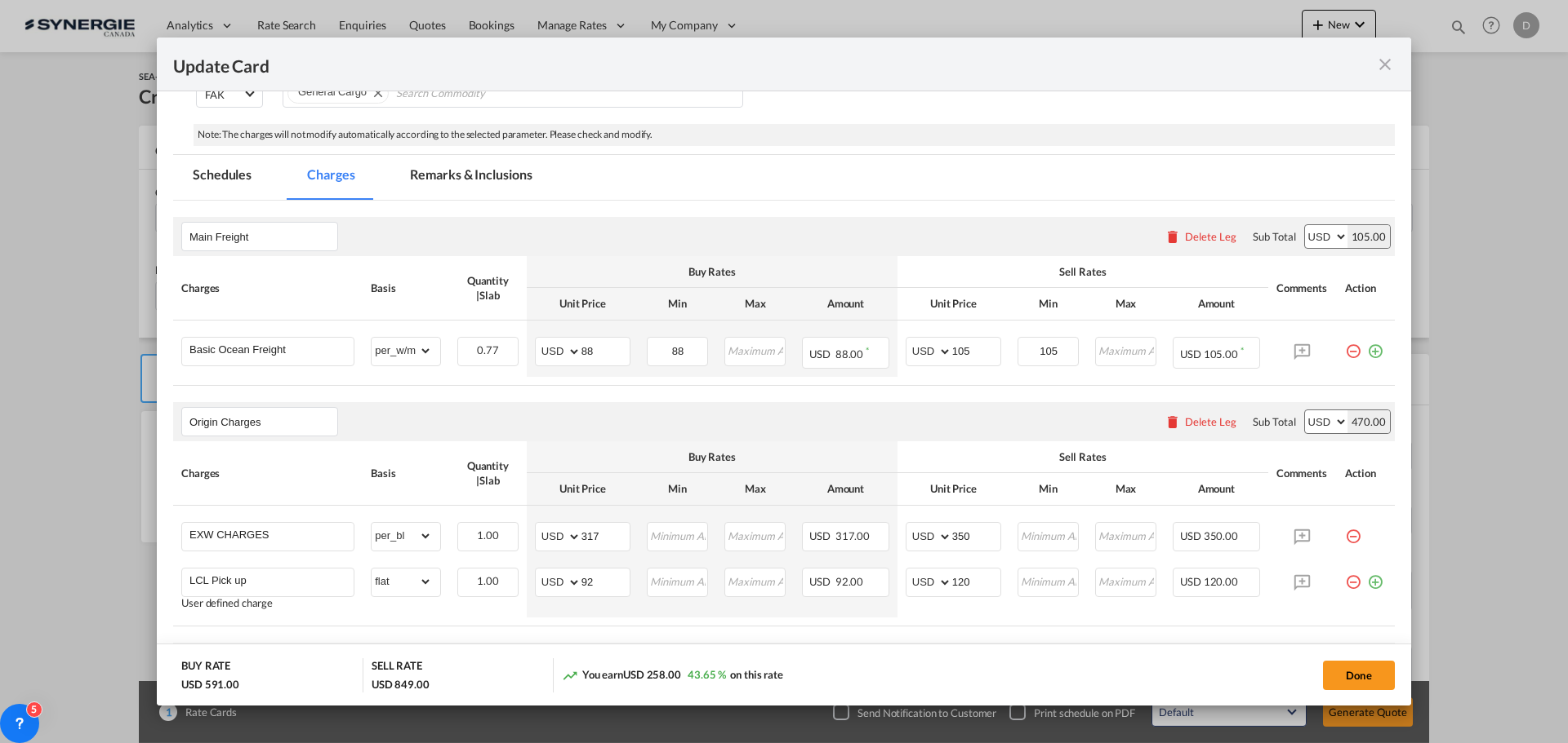
click at [490, 166] on md-tab-item "Remarks & Inclusions" at bounding box center [471, 177] width 161 height 45
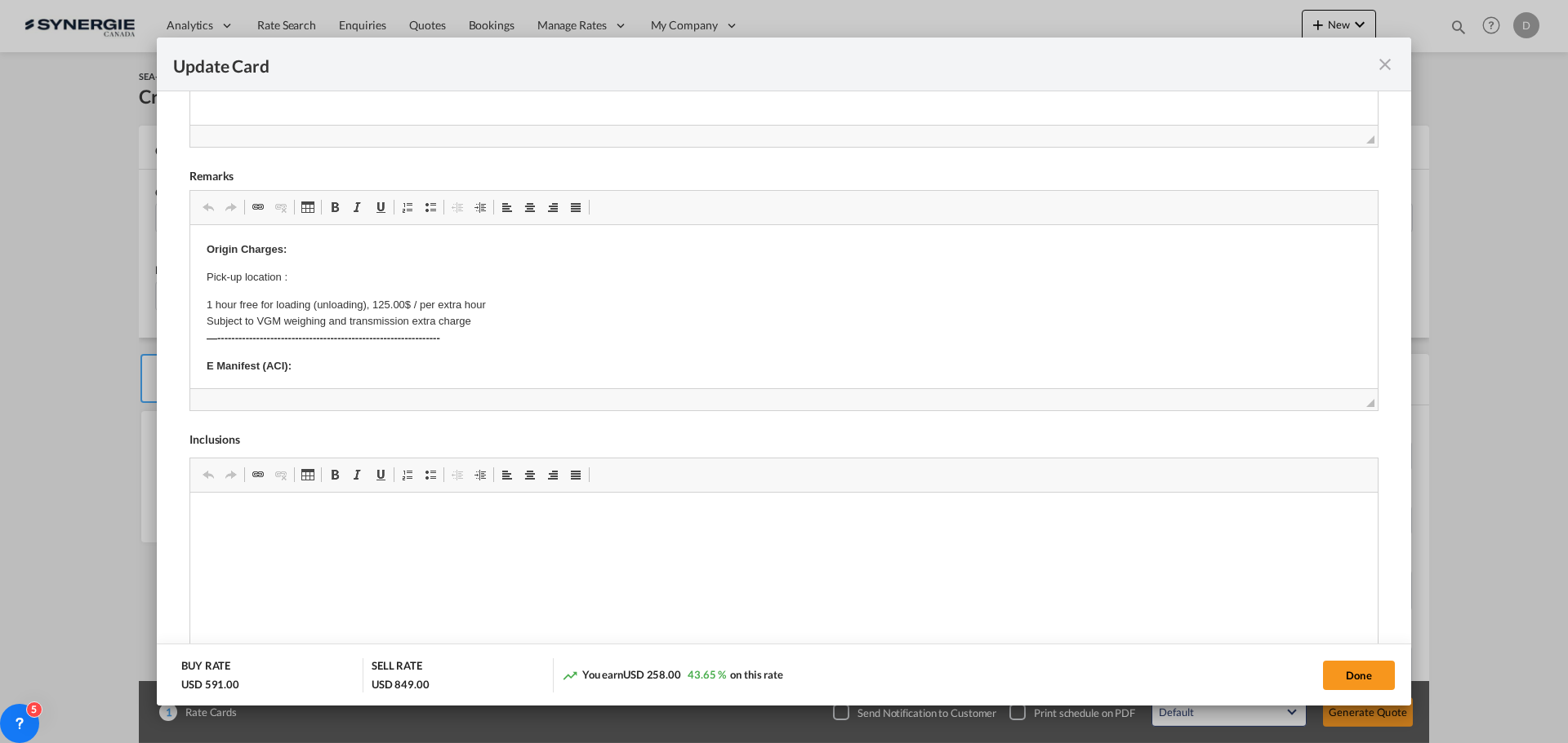
scroll to position [571, 0]
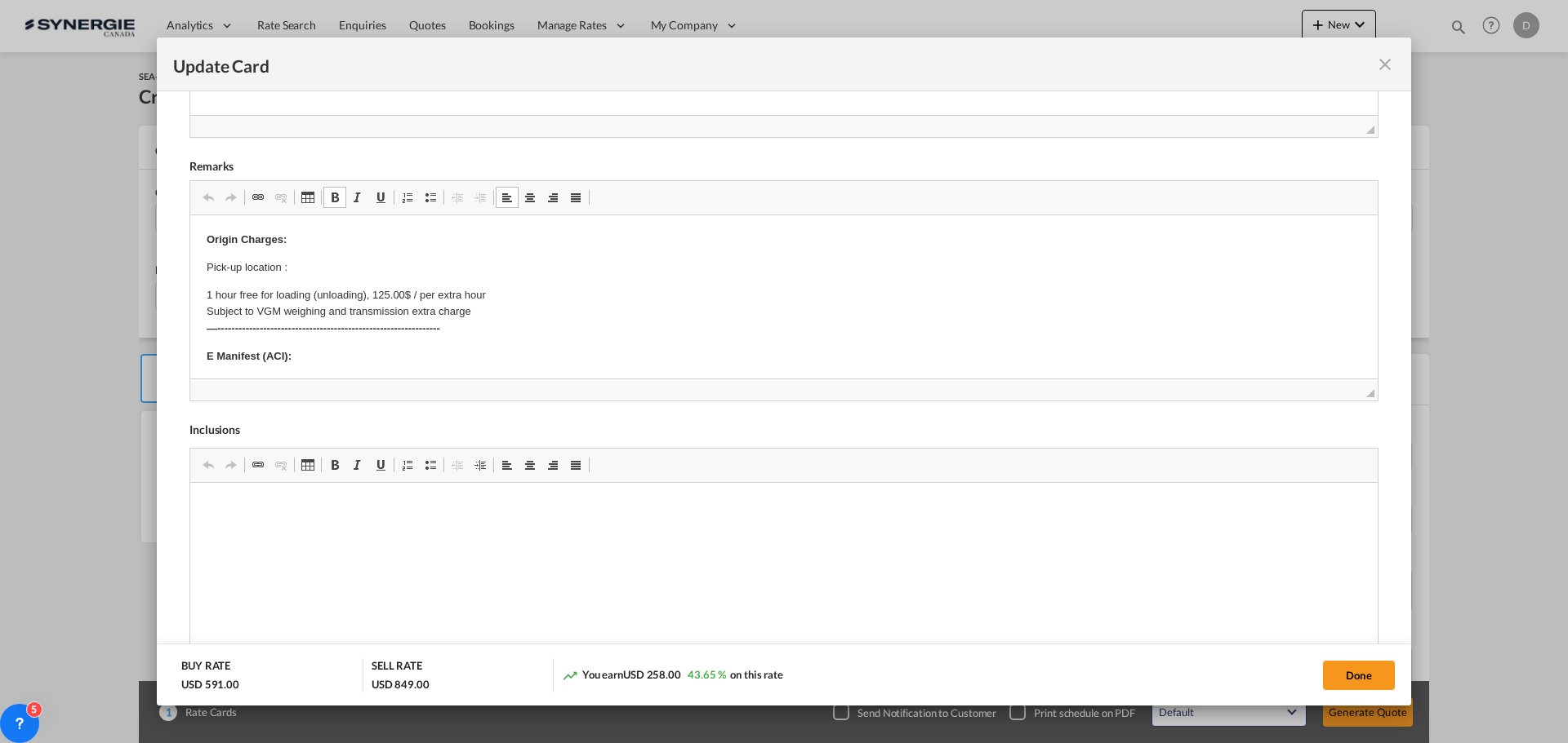
click at [313, 267] on p "Pick-up location :" at bounding box center [783, 267] width 1154 height 17
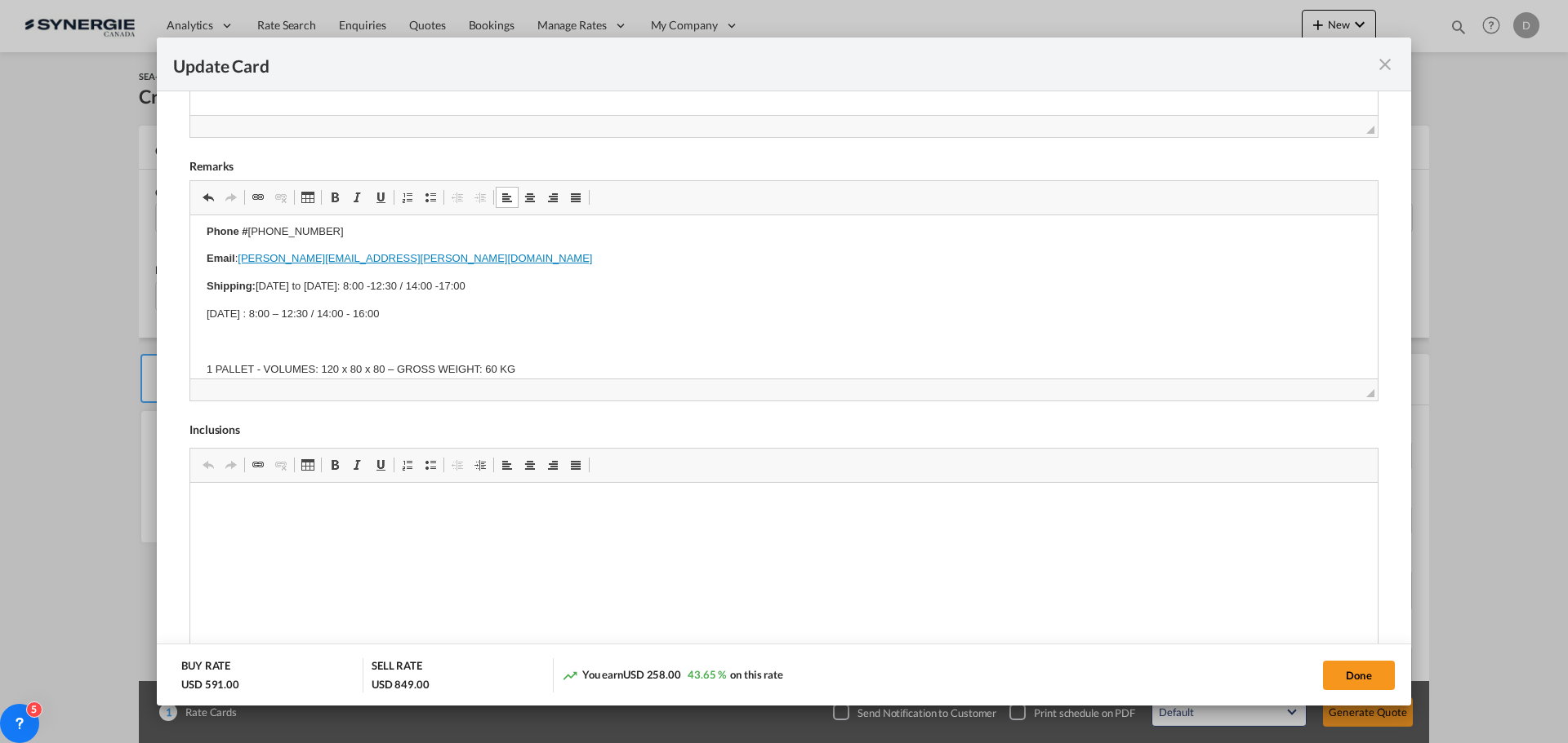
click at [255, 347] on p "Editor, editor55" at bounding box center [783, 342] width 1154 height 17
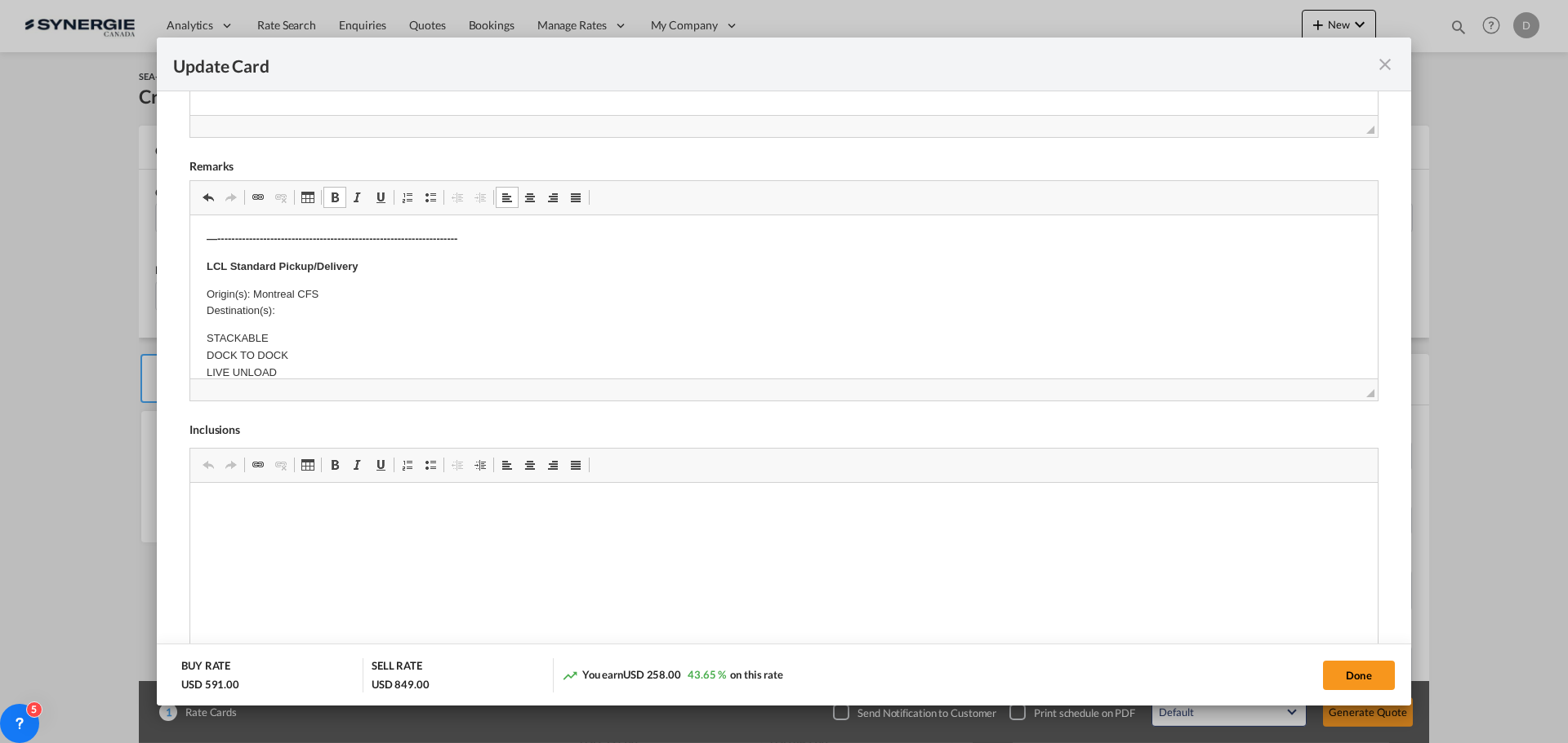
scroll to position [653, 0]
click at [307, 282] on p "Origin(s): Montreal CFS Destination(s):" at bounding box center [783, 266] width 1154 height 34
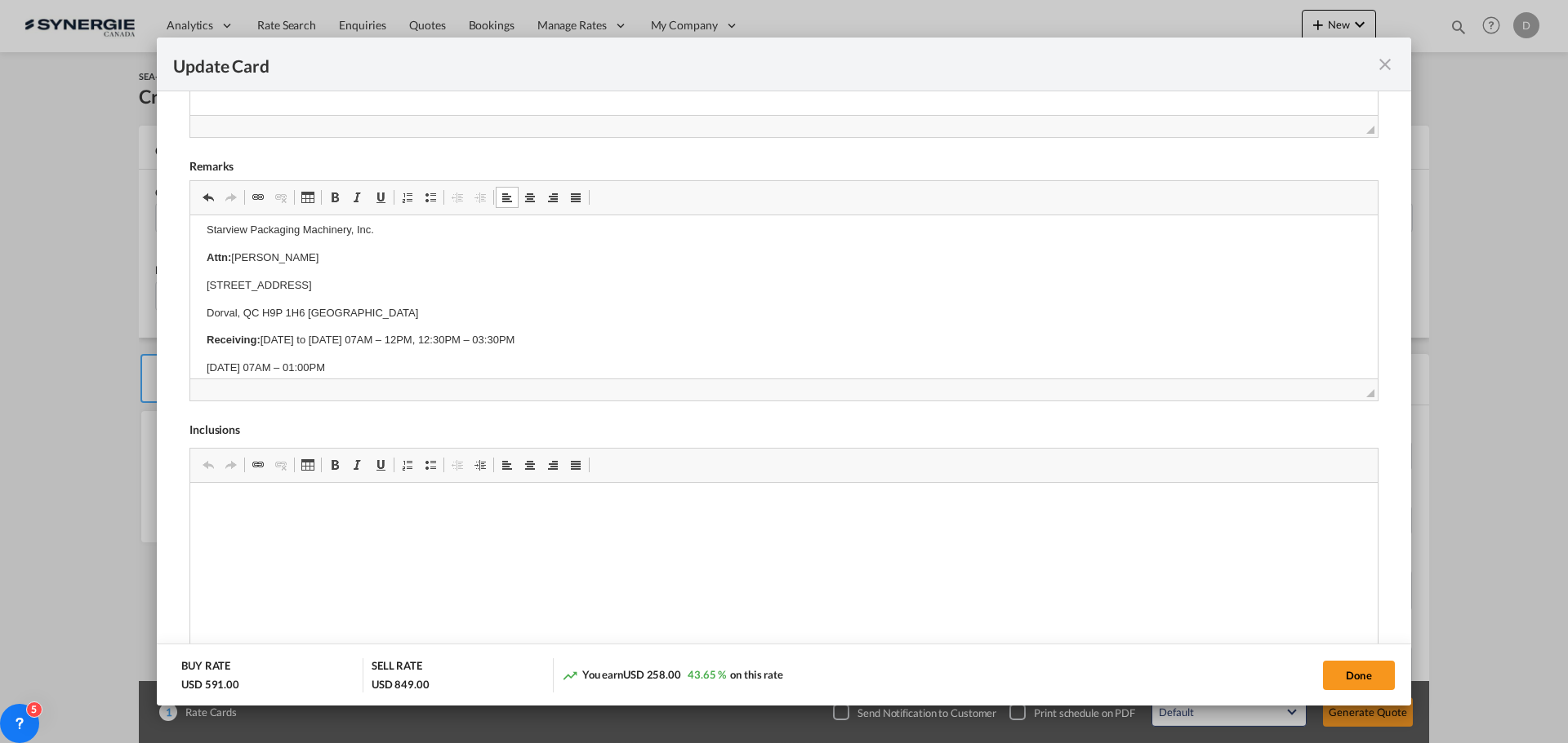
drag, startPoint x: 1372, startPoint y: 674, endPoint x: 1299, endPoint y: 616, distance: 93.2
click at [1371, 674] on button "Done" at bounding box center [1358, 675] width 71 height 29
type input "[DATE]"
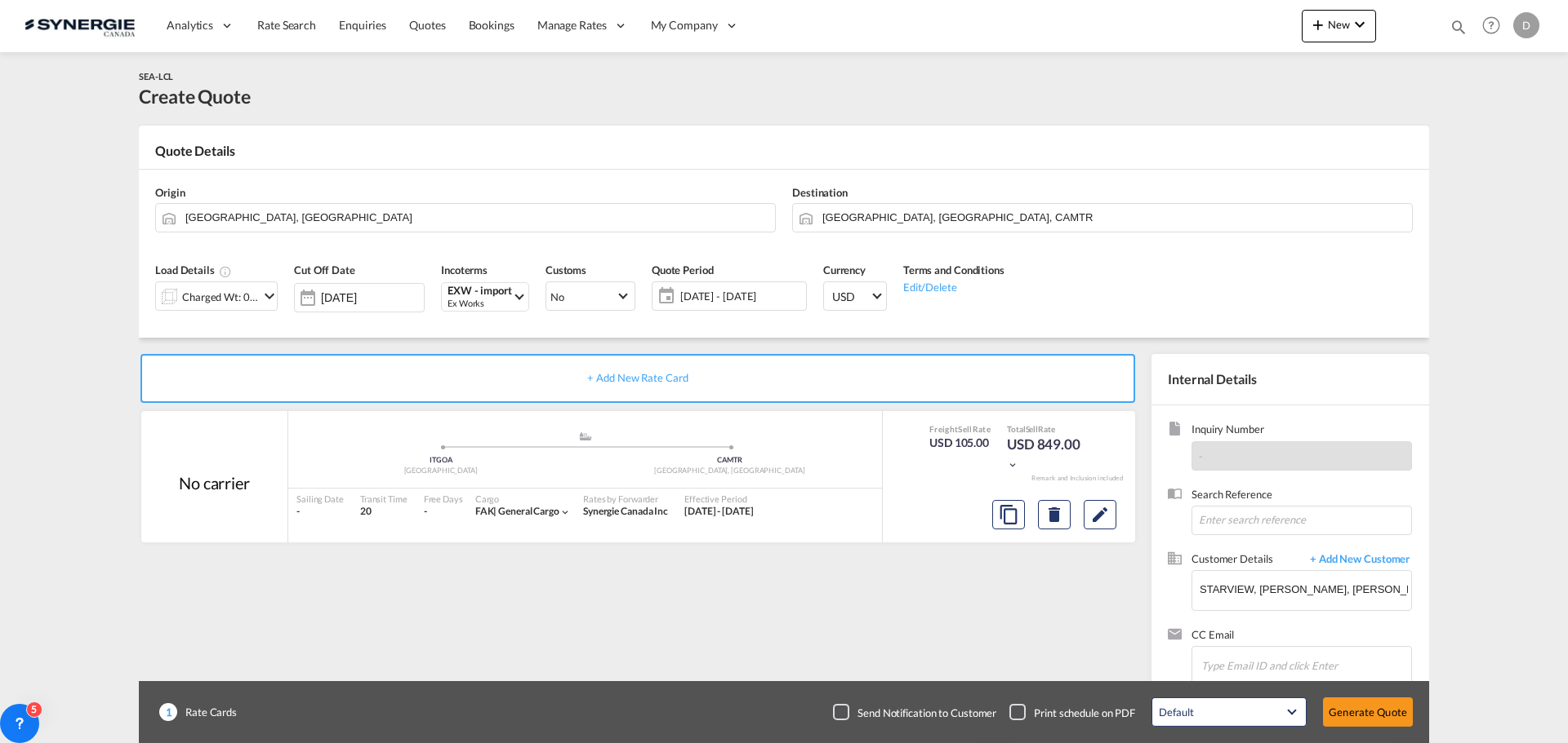
scroll to position [119, 0]
click at [1361, 711] on button "Generate Quote" at bounding box center [1368, 712] width 90 height 29
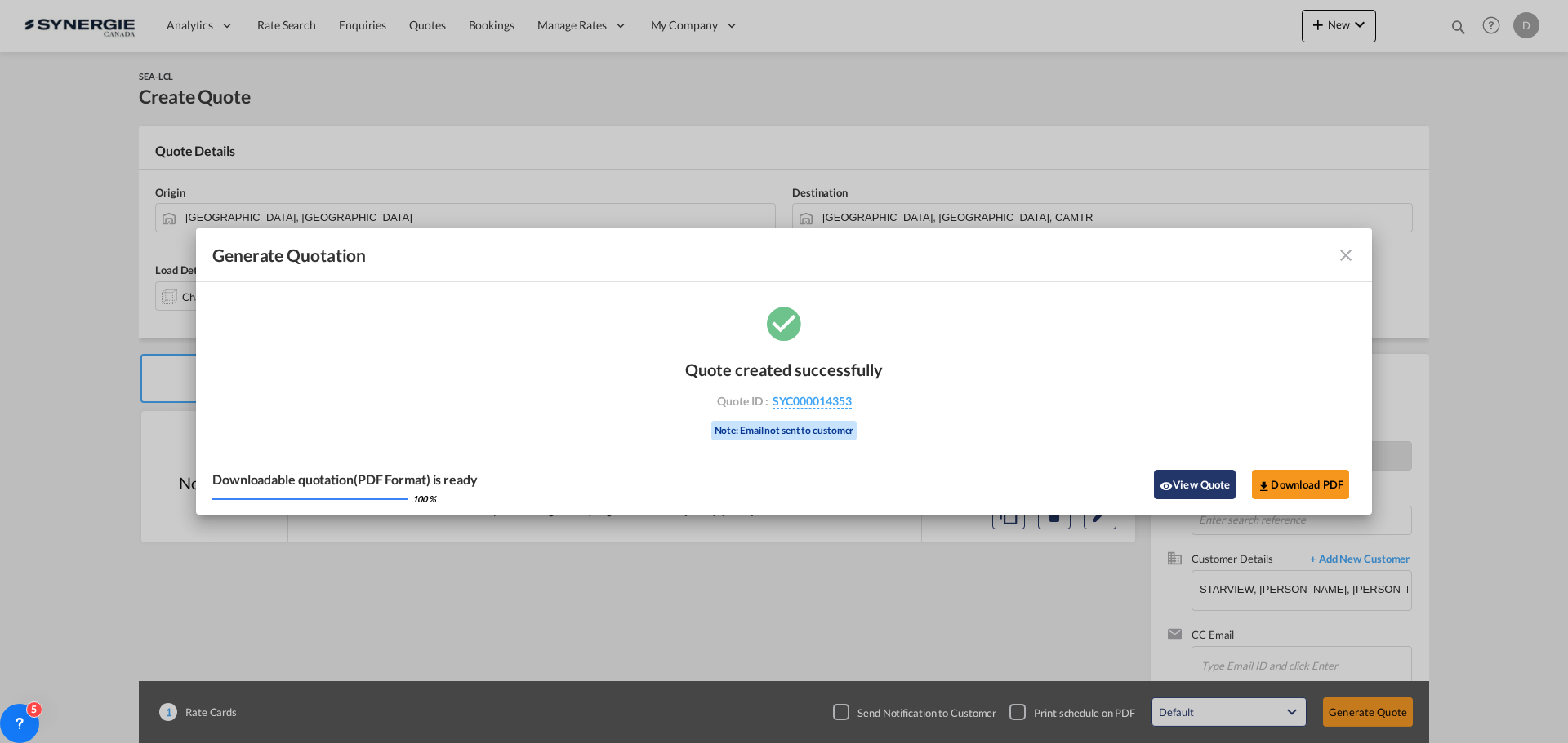
click at [1170, 483] on md-icon "icon-eye" at bounding box center [1166, 486] width 13 height 13
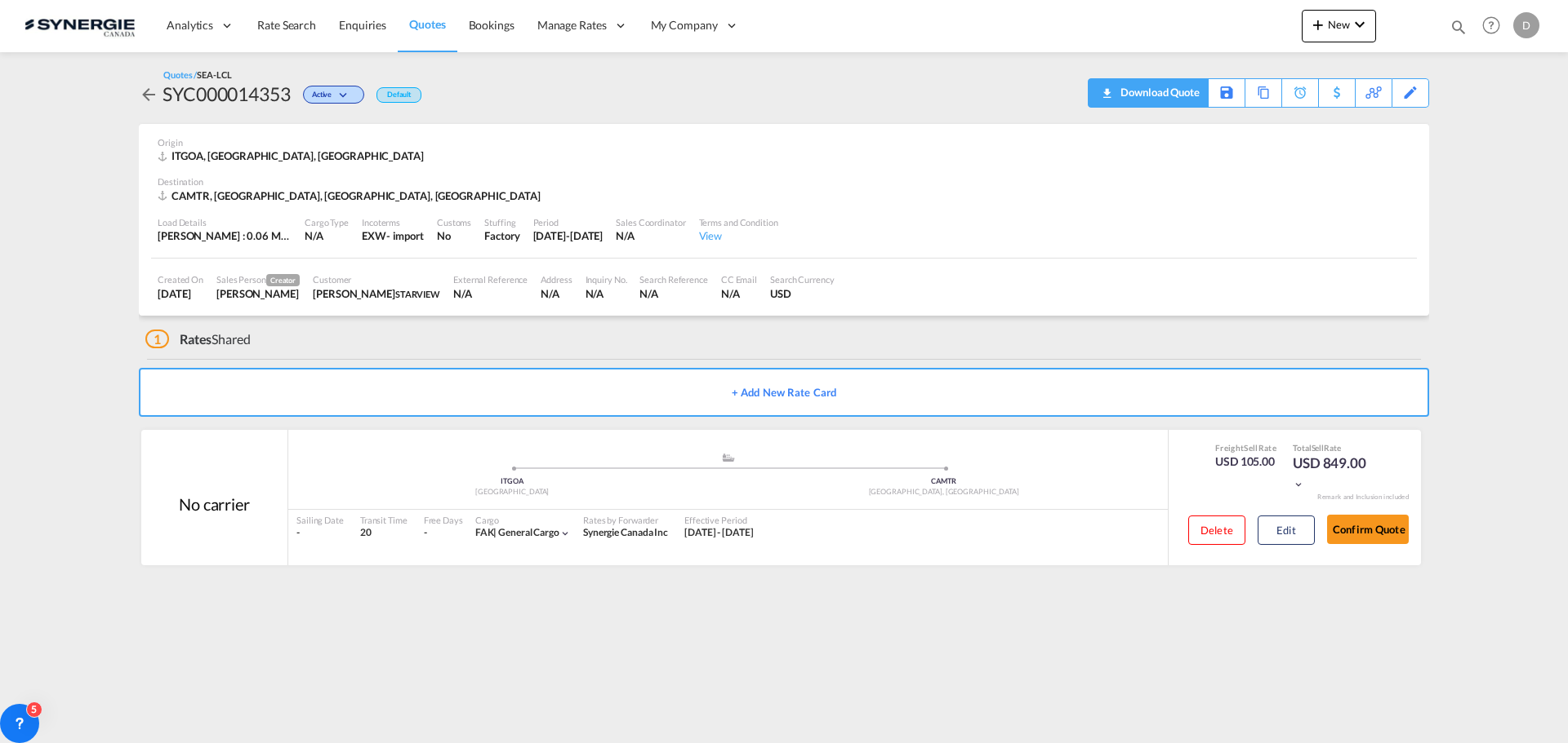
click at [1176, 95] on div "Download Quote" at bounding box center [1158, 93] width 83 height 26
click at [930, 200] on div "CAMTR, [GEOGRAPHIC_DATA], [GEOGRAPHIC_DATA], [GEOGRAPHIC_DATA]" at bounding box center [784, 196] width 1252 height 15
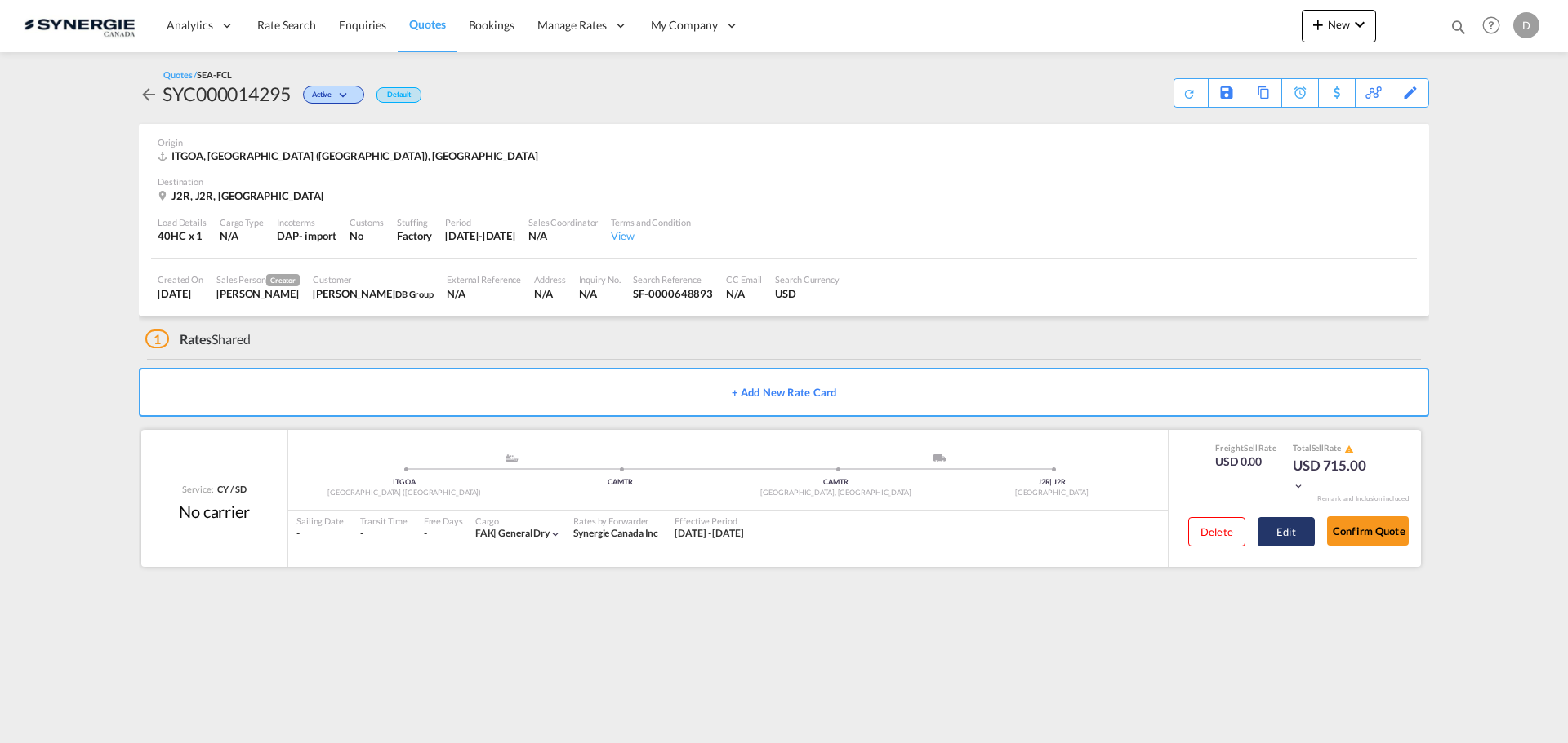
click at [1284, 532] on button "Edit" at bounding box center [1286, 531] width 57 height 29
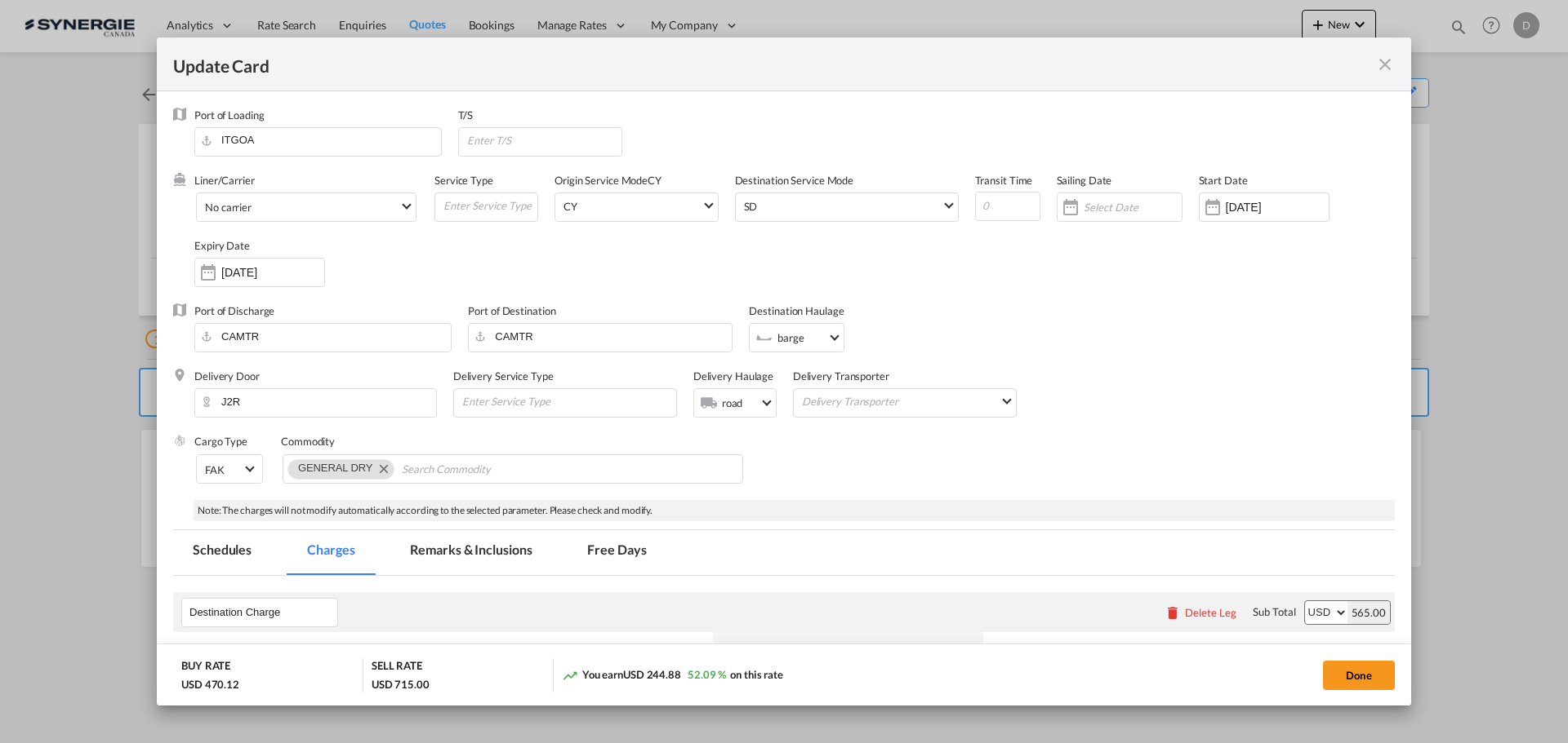
select select "per container"
select select "per B/L"
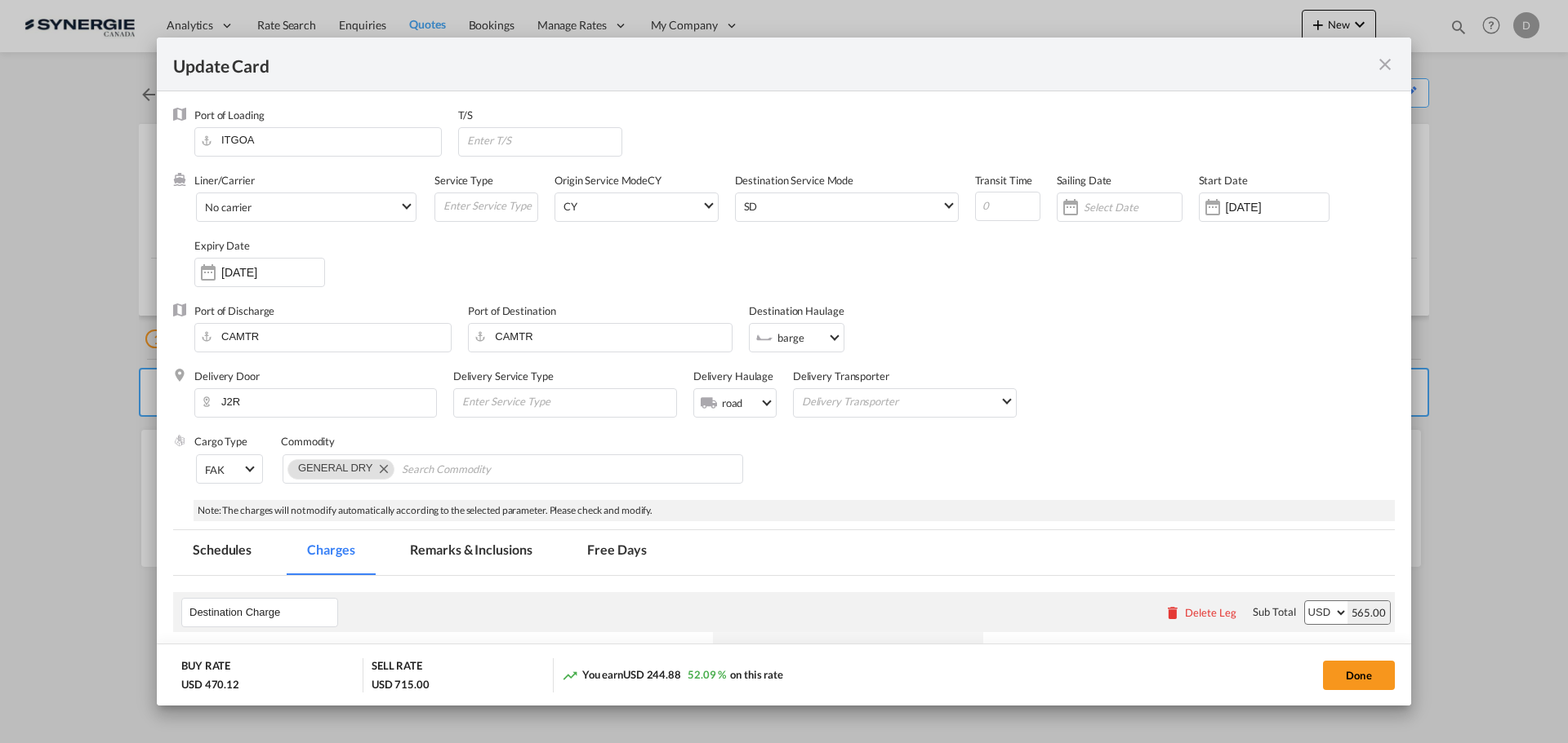
select select "per B/L"
select select "per shipment"
click at [1228, 207] on input "28 May 2025" at bounding box center [1277, 207] width 103 height 13
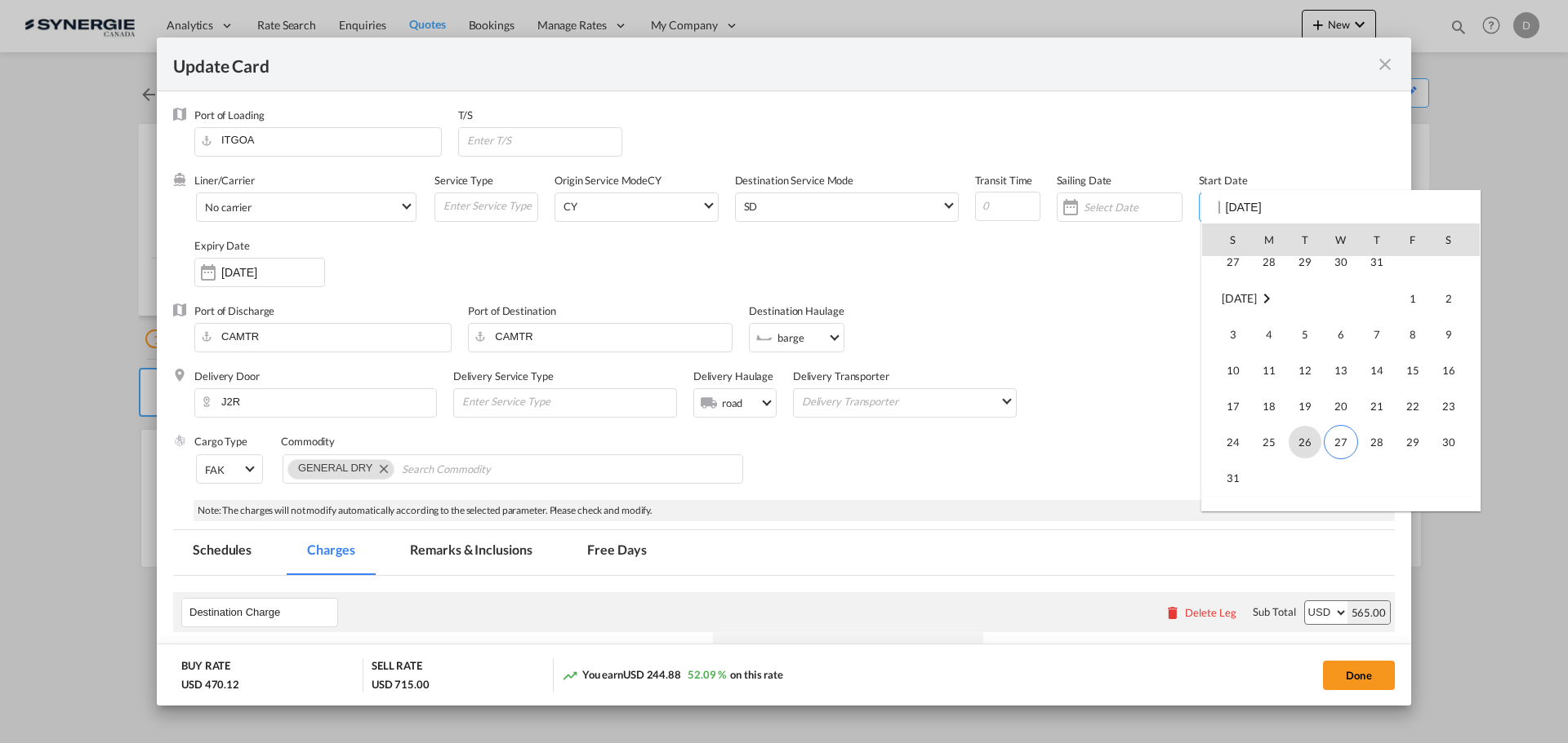
scroll to position [377798, 0]
click at [1339, 410] on span "27" at bounding box center [1340, 414] width 34 height 34
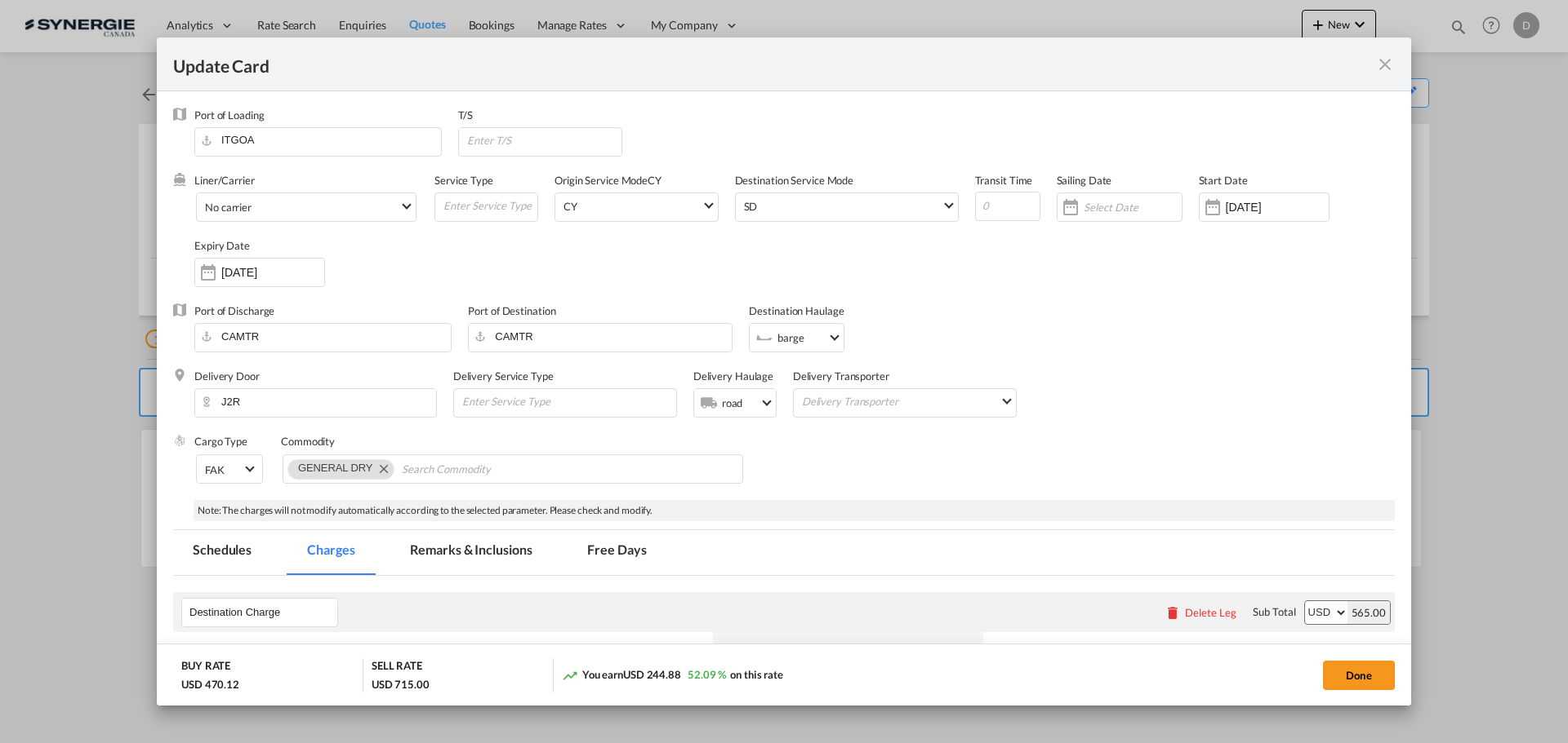
click at [1217, 311] on div "Port of Discharge CAMTR Port of Destination CAMTR Destination Haulage .a{fill:#…" at bounding box center [783, 336] width 1221 height 65
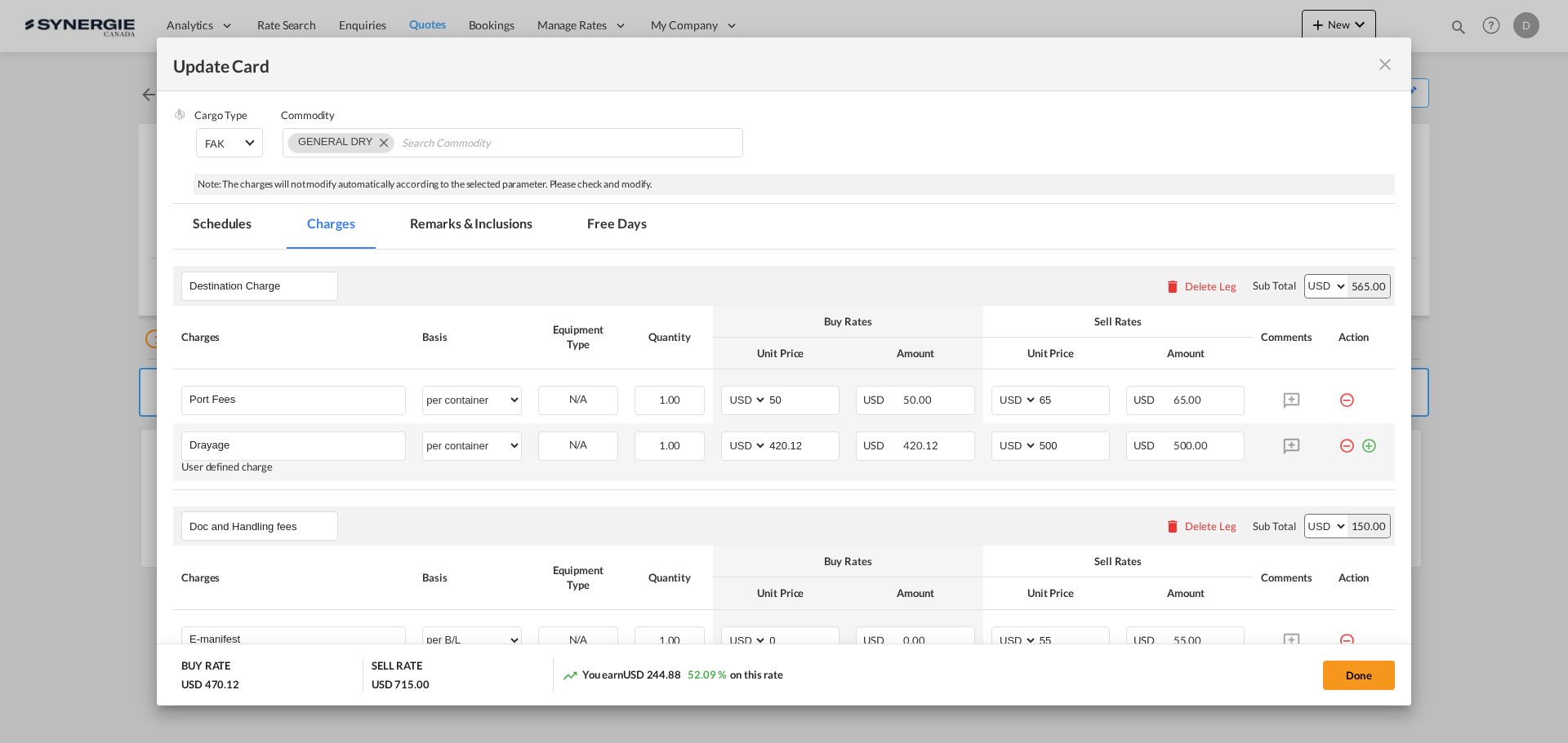
scroll to position [571, 0]
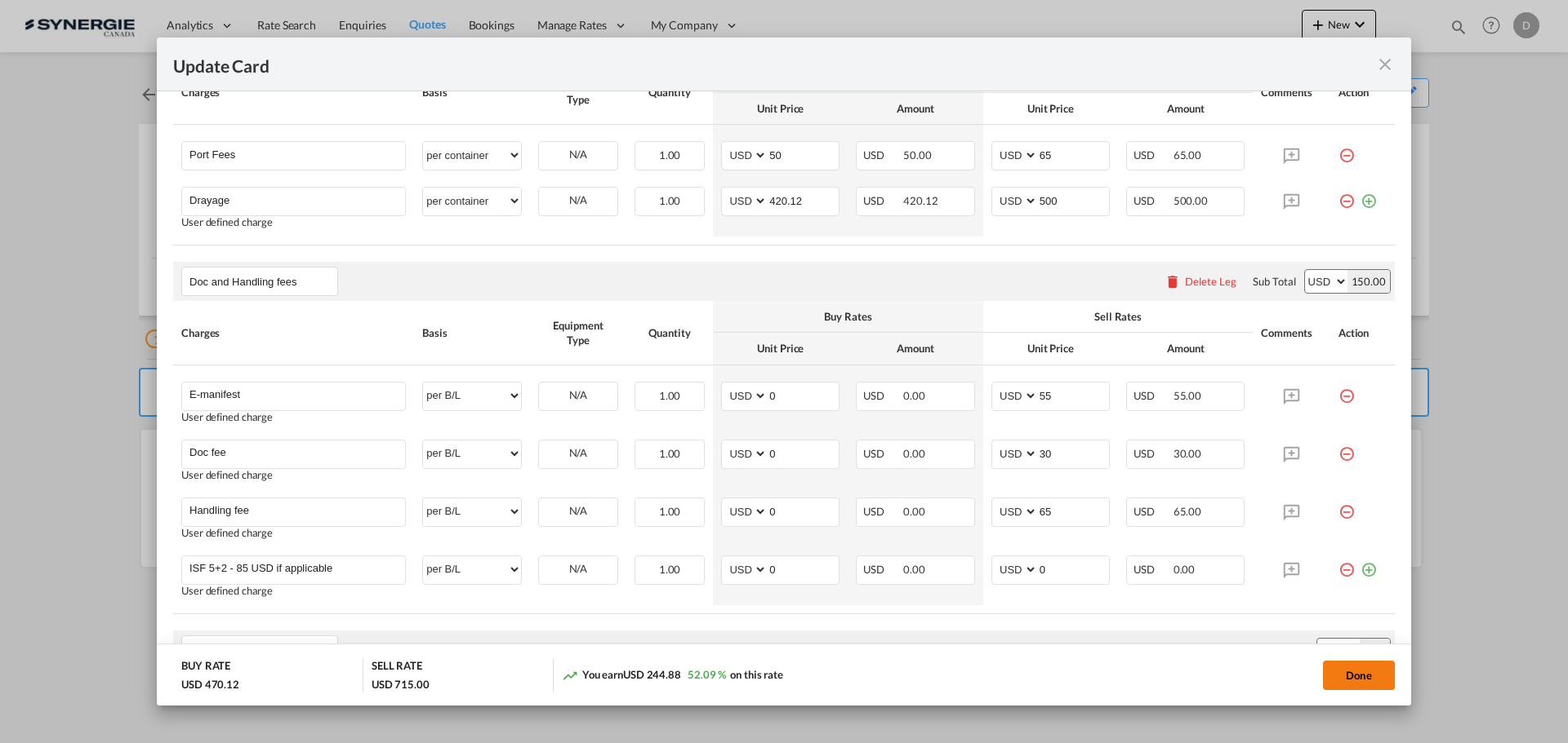
click at [1363, 680] on button "Done" at bounding box center [1358, 675] width 71 height 29
type input "[DATE]"
type input "23 Sep 2025"
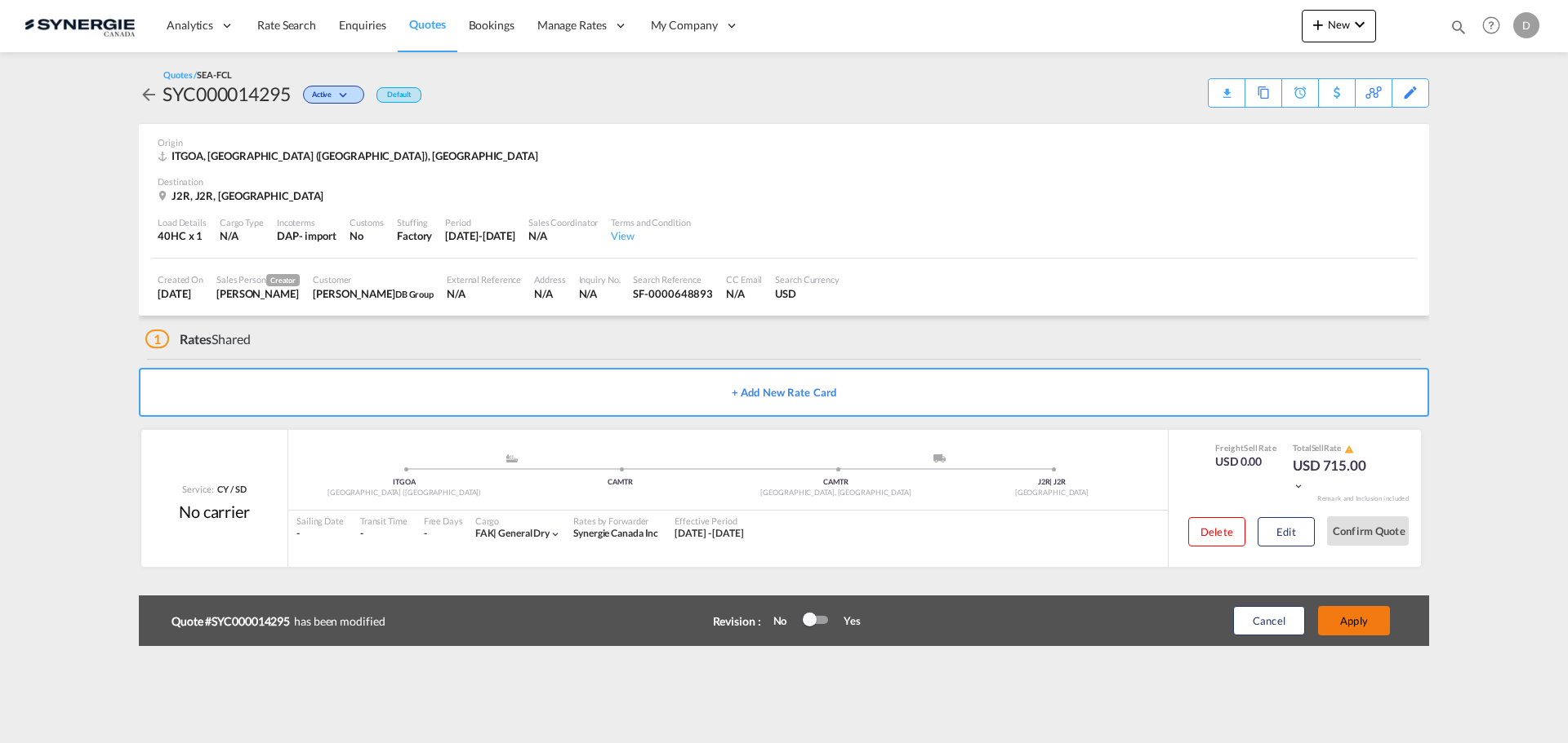
click at [1351, 622] on button "Apply" at bounding box center [1353, 620] width 71 height 29
